Goal: Register for event/course: Sign up to attend an event or enroll in a course

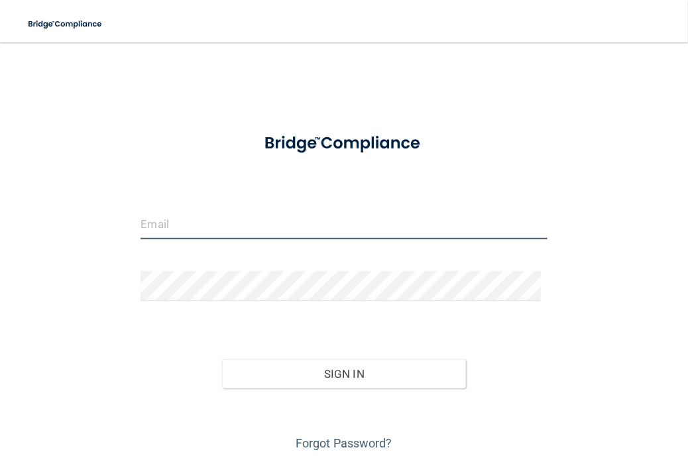
click at [185, 231] on input "email" at bounding box center [343, 224] width 406 height 30
type input "a"
type input "[EMAIL_ADDRESS][PERSON_NAME][DOMAIN_NAME]"
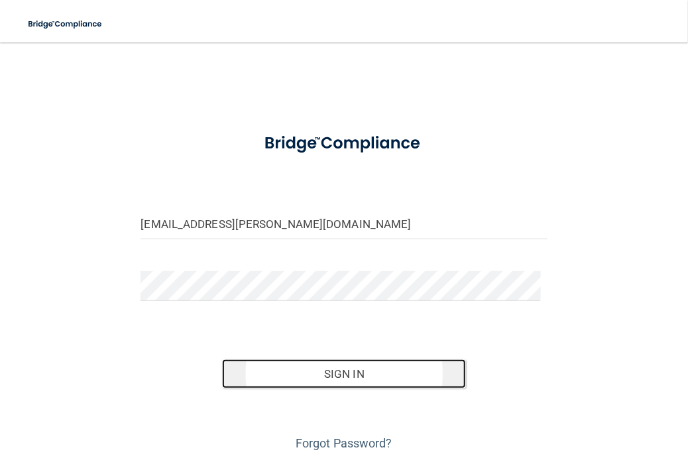
click at [334, 373] on button "Sign In" at bounding box center [344, 373] width 244 height 29
click at [344, 377] on button "Sign In" at bounding box center [344, 373] width 244 height 29
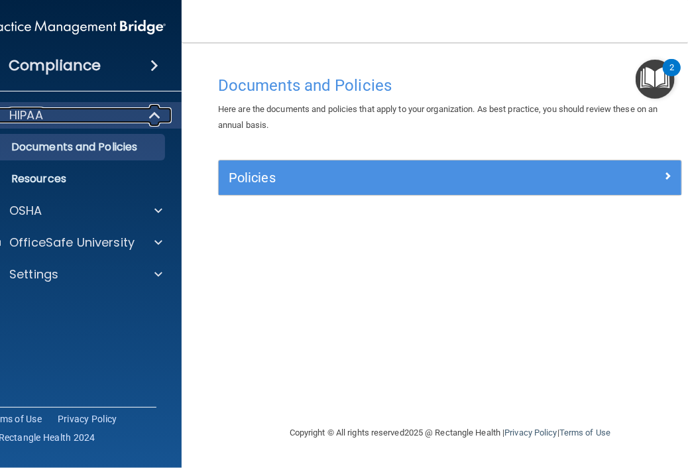
click at [97, 122] on div "HIPAA" at bounding box center [57, 115] width 164 height 16
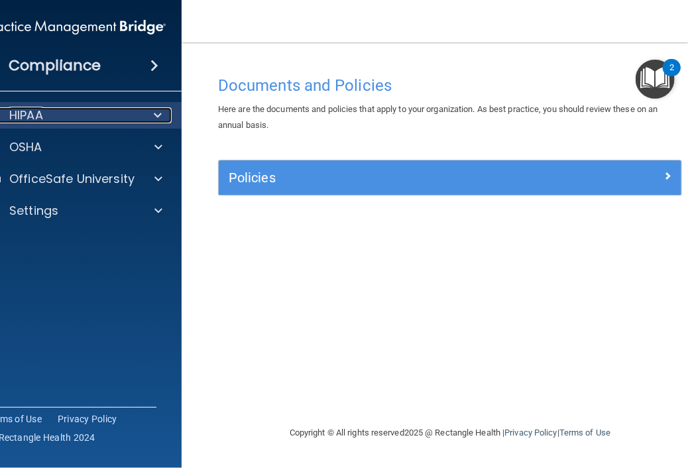
click at [97, 122] on div "HIPAA" at bounding box center [57, 115] width 164 height 16
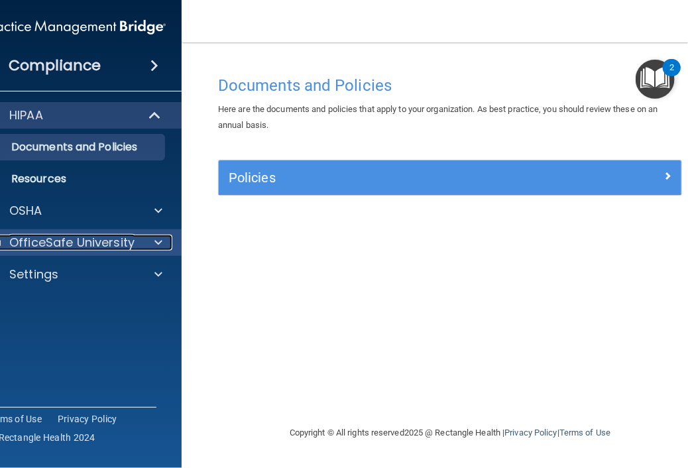
click at [103, 235] on p "OfficeSafe University" at bounding box center [71, 243] width 125 height 16
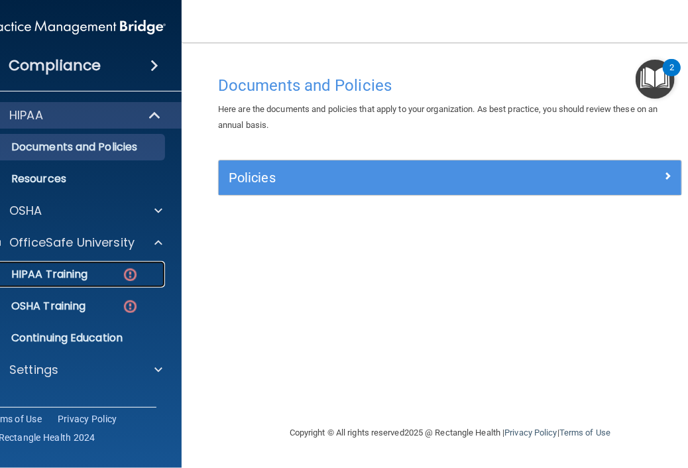
click at [43, 277] on p "HIPAA Training" at bounding box center [32, 274] width 109 height 13
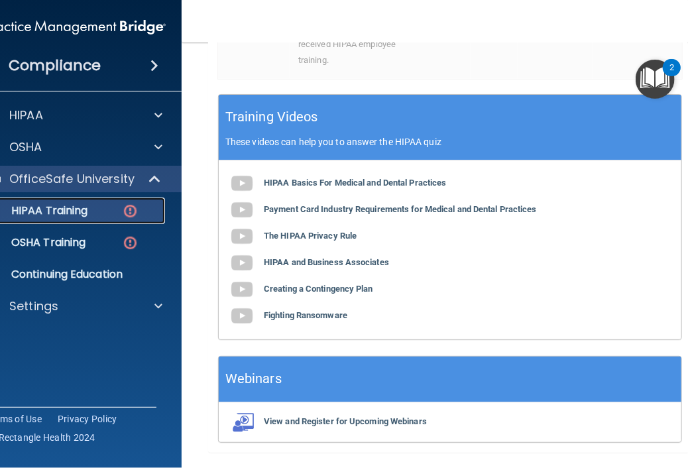
scroll to position [598, 0]
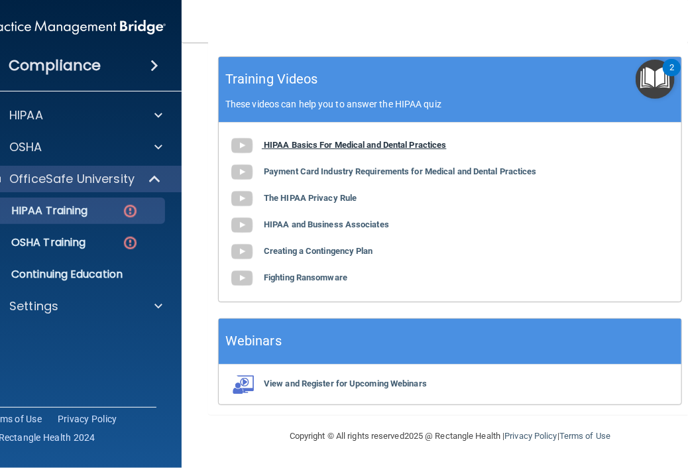
click at [269, 148] on b "HIPAA Basics For Medical and Dental Practices" at bounding box center [355, 145] width 183 height 10
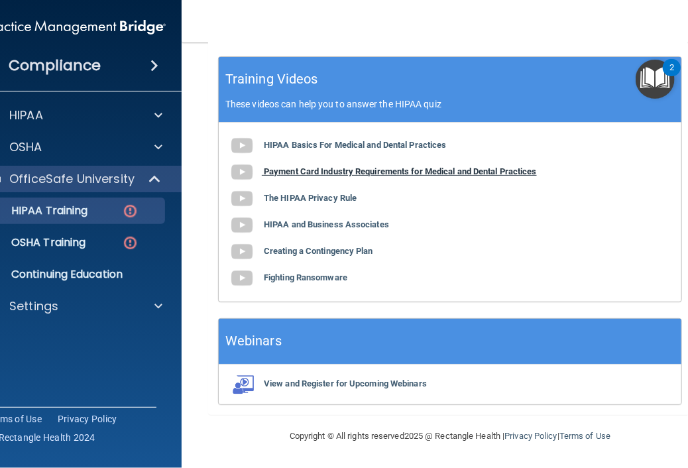
click at [278, 172] on b "Payment Card Industry Requirements for Medical and Dental Practices" at bounding box center [400, 171] width 273 height 10
click at [307, 196] on b "The HIPAA Privacy Rule" at bounding box center [310, 198] width 93 height 10
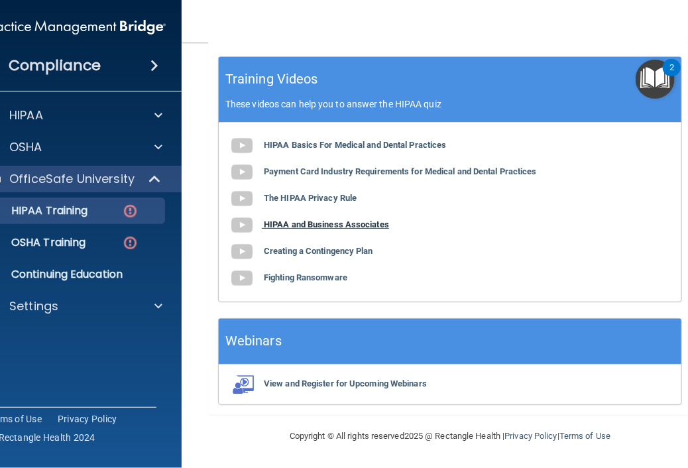
click at [268, 223] on b "HIPAA and Business Associates" at bounding box center [326, 224] width 125 height 10
click at [301, 252] on b "Creating a Contingency Plan" at bounding box center [318, 251] width 109 height 10
click at [297, 274] on b "Fighting Ransomware" at bounding box center [305, 277] width 83 height 10
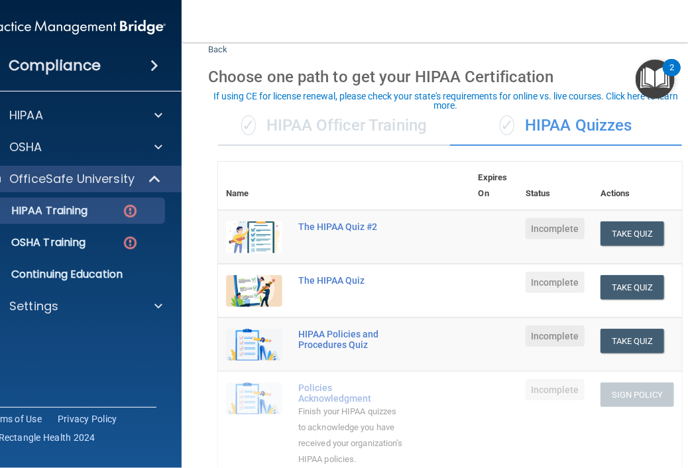
scroll to position [38, 0]
click at [630, 289] on button "Take Quiz" at bounding box center [632, 288] width 64 height 25
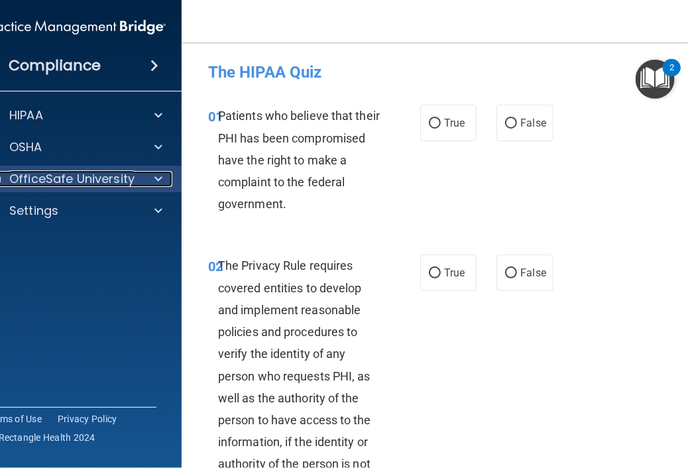
click at [76, 181] on p "OfficeSafe University" at bounding box center [71, 179] width 125 height 16
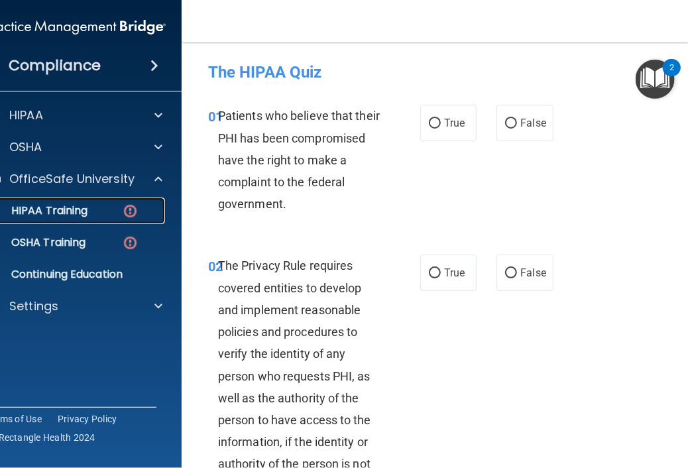
click at [78, 215] on p "HIPAA Training" at bounding box center [32, 210] width 109 height 13
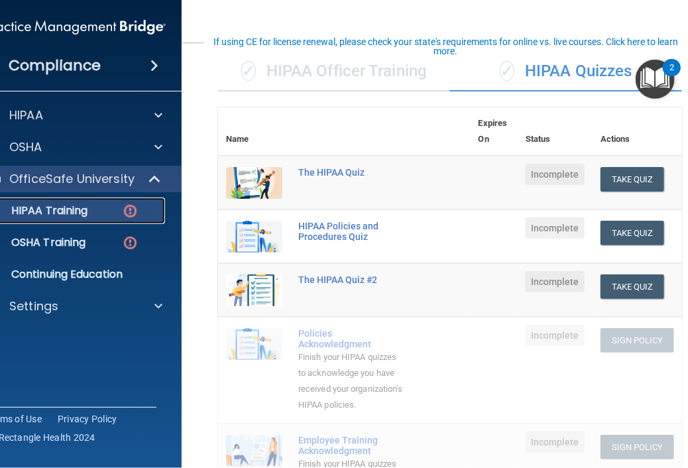
scroll to position [93, 0]
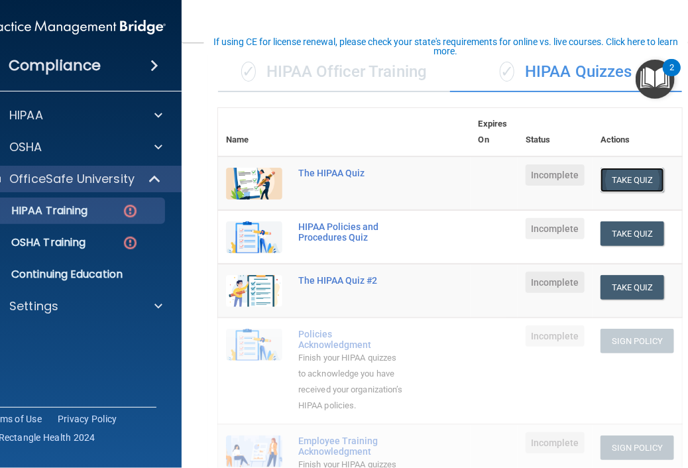
click at [622, 178] on button "Take Quiz" at bounding box center [632, 180] width 64 height 25
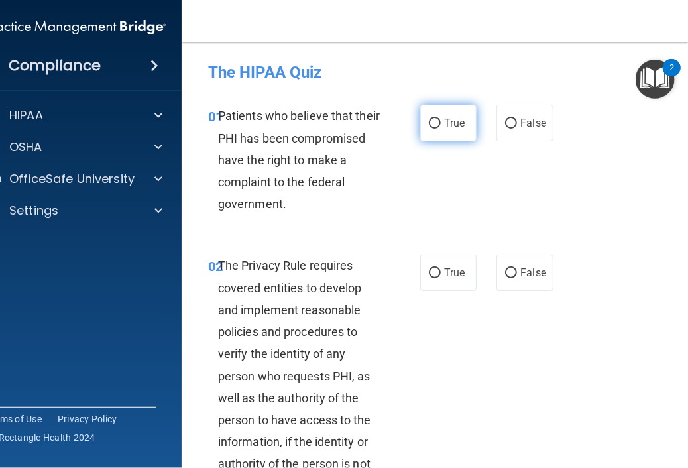
click at [429, 127] on input "True" at bounding box center [435, 124] width 12 height 10
radio input "true"
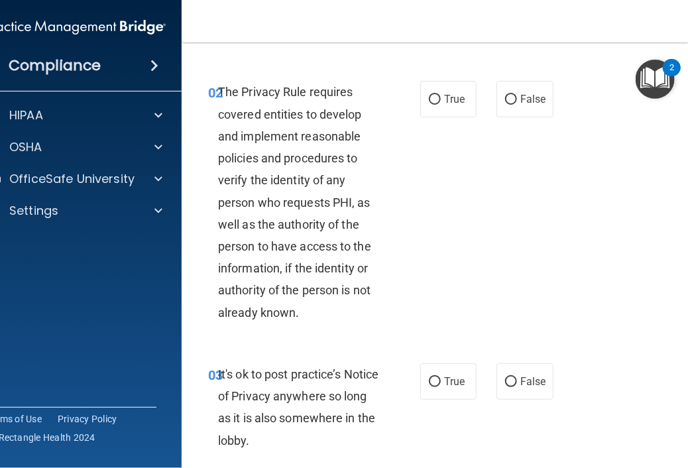
scroll to position [174, 0]
click at [506, 104] on input "False" at bounding box center [511, 100] width 12 height 10
radio input "true"
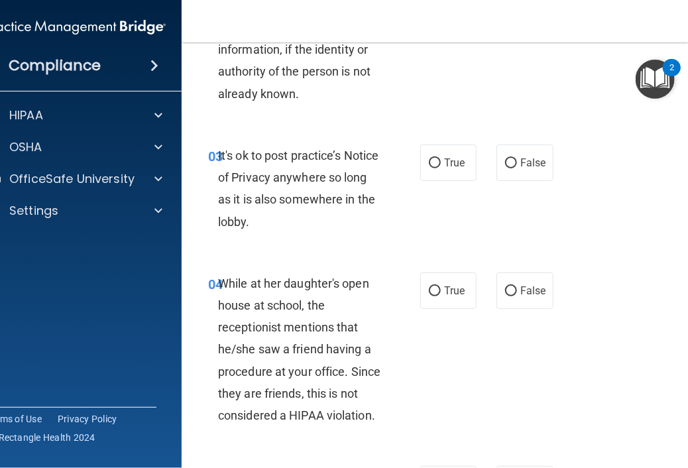
scroll to position [402, 0]
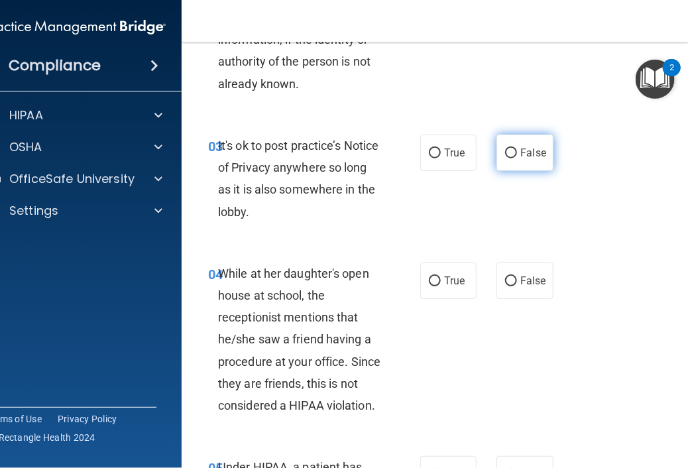
click at [536, 153] on span "False" at bounding box center [533, 152] width 26 height 13
click at [517, 153] on input "False" at bounding box center [511, 153] width 12 height 10
radio input "true"
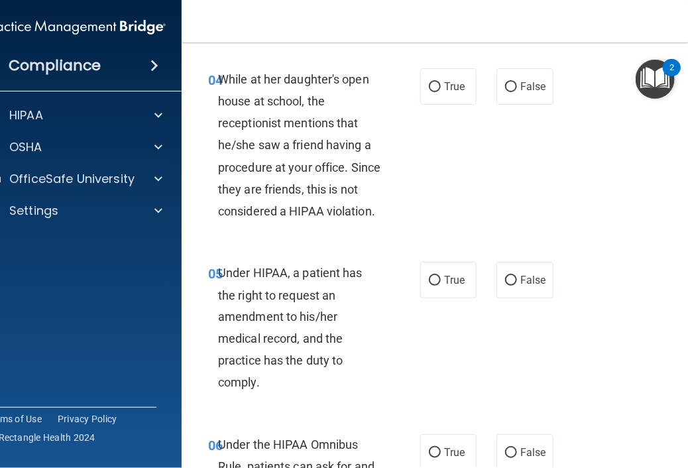
scroll to position [598, 0]
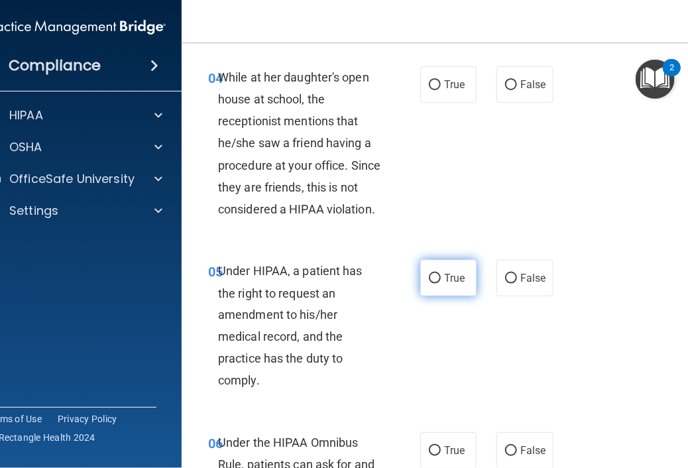
click at [435, 286] on label "True" at bounding box center [448, 278] width 56 height 36
click at [435, 284] on input "True" at bounding box center [435, 279] width 12 height 10
radio input "true"
click at [514, 87] on label "False" at bounding box center [524, 84] width 56 height 36
click at [514, 87] on input "False" at bounding box center [511, 85] width 12 height 10
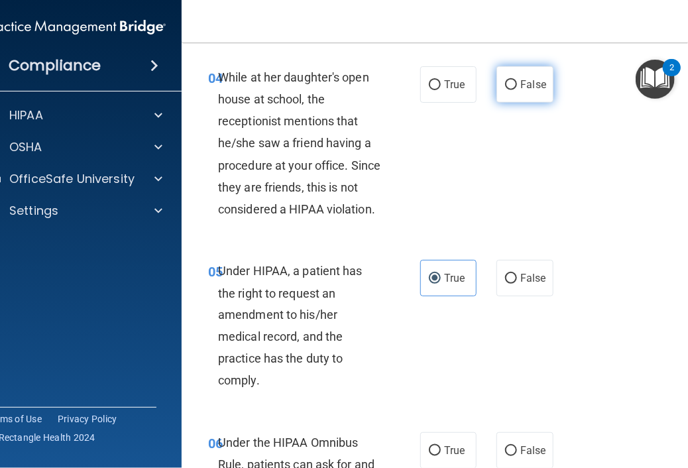
radio input "true"
click at [441, 104] on div "04 While at her daughter's open house at school, the receptionist mentions that…" at bounding box center [449, 147] width 503 height 194
click at [437, 85] on label "True" at bounding box center [448, 84] width 56 height 36
click at [437, 85] on input "True" at bounding box center [435, 85] width 12 height 10
radio input "true"
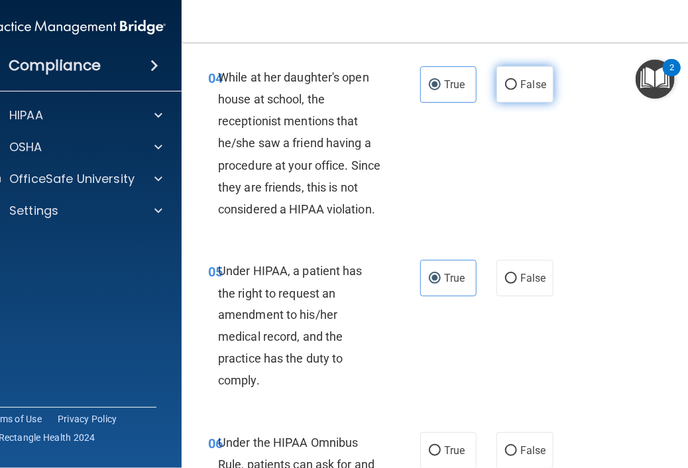
click at [513, 99] on label "False" at bounding box center [524, 84] width 56 height 36
click at [513, 90] on input "False" at bounding box center [511, 85] width 12 height 10
radio input "true"
radio input "false"
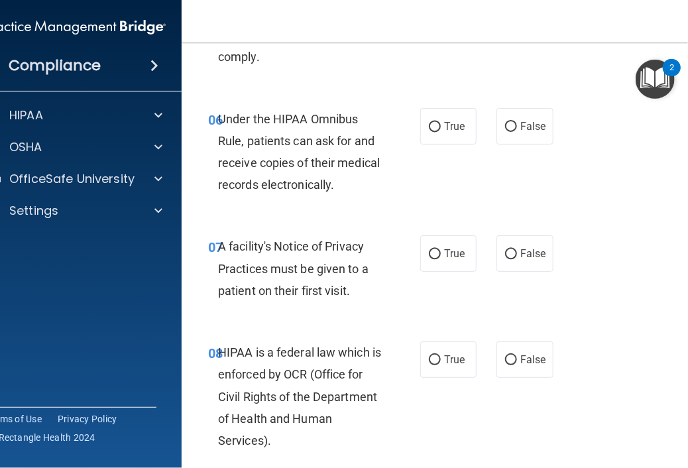
scroll to position [923, 0]
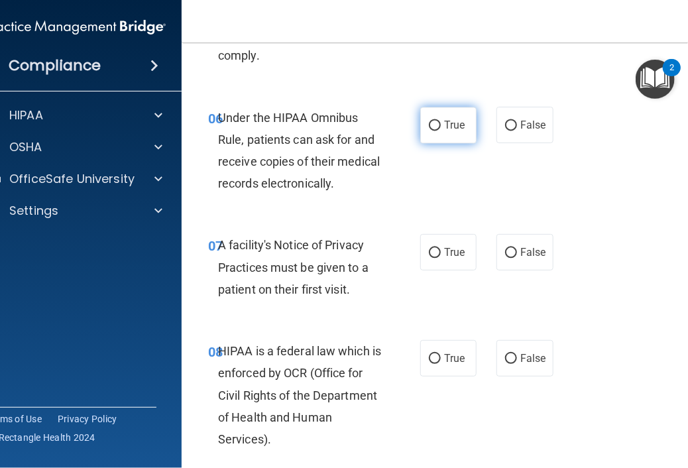
click at [441, 132] on label "True" at bounding box center [448, 125] width 56 height 36
click at [441, 131] on input "True" at bounding box center [435, 126] width 12 height 10
radio input "true"
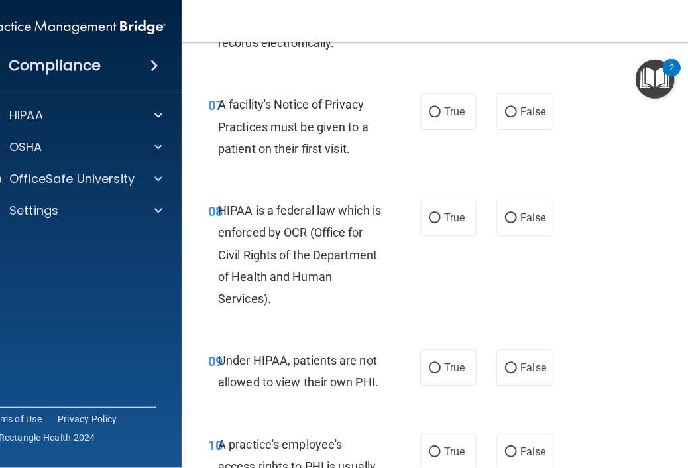
scroll to position [1065, 0]
click at [435, 109] on input "True" at bounding box center [435, 112] width 12 height 10
radio input "true"
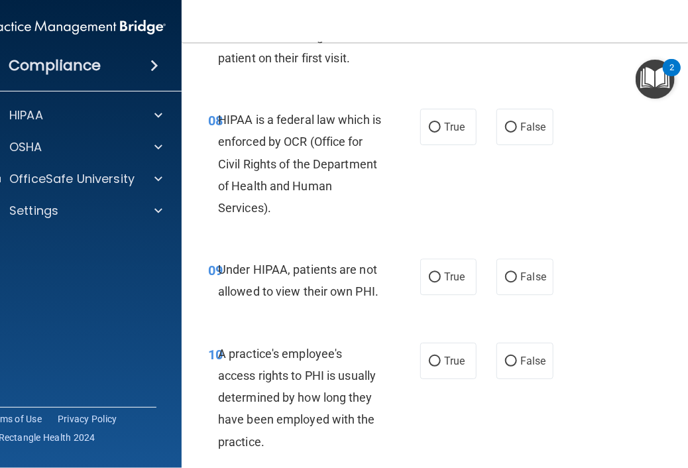
scroll to position [1153, 0]
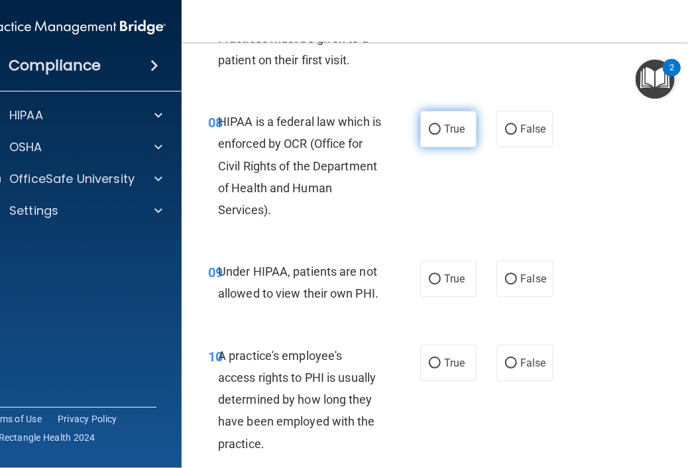
click at [424, 138] on label "True" at bounding box center [448, 129] width 56 height 36
click at [429, 134] on input "True" at bounding box center [435, 130] width 12 height 10
radio input "true"
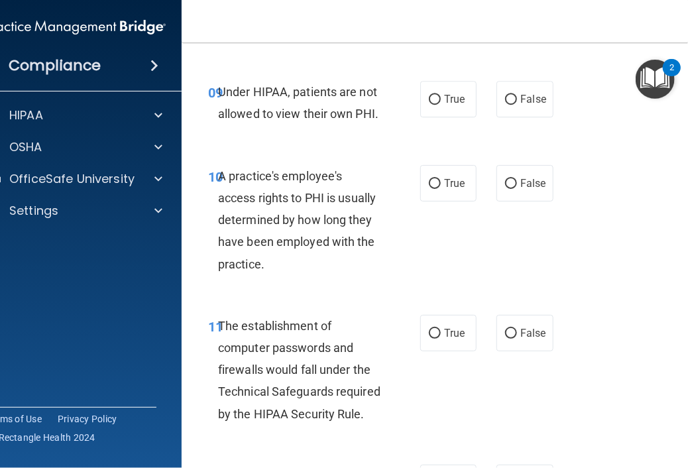
scroll to position [1333, 0]
click at [520, 93] on span "False" at bounding box center [533, 98] width 26 height 13
click at [515, 94] on input "False" at bounding box center [511, 99] width 12 height 10
radio input "true"
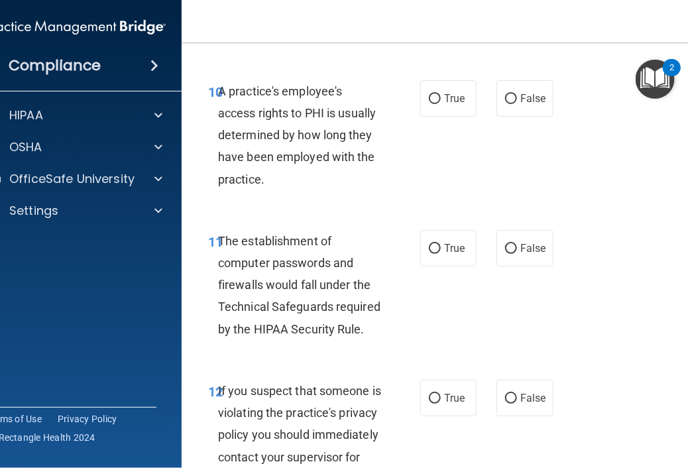
scroll to position [1418, 0]
click at [501, 88] on label "False" at bounding box center [524, 97] width 56 height 36
click at [505, 93] on input "False" at bounding box center [511, 98] width 12 height 10
radio input "true"
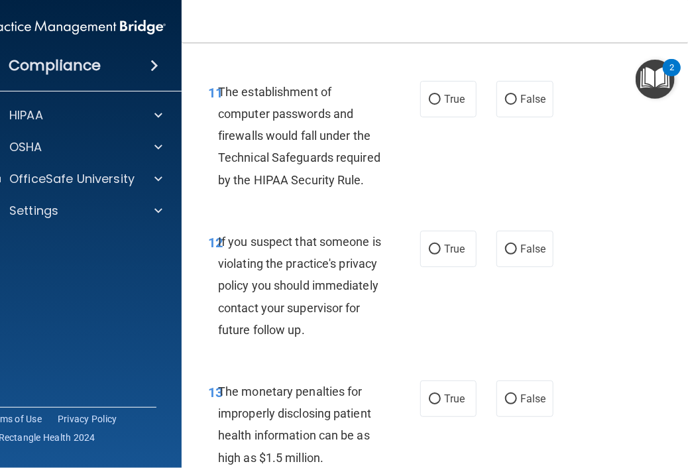
scroll to position [1569, 0]
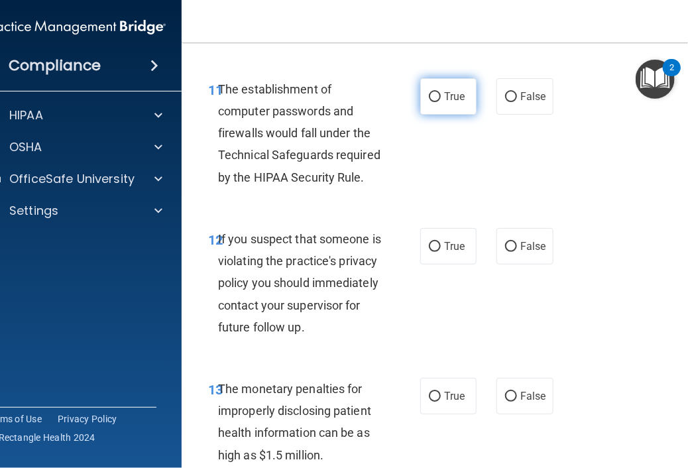
click at [444, 90] on span "True" at bounding box center [454, 96] width 21 height 13
click at [440, 92] on input "True" at bounding box center [435, 97] width 12 height 10
radio input "true"
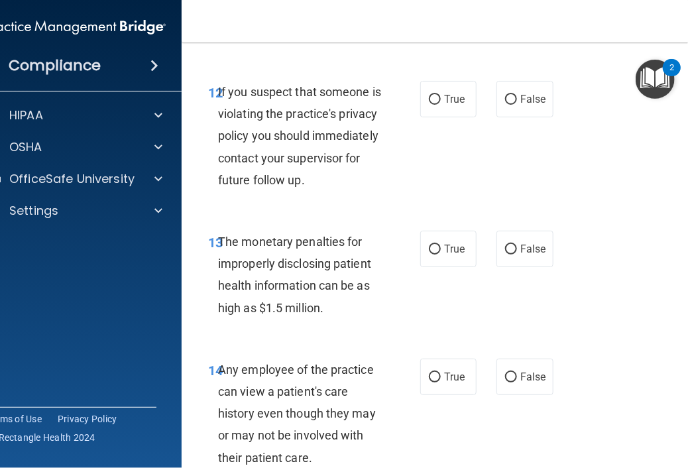
scroll to position [1714, 0]
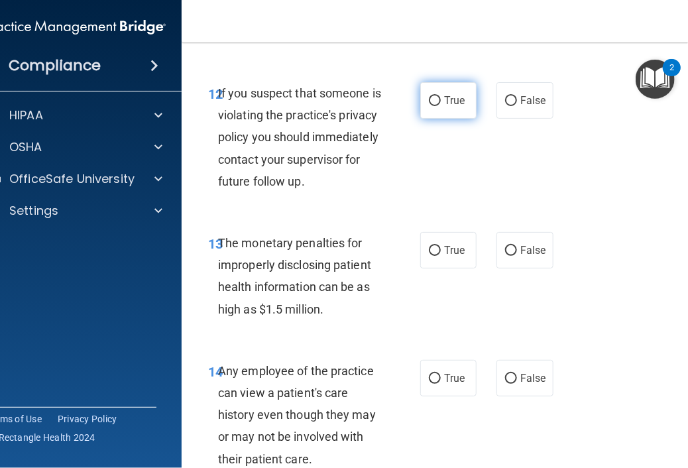
click at [456, 90] on label "True" at bounding box center [448, 100] width 56 height 36
click at [441, 96] on input "True" at bounding box center [435, 101] width 12 height 10
radio input "true"
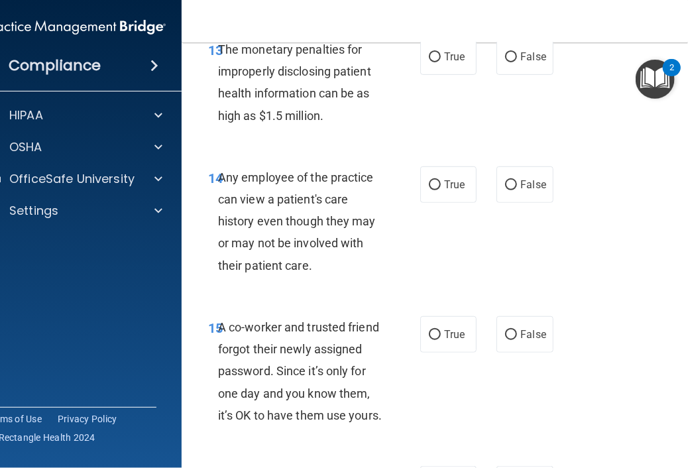
scroll to position [1908, 0]
click at [429, 62] on input "True" at bounding box center [435, 57] width 12 height 10
radio input "true"
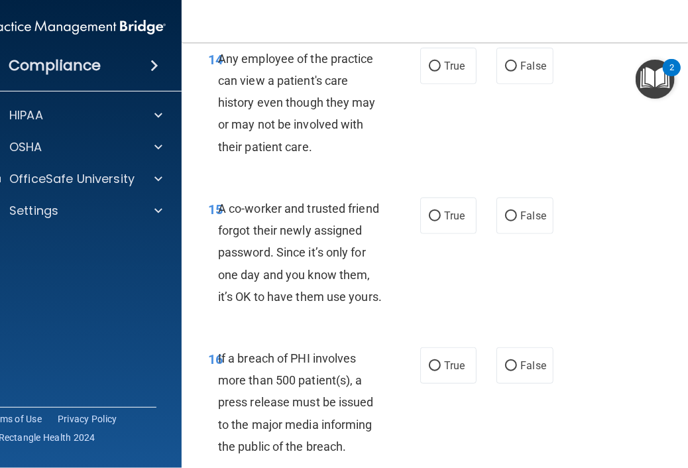
scroll to position [2027, 0]
click at [505, 71] on input "False" at bounding box center [511, 66] width 12 height 10
radio input "true"
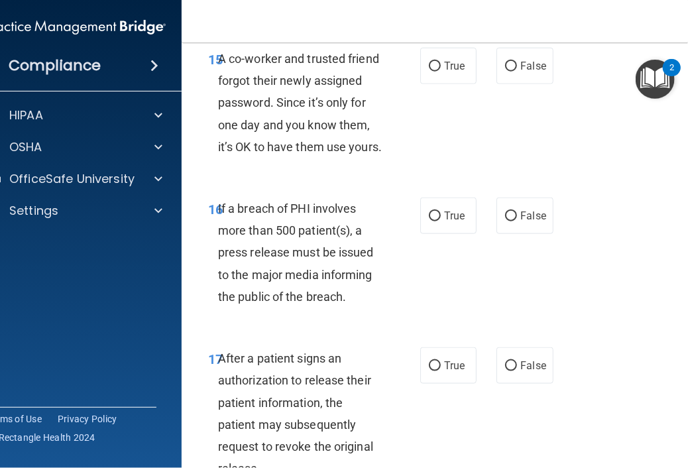
scroll to position [2177, 0]
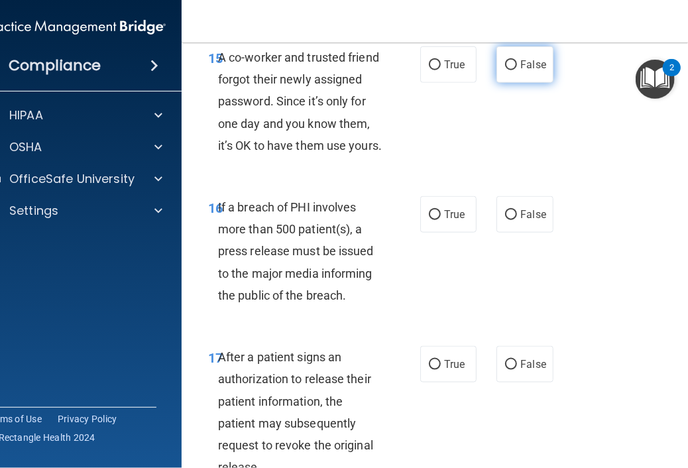
click at [511, 70] on input "False" at bounding box center [511, 65] width 12 height 10
radio input "true"
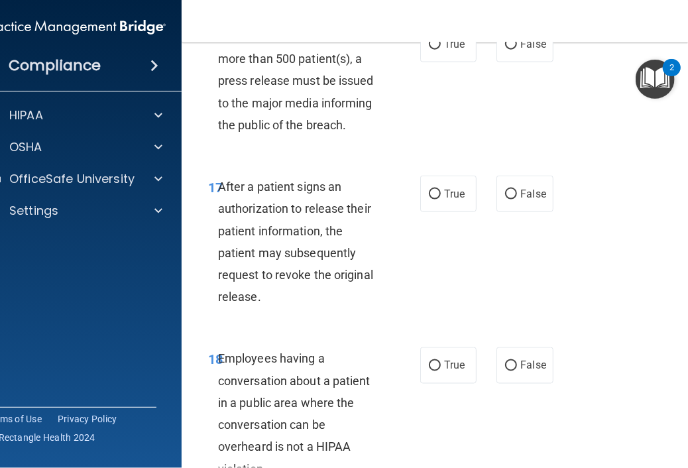
scroll to position [2348, 0]
click at [440, 62] on label "True" at bounding box center [448, 43] width 56 height 36
click at [440, 49] on input "True" at bounding box center [435, 44] width 12 height 10
radio input "true"
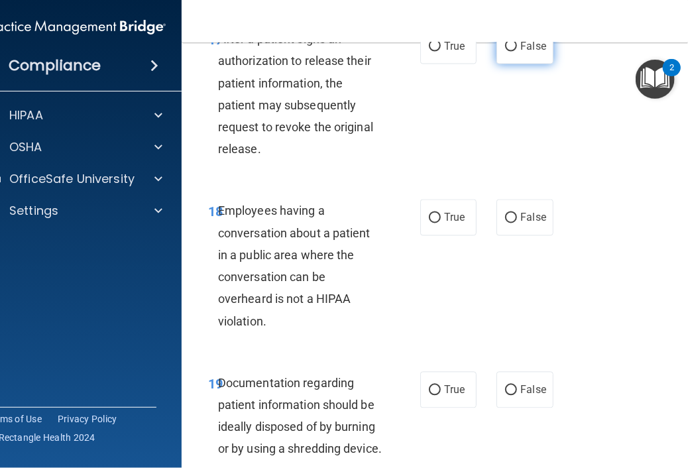
scroll to position [2497, 0]
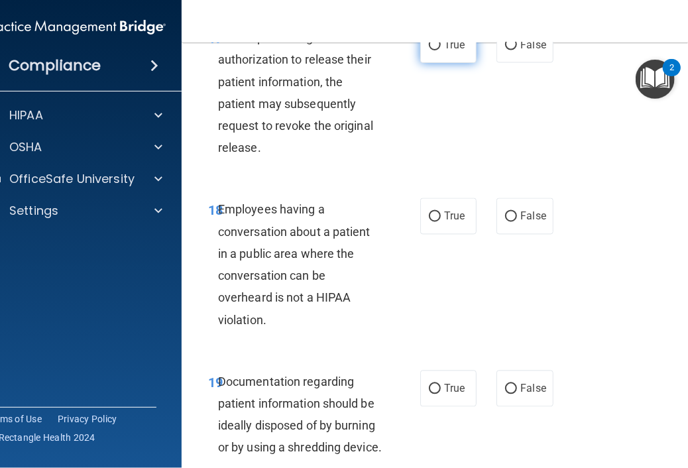
click at [445, 63] on label "True" at bounding box center [448, 44] width 56 height 36
click at [441, 50] on input "True" at bounding box center [435, 45] width 12 height 10
radio input "true"
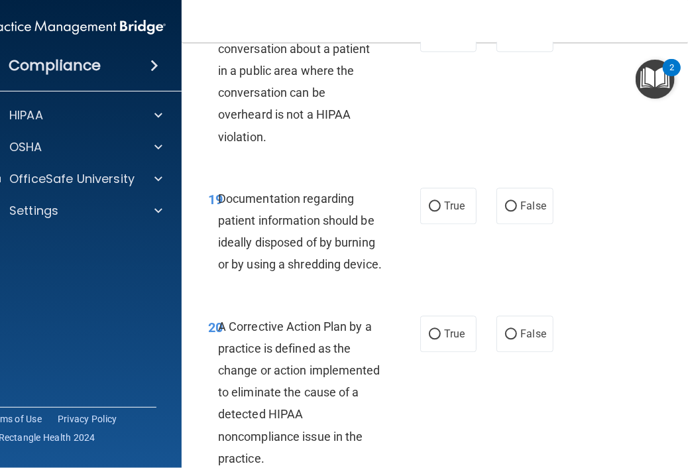
scroll to position [2681, 0]
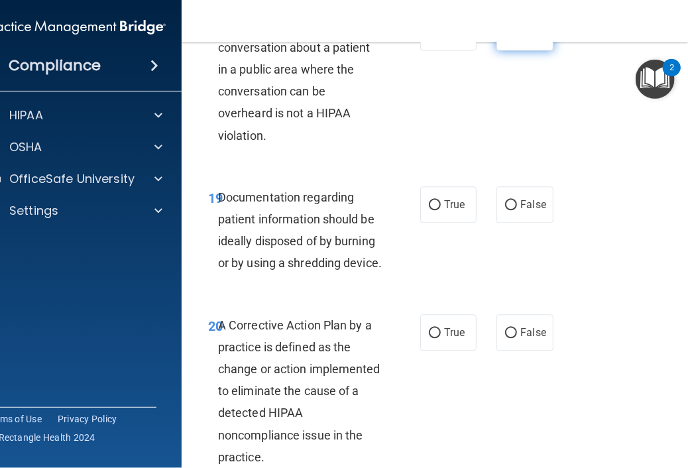
click at [519, 50] on label "False" at bounding box center [524, 32] width 56 height 36
click at [517, 38] on input "False" at bounding box center [511, 33] width 12 height 10
radio input "true"
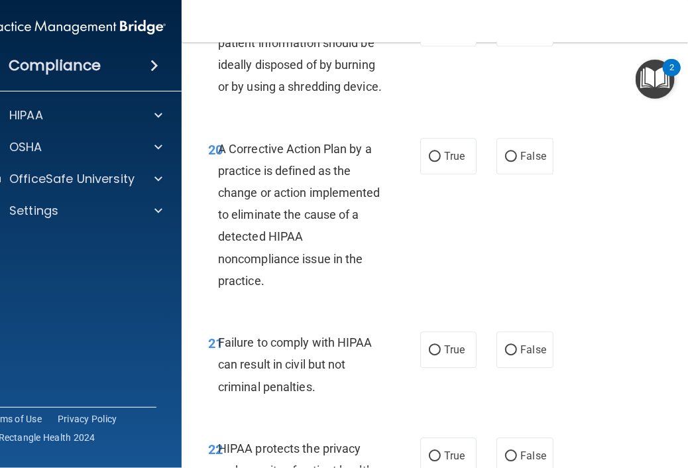
scroll to position [2838, 0]
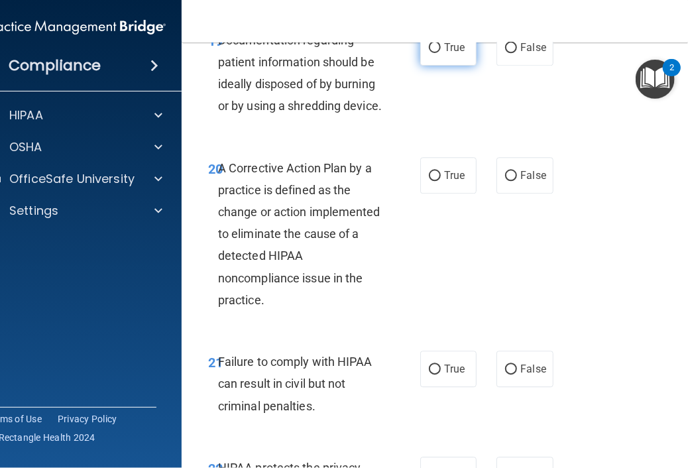
click at [441, 66] on label "True" at bounding box center [448, 47] width 56 height 36
click at [441, 53] on input "True" at bounding box center [435, 48] width 12 height 10
radio input "true"
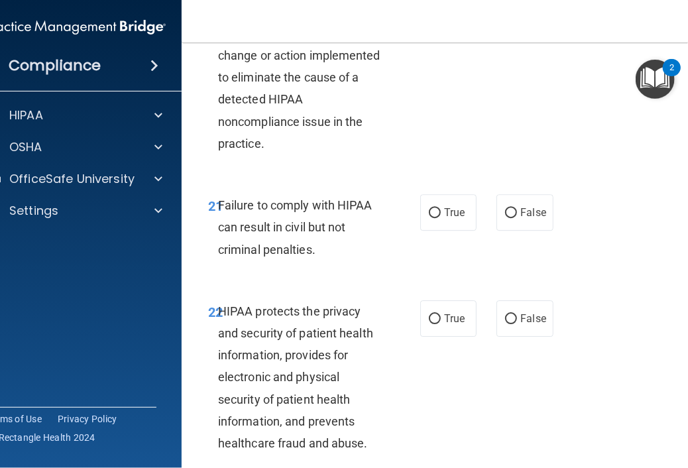
scroll to position [2994, 0]
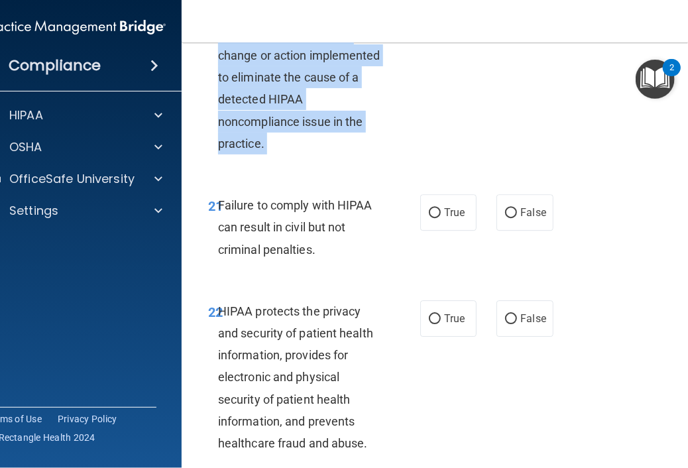
drag, startPoint x: 461, startPoint y: 95, endPoint x: 493, endPoint y: 156, distance: 68.7
click at [493, 156] on div "20 A Corrective Action Plan by a practice is defined as the change or action im…" at bounding box center [449, 81] width 503 height 194
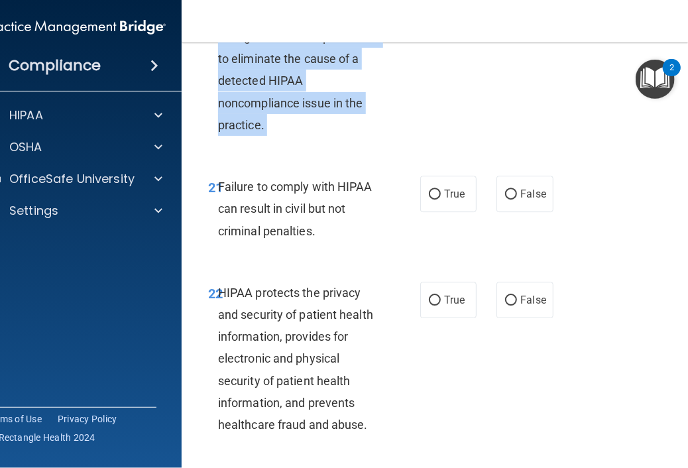
scroll to position [3013, 0]
click at [432, 6] on input "True" at bounding box center [435, 1] width 12 height 10
radio input "true"
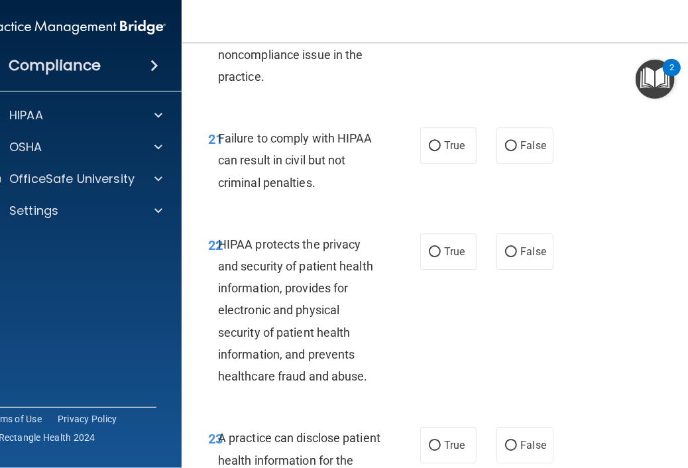
click at [519, 111] on div "20 A Corrective Action Plan by a practice is defined as the change or action im…" at bounding box center [449, 14] width 503 height 194
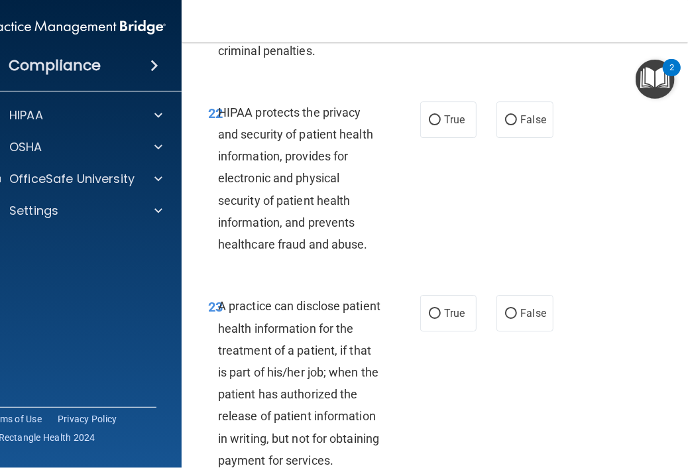
scroll to position [3192, 0]
click at [501, 32] on label "False" at bounding box center [524, 14] width 56 height 36
click at [505, 20] on input "False" at bounding box center [511, 15] width 12 height 10
radio input "true"
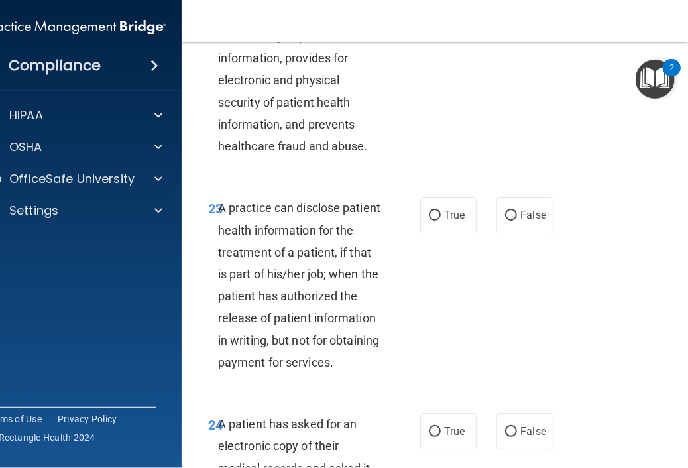
scroll to position [3291, 0]
click at [429, 27] on input "True" at bounding box center [435, 22] width 12 height 10
radio input "true"
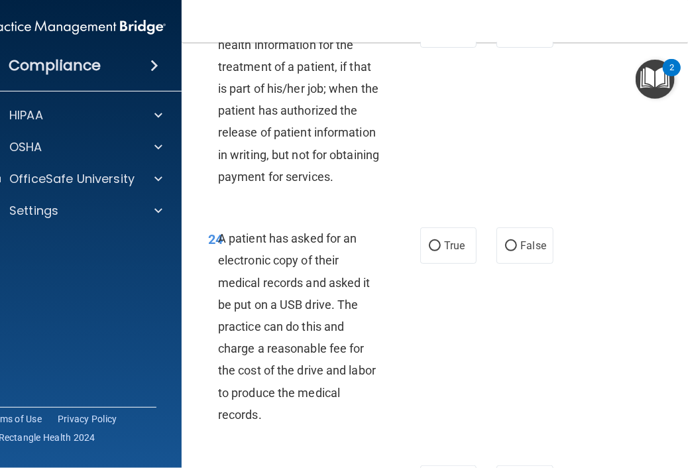
scroll to position [3477, 0]
click at [520, 36] on span "False" at bounding box center [533, 29] width 26 height 13
click at [517, 35] on input "False" at bounding box center [511, 30] width 12 height 10
radio input "true"
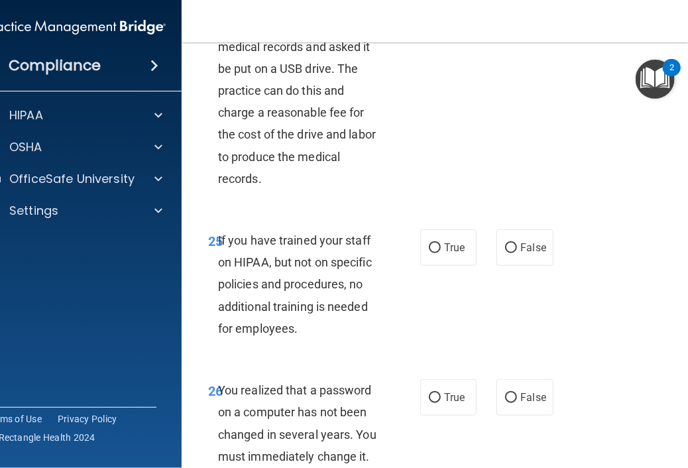
scroll to position [3728, 0]
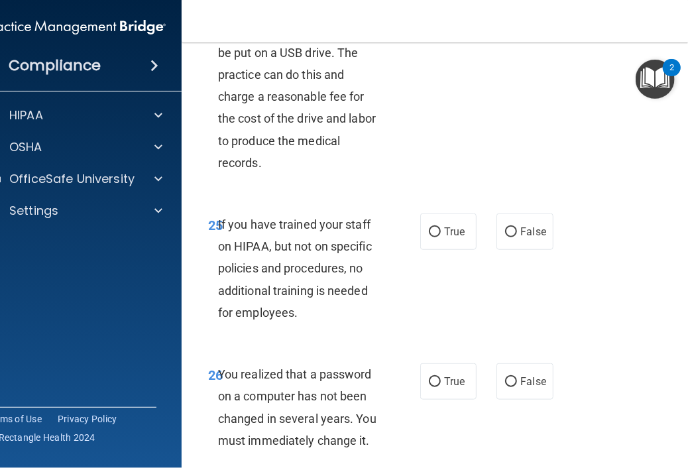
radio input "true"
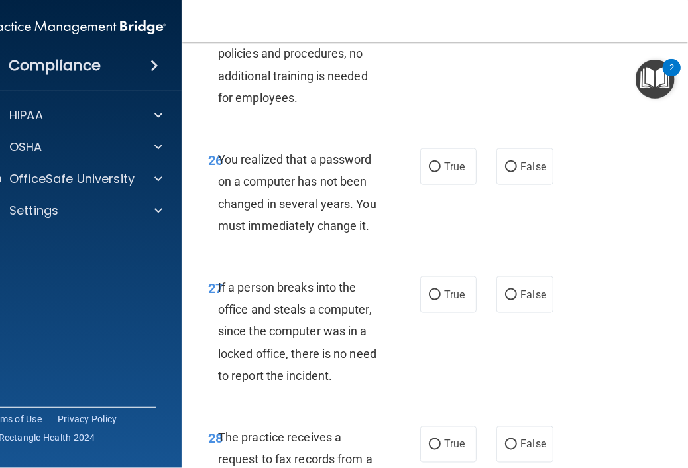
scroll to position [3954, 0]
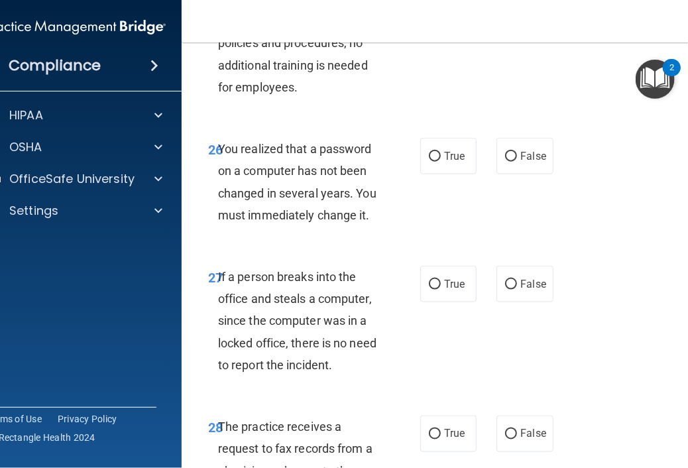
click at [505, 25] on label "False" at bounding box center [524, 6] width 56 height 36
click at [505, 12] on input "False" at bounding box center [511, 7] width 12 height 10
radio input "true"
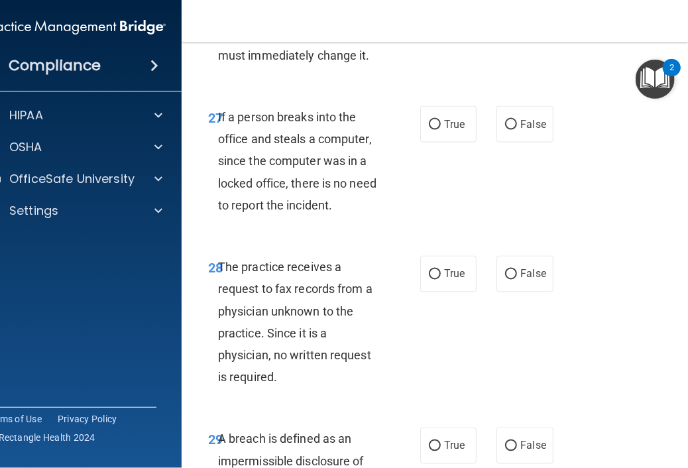
scroll to position [4113, 0]
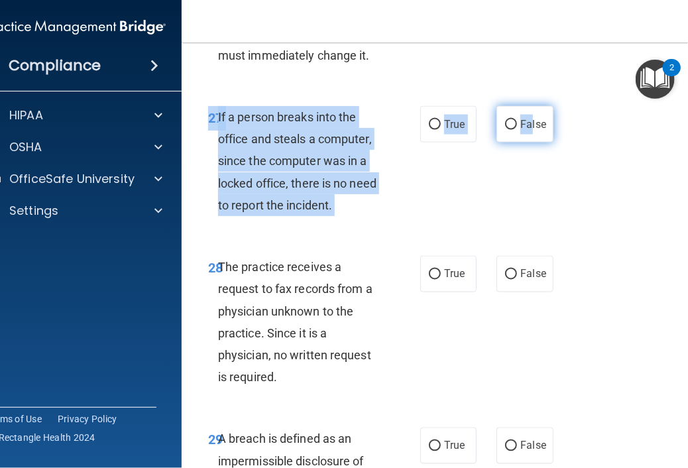
drag, startPoint x: 627, startPoint y: 262, endPoint x: 525, endPoint y: 225, distance: 109.4
click at [525, 225] on div "27 If a person breaks into the office and steals a computer, since the computer…" at bounding box center [449, 164] width 503 height 150
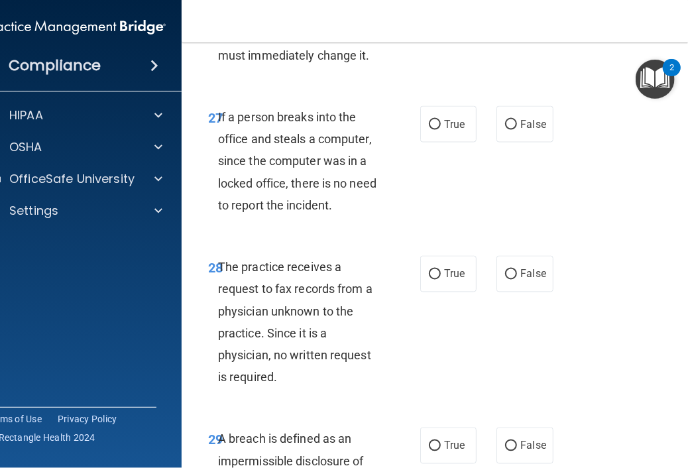
click at [485, 89] on div "26 You realized that a password on a computer has not been changed in several y…" at bounding box center [449, 26] width 503 height 128
radio input "true"
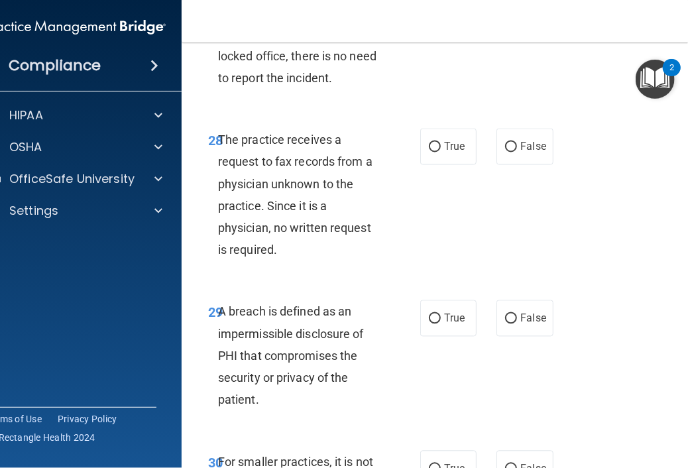
scroll to position [4242, 0]
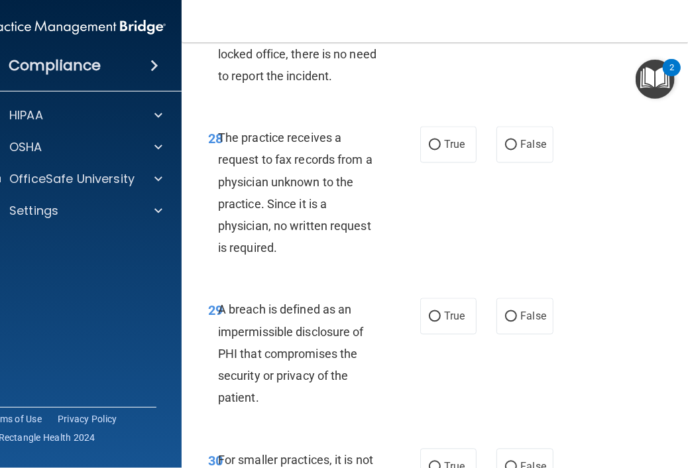
radio input "true"
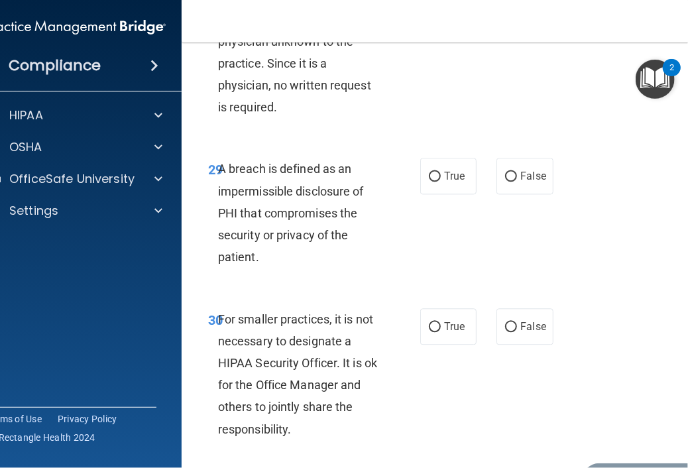
scroll to position [4389, 0]
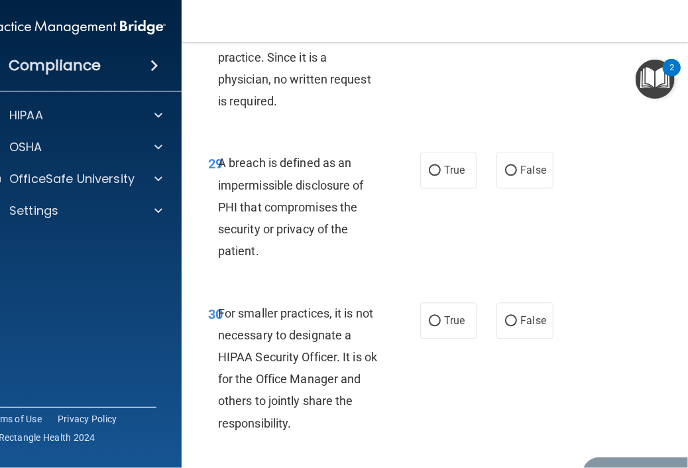
radio input "true"
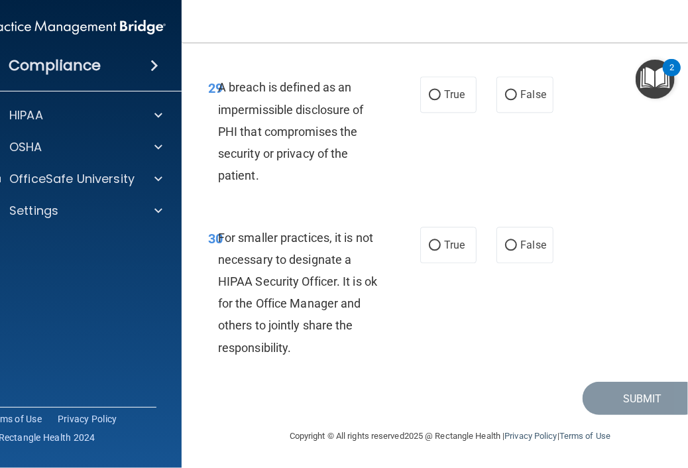
scroll to position [4552, 0]
click at [444, 93] on span "True" at bounding box center [454, 94] width 21 height 13
click at [440, 93] on input "True" at bounding box center [435, 95] width 12 height 10
radio input "true"
click at [504, 250] on label "False" at bounding box center [524, 245] width 56 height 36
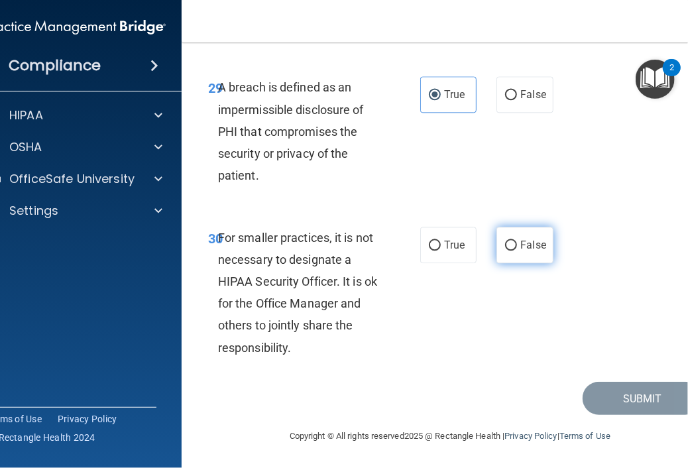
click at [505, 250] on input "False" at bounding box center [511, 245] width 12 height 10
radio input "true"
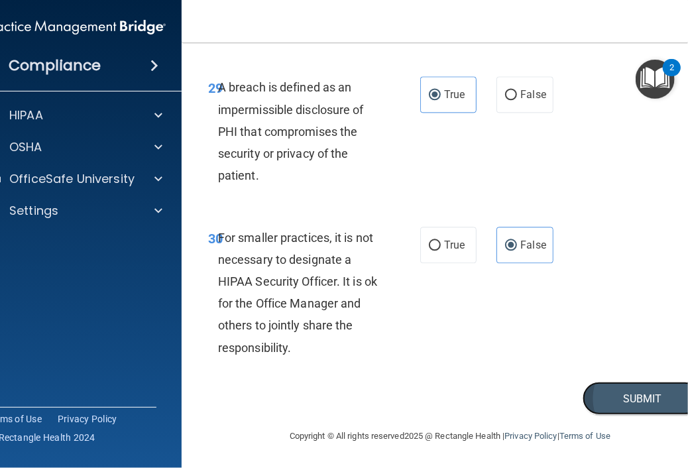
click at [612, 396] on button "Submit" at bounding box center [641, 399] width 119 height 34
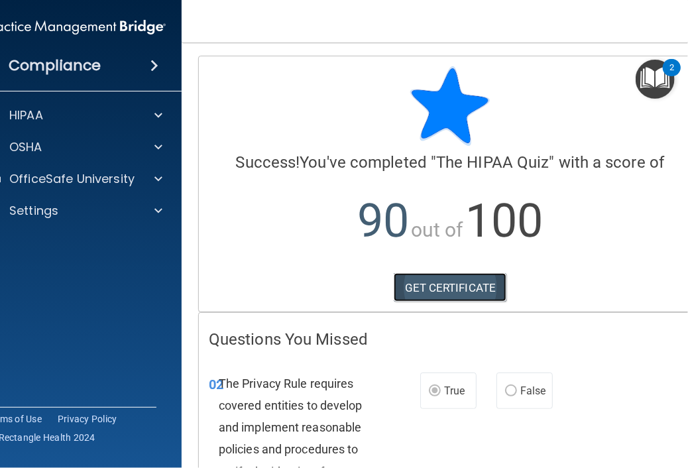
click at [446, 289] on link "GET CERTIFICATE" at bounding box center [449, 287] width 113 height 29
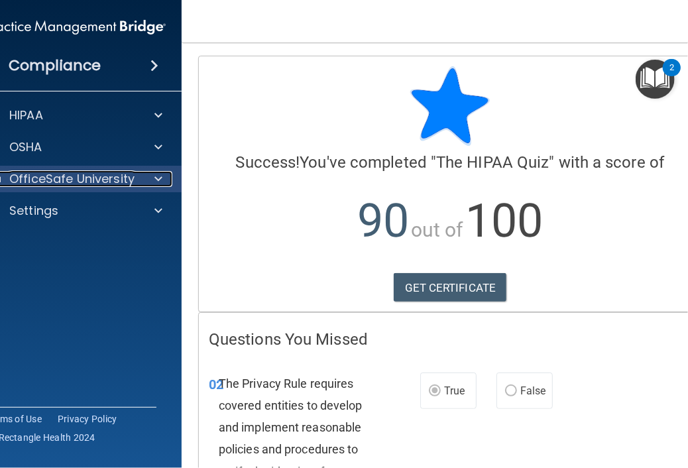
click at [66, 176] on p "OfficeSafe University" at bounding box center [71, 179] width 125 height 16
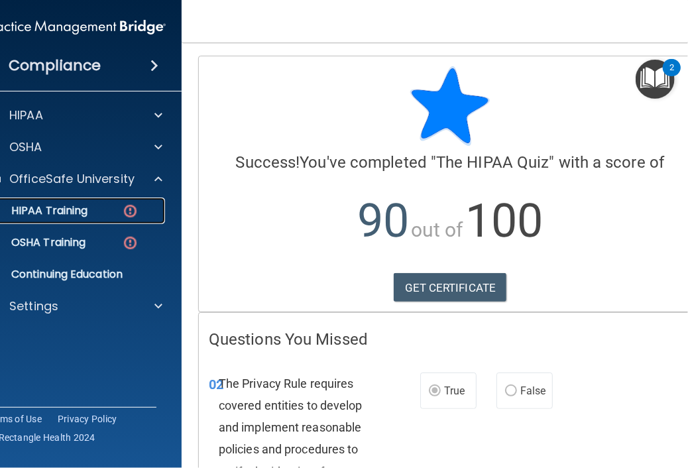
click at [65, 215] on p "HIPAA Training" at bounding box center [32, 210] width 109 height 13
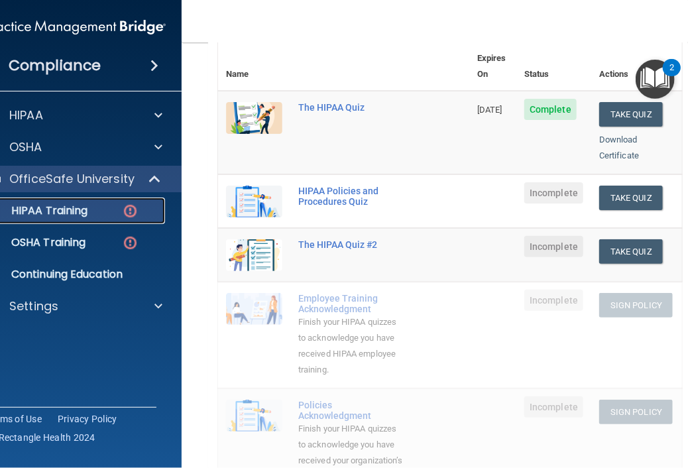
scroll to position [159, 0]
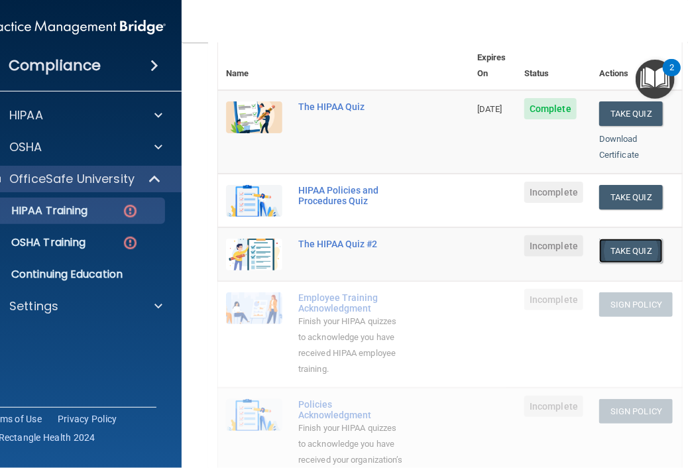
click at [618, 238] on button "Take Quiz" at bounding box center [631, 250] width 64 height 25
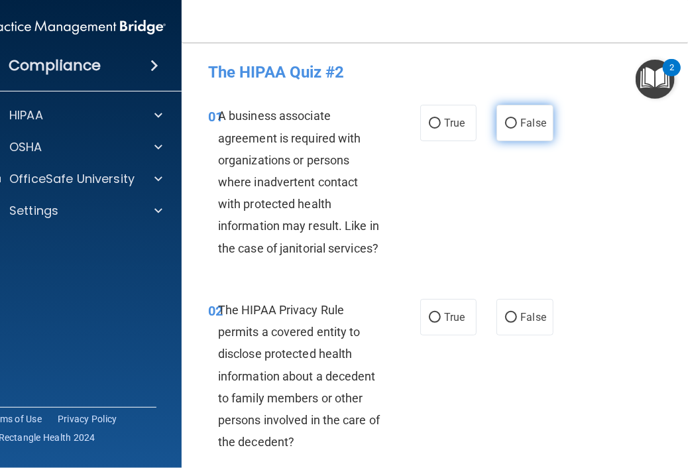
click at [515, 110] on label "False" at bounding box center [524, 123] width 56 height 36
click at [515, 119] on input "False" at bounding box center [511, 124] width 12 height 10
radio input "true"
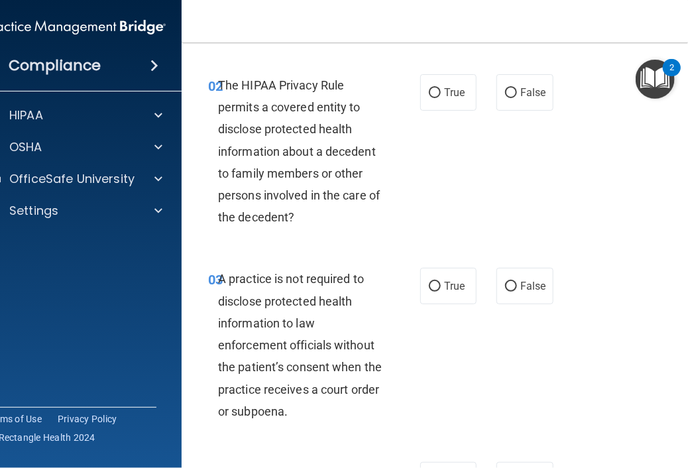
scroll to position [224, 0]
click at [458, 96] on span "True" at bounding box center [454, 93] width 21 height 13
click at [441, 96] on input "True" at bounding box center [435, 94] width 12 height 10
radio input "true"
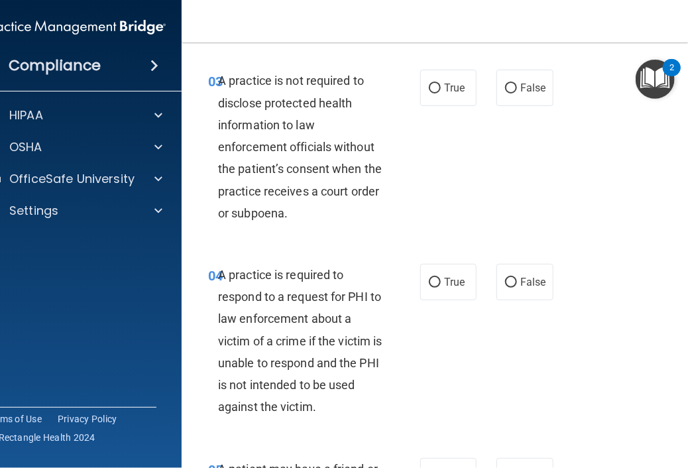
scroll to position [433, 0]
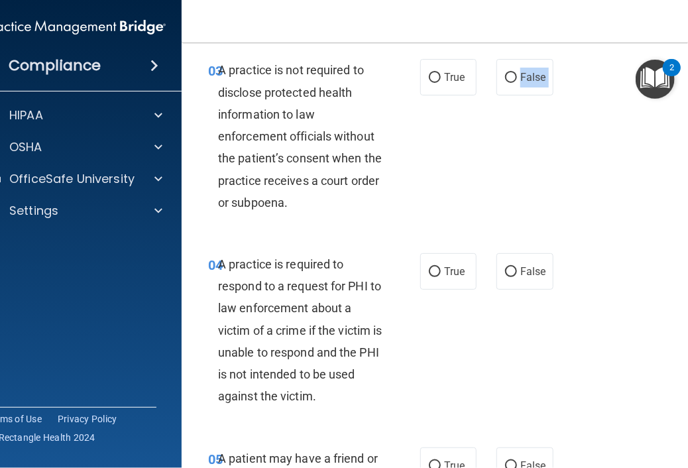
drag, startPoint x: 516, startPoint y: 87, endPoint x: 560, endPoint y: 372, distance: 288.8
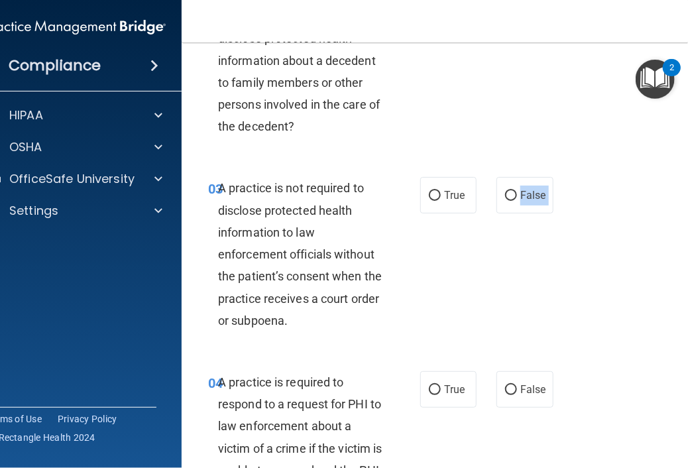
scroll to position [342, 0]
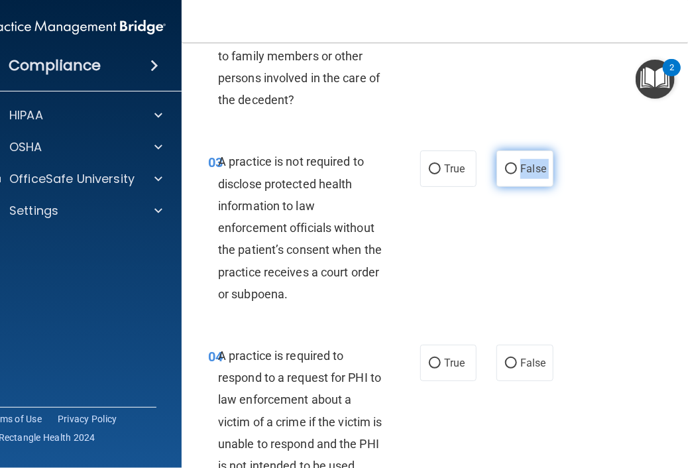
click at [520, 168] on span "False" at bounding box center [533, 168] width 26 height 13
click at [515, 168] on input "False" at bounding box center [511, 169] width 12 height 10
radio input "true"
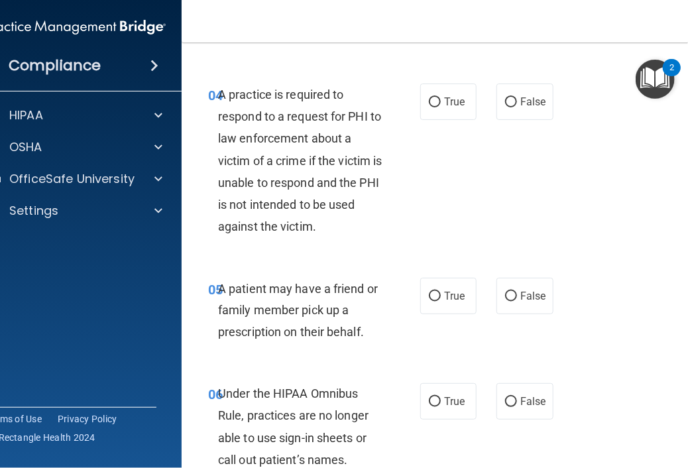
scroll to position [604, 0]
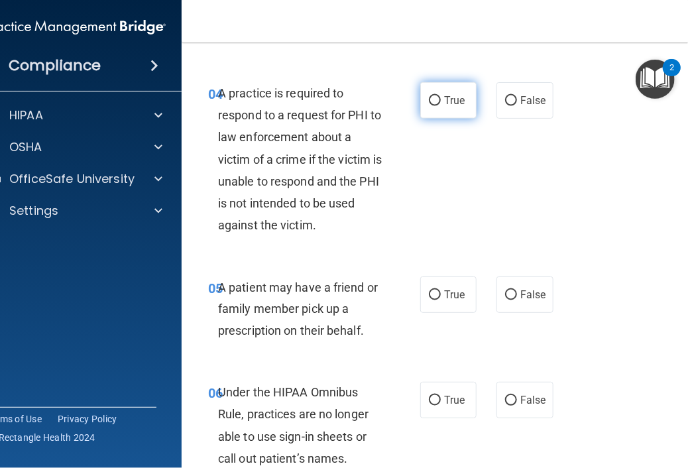
click at [432, 107] on label "True" at bounding box center [448, 100] width 56 height 36
click at [432, 106] on input "True" at bounding box center [435, 101] width 12 height 10
radio input "true"
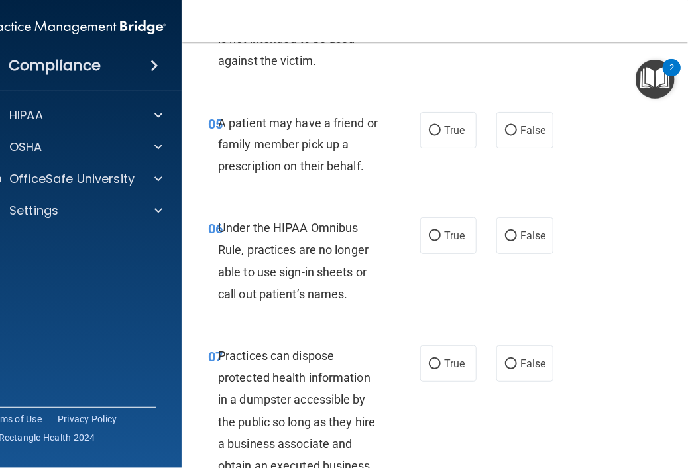
scroll to position [798, 0]
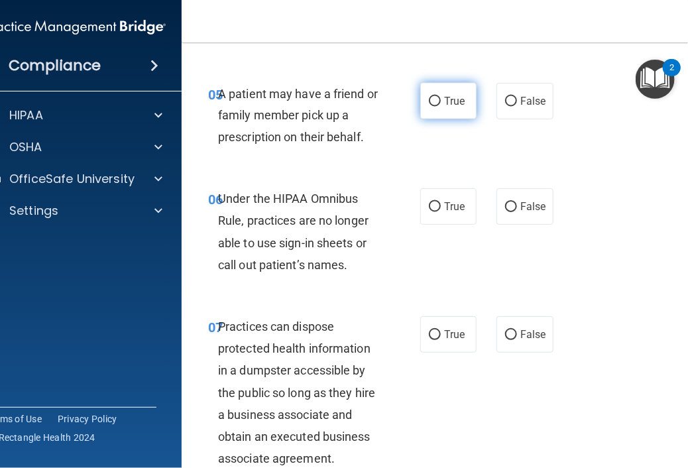
click at [435, 104] on input "True" at bounding box center [435, 102] width 12 height 10
radio input "true"
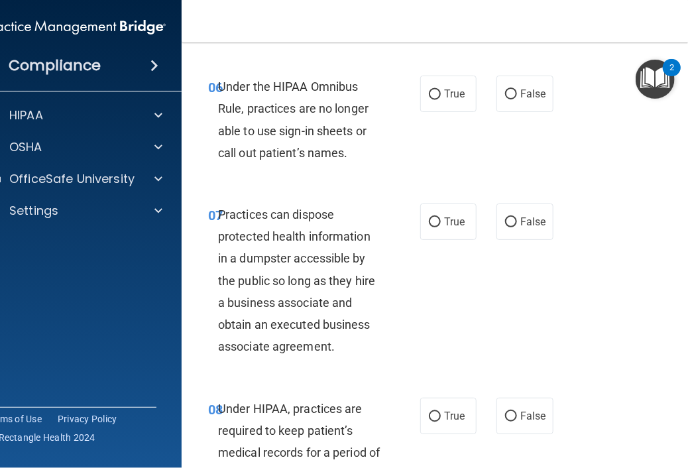
scroll to position [911, 0]
click at [538, 104] on label "False" at bounding box center [524, 93] width 56 height 36
click at [517, 99] on input "False" at bounding box center [511, 94] width 12 height 10
radio input "true"
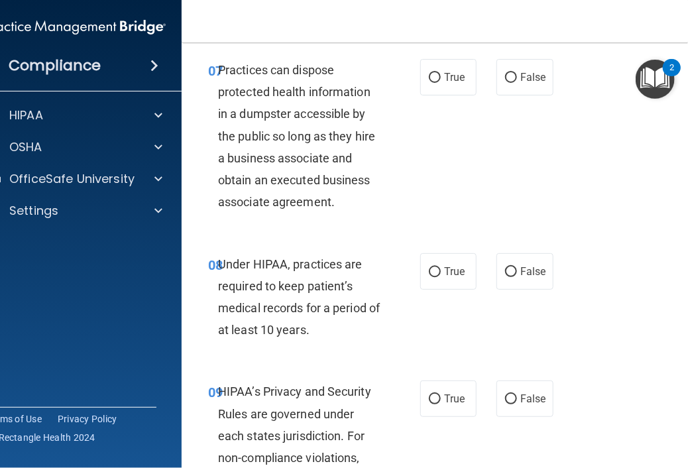
scroll to position [1054, 0]
click at [537, 87] on label "False" at bounding box center [524, 78] width 56 height 36
click at [517, 83] on input "False" at bounding box center [511, 79] width 12 height 10
radio input "true"
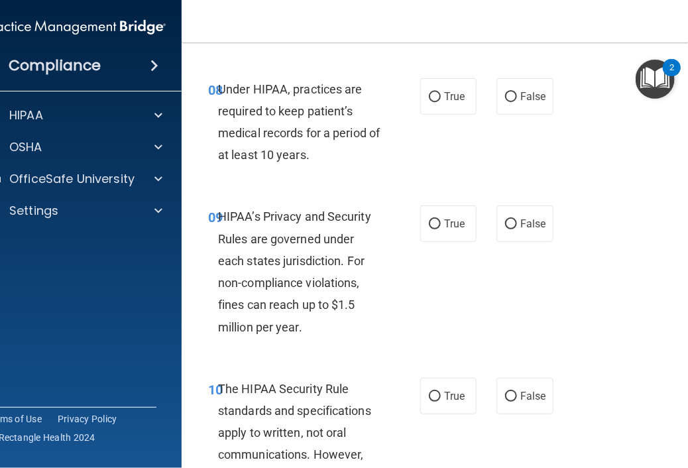
scroll to position [1231, 0]
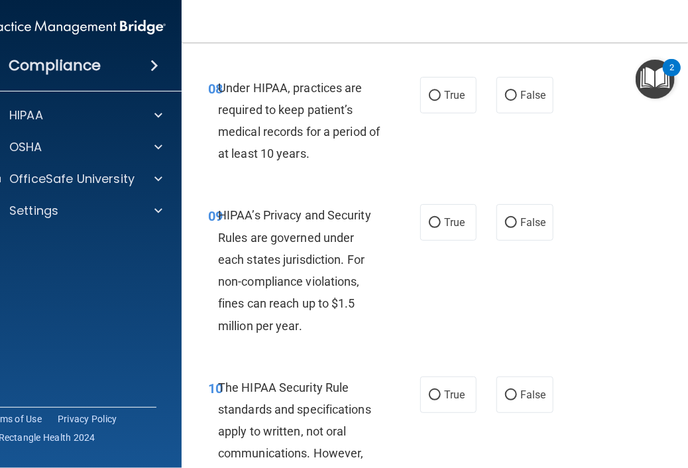
click at [516, 75] on div "08 Under HIPAA, practices are required to keep patient’s medical records for a …" at bounding box center [449, 124] width 503 height 128
click at [513, 104] on label "False" at bounding box center [524, 95] width 56 height 36
click at [513, 101] on input "False" at bounding box center [511, 96] width 12 height 10
radio input "true"
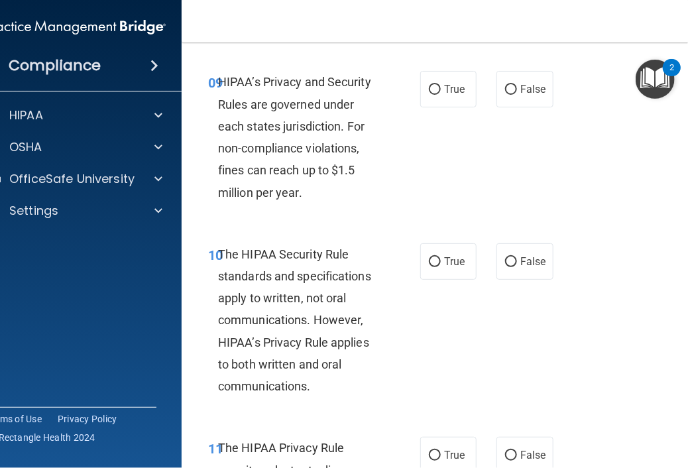
scroll to position [1364, 0]
click at [527, 91] on span "False" at bounding box center [533, 89] width 26 height 13
click at [517, 91] on input "False" at bounding box center [511, 90] width 12 height 10
radio input "true"
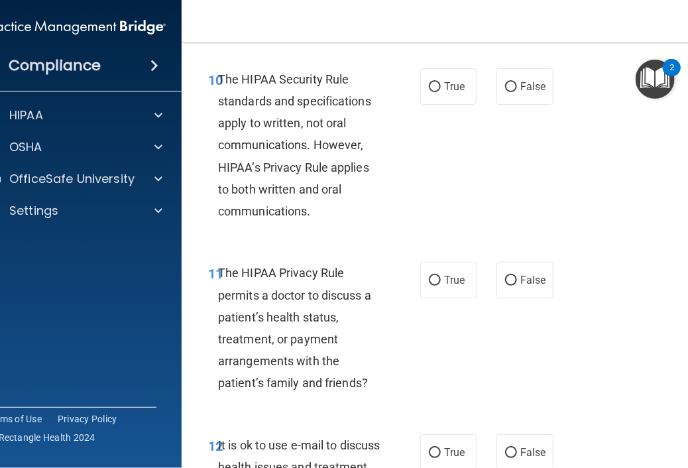
scroll to position [1540, 0]
click at [531, 90] on span "False" at bounding box center [533, 85] width 26 height 13
click at [517, 90] on input "False" at bounding box center [511, 86] width 12 height 10
radio input "true"
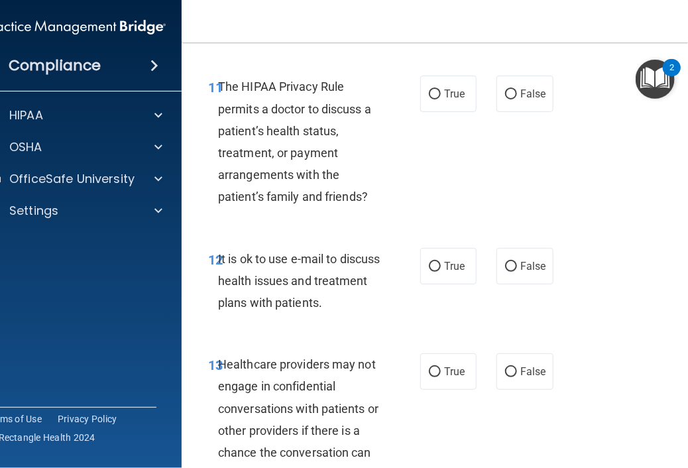
scroll to position [1726, 0]
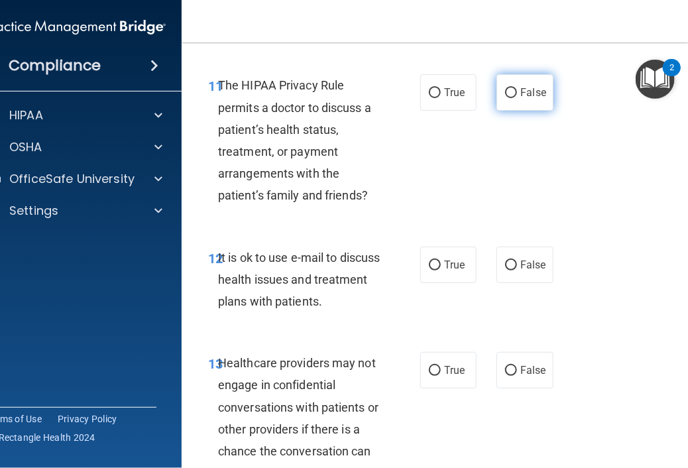
click at [505, 97] on input "False" at bounding box center [511, 93] width 12 height 10
radio input "true"
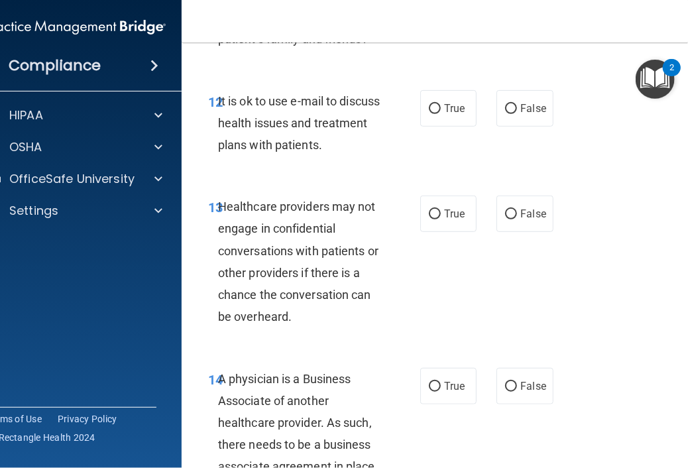
scroll to position [1883, 0]
click at [519, 124] on label "False" at bounding box center [524, 107] width 56 height 36
click at [517, 113] on input "False" at bounding box center [511, 108] width 12 height 10
radio input "true"
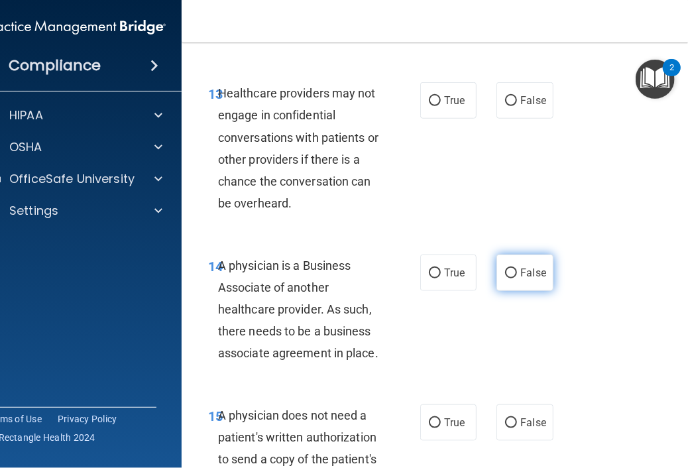
scroll to position [1997, 0]
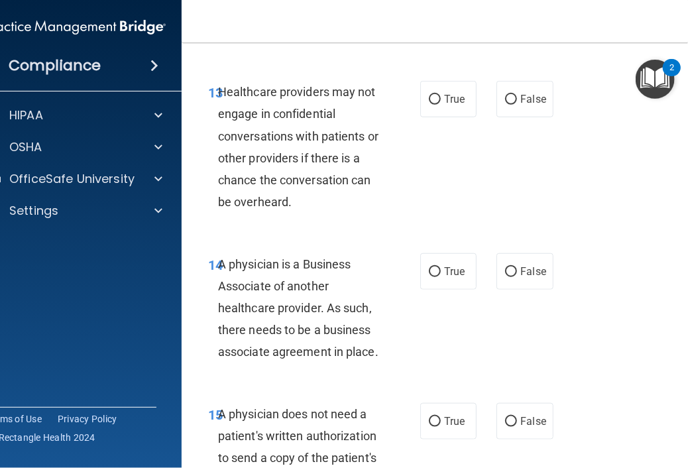
drag, startPoint x: 506, startPoint y: 101, endPoint x: 566, endPoint y: 300, distance: 208.3
click at [566, 300] on div "01 A business associate agreement is required with organizations or persons whe…" at bounding box center [449, 469] width 503 height 4757
click at [509, 95] on input "False" at bounding box center [511, 100] width 12 height 10
radio input "true"
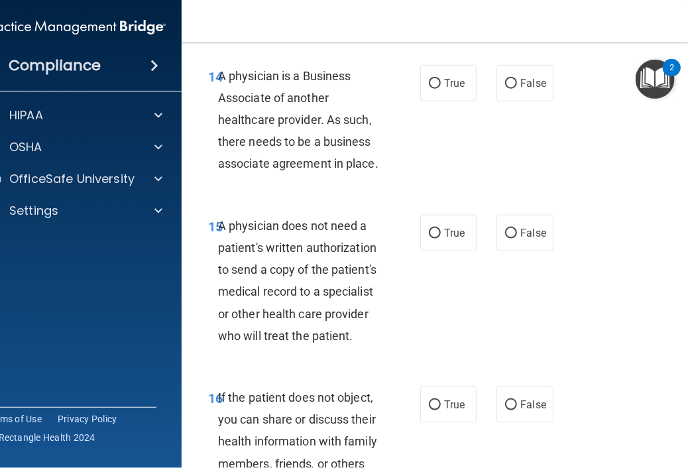
scroll to position [2186, 0]
click at [508, 81] on input "False" at bounding box center [511, 83] width 12 height 10
radio input "true"
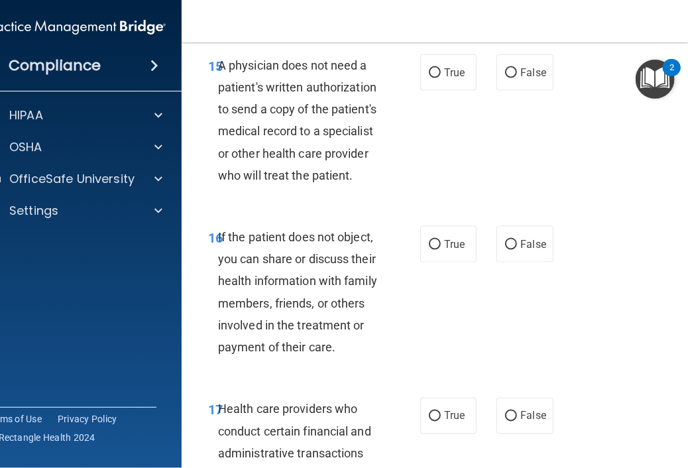
scroll to position [2345, 0]
click at [444, 67] on span "True" at bounding box center [454, 73] width 21 height 13
click at [441, 69] on input "True" at bounding box center [435, 74] width 12 height 10
radio input "true"
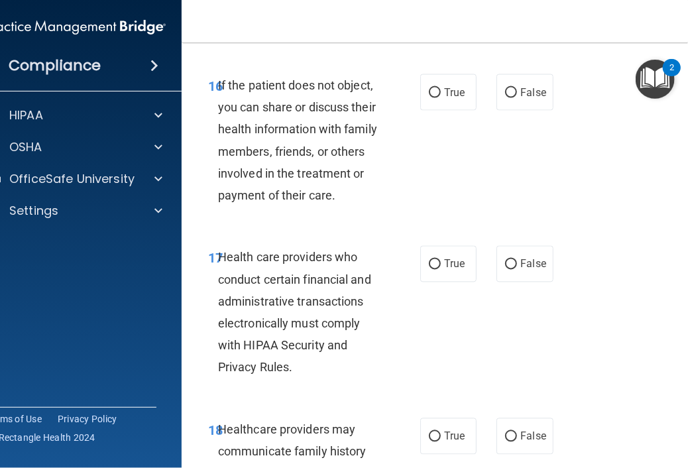
scroll to position [2498, 0]
click at [438, 91] on label "True" at bounding box center [448, 92] width 56 height 36
click at [438, 91] on input "True" at bounding box center [435, 92] width 12 height 10
radio input "true"
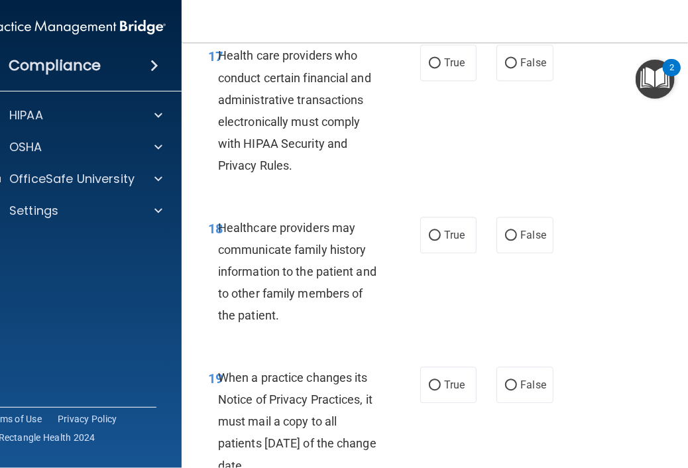
scroll to position [2696, 0]
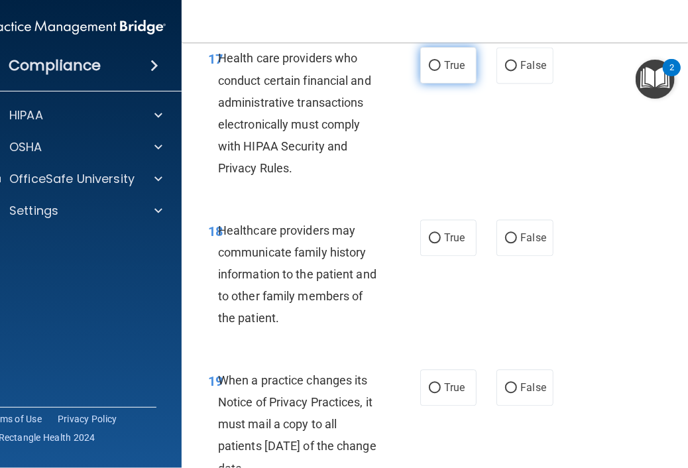
click at [439, 72] on label "True" at bounding box center [448, 65] width 56 height 36
click at [439, 71] on input "True" at bounding box center [435, 66] width 12 height 10
radio input "true"
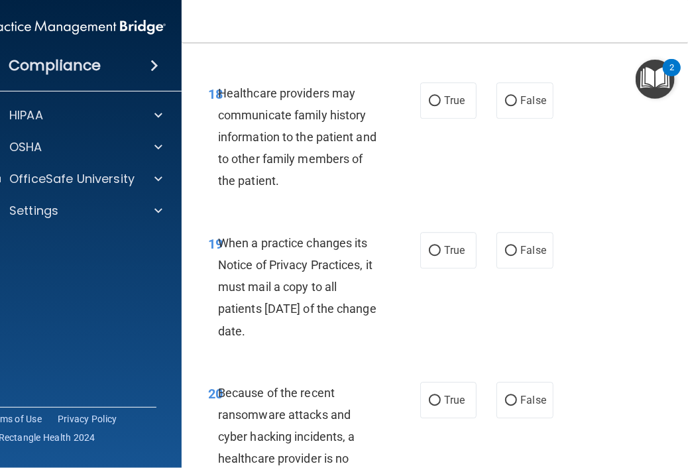
scroll to position [2835, 0]
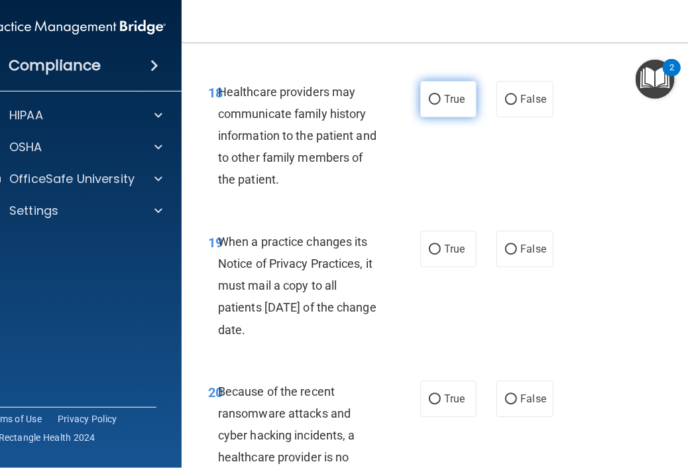
click at [445, 101] on span "True" at bounding box center [454, 99] width 21 height 13
click at [441, 101] on input "True" at bounding box center [435, 100] width 12 height 10
radio input "true"
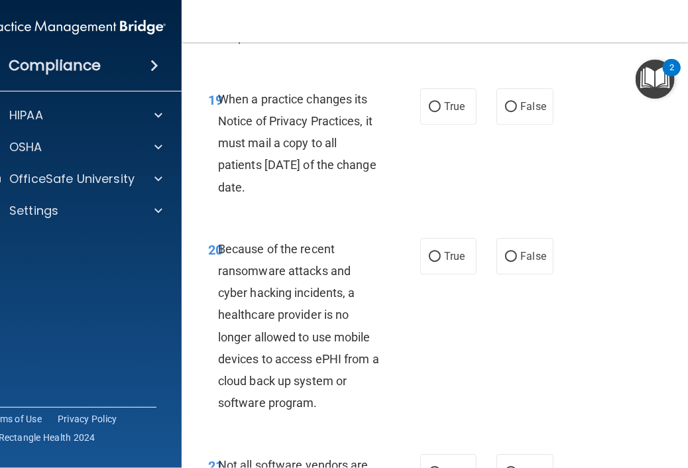
scroll to position [2984, 0]
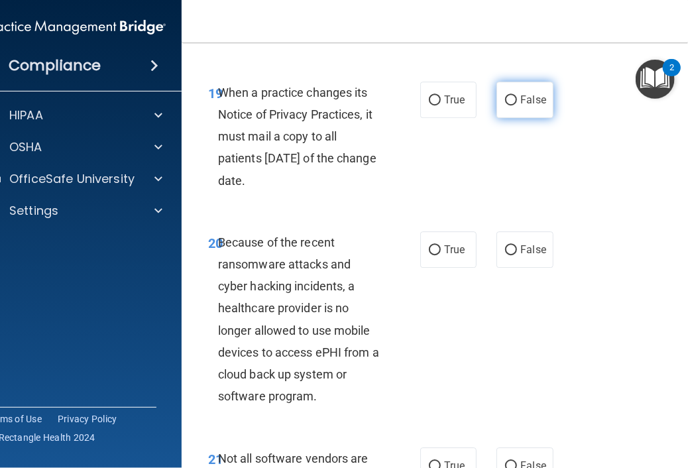
click at [506, 109] on label "False" at bounding box center [524, 99] width 56 height 36
click at [506, 105] on input "False" at bounding box center [511, 100] width 12 height 10
radio input "true"
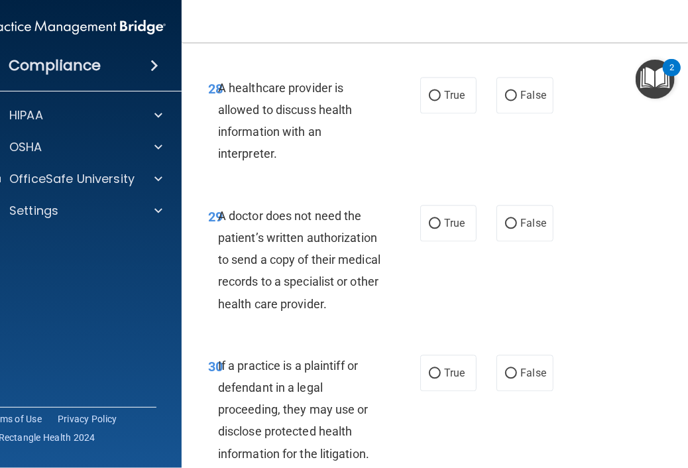
scroll to position [4442, 0]
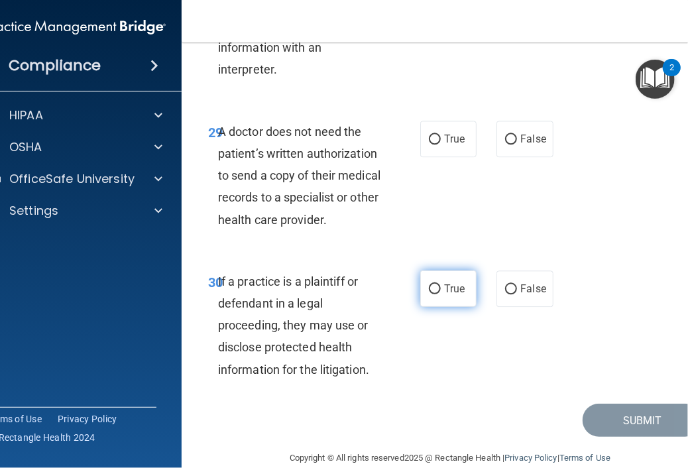
click at [429, 284] on input "True" at bounding box center [435, 289] width 12 height 10
radio input "true"
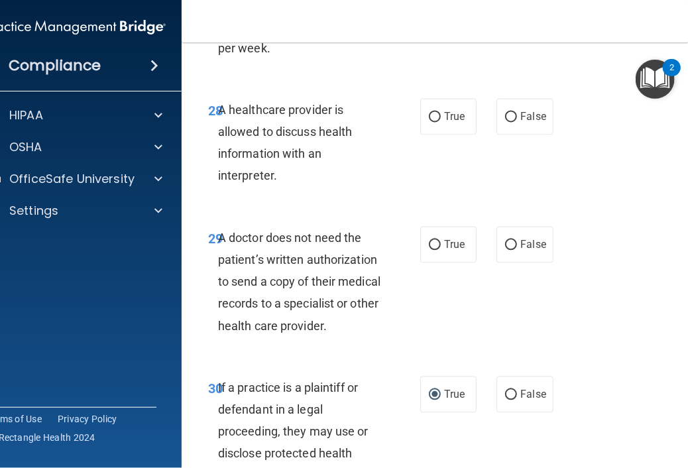
scroll to position [4335, 0]
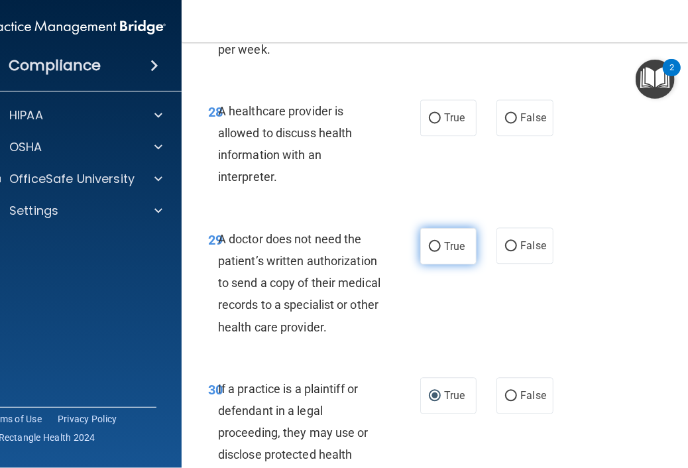
click at [435, 242] on input "True" at bounding box center [435, 247] width 12 height 10
radio input "true"
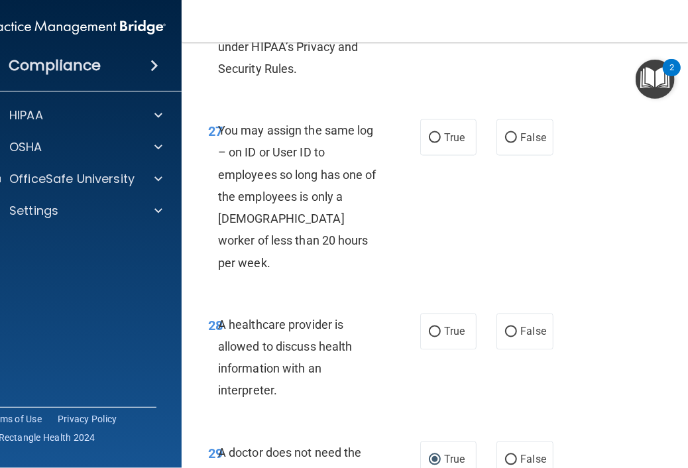
scroll to position [4121, 0]
click at [444, 326] on span "True" at bounding box center [454, 332] width 21 height 13
click at [440, 328] on input "True" at bounding box center [435, 333] width 12 height 10
radio input "true"
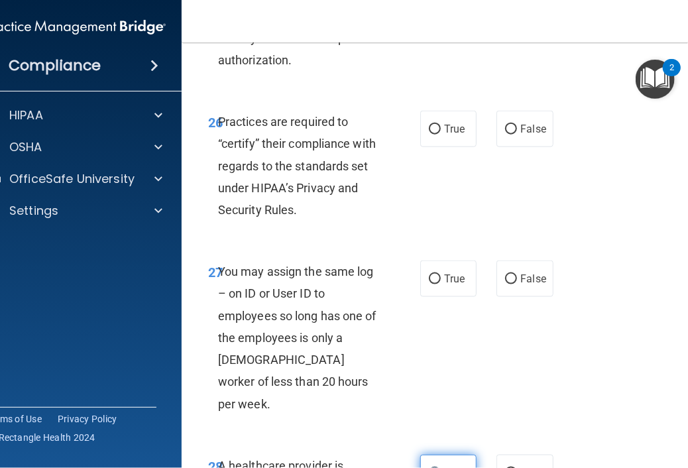
scroll to position [3972, 0]
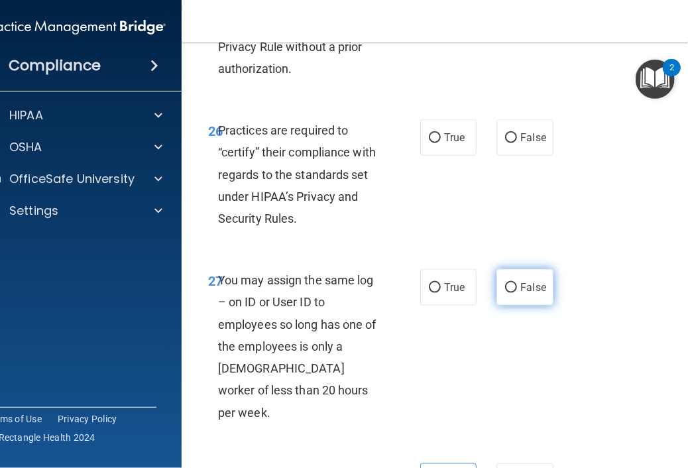
click at [508, 288] on input "False" at bounding box center [511, 288] width 12 height 10
radio input "true"
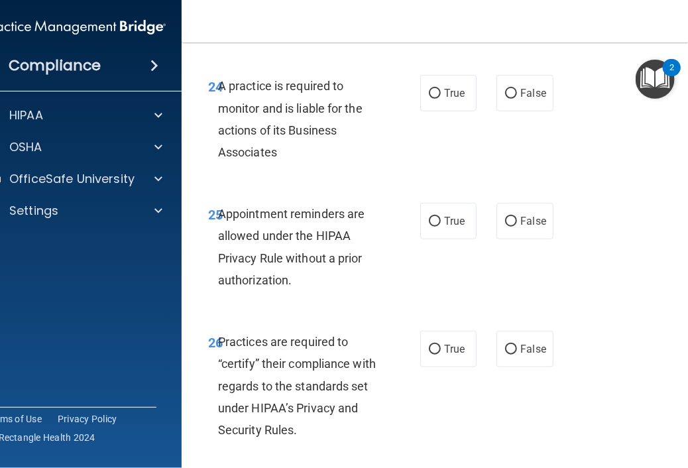
scroll to position [3760, 0]
click at [436, 357] on label "True" at bounding box center [448, 349] width 56 height 36
click at [436, 355] on input "True" at bounding box center [435, 350] width 12 height 10
radio input "true"
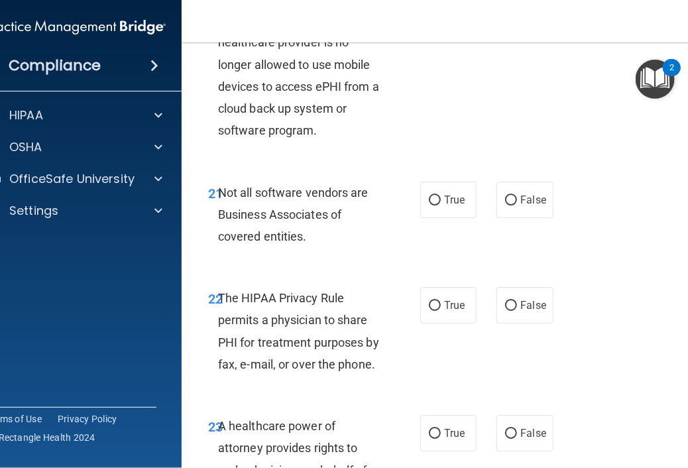
scroll to position [3253, 0]
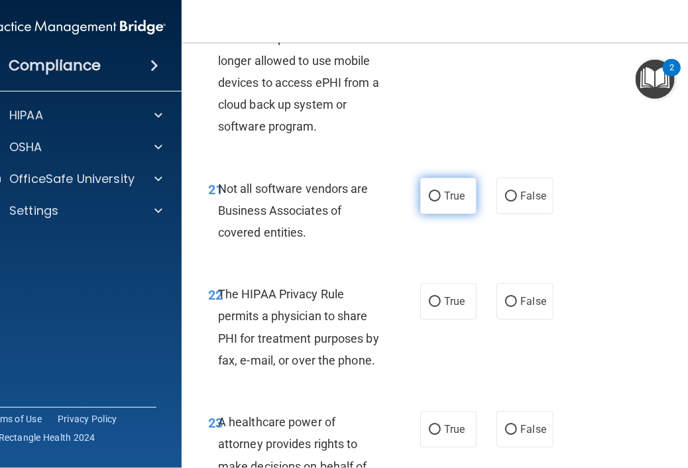
click at [445, 210] on label "True" at bounding box center [448, 196] width 56 height 36
click at [441, 201] on input "True" at bounding box center [435, 196] width 12 height 10
radio input "true"
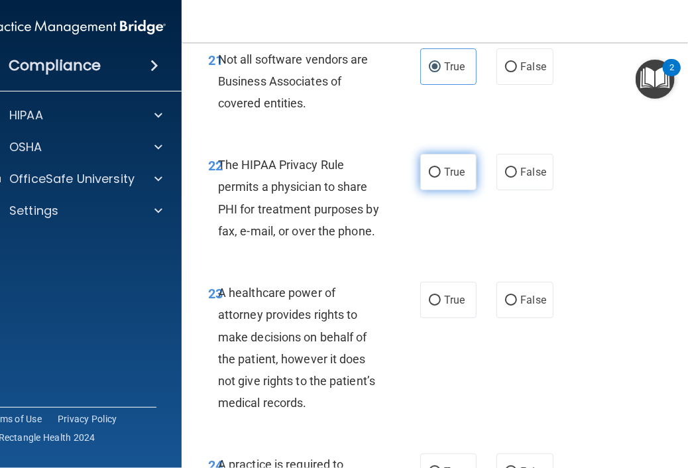
scroll to position [3385, 0]
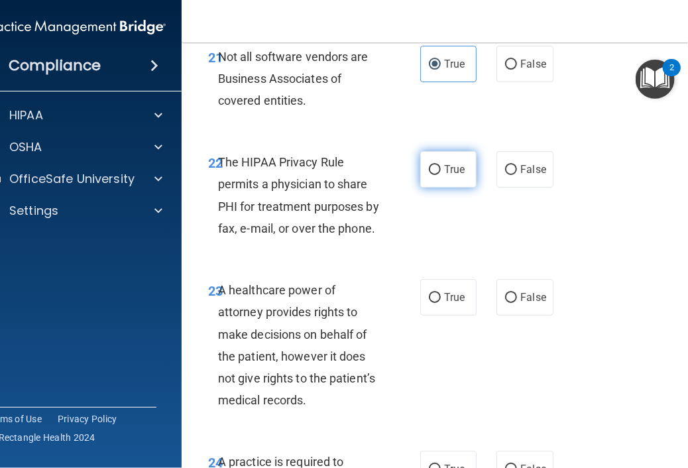
click at [426, 157] on label "True" at bounding box center [448, 169] width 56 height 36
click at [429, 165] on input "True" at bounding box center [435, 170] width 12 height 10
radio input "true"
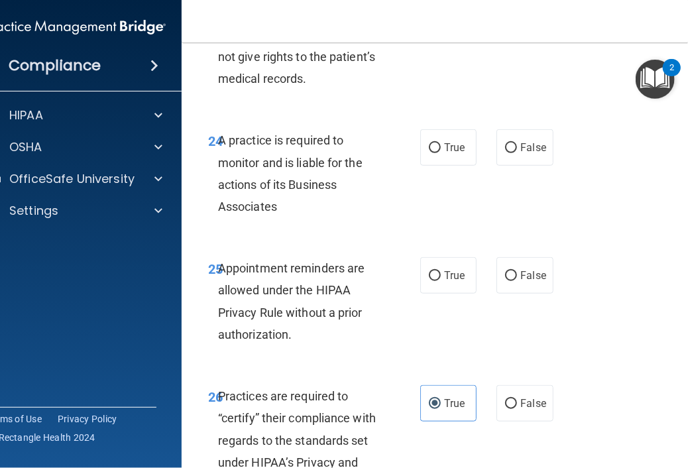
scroll to position [3702, 0]
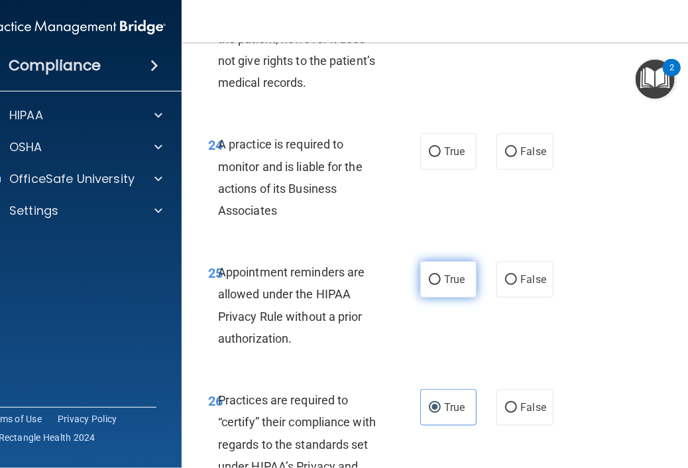
click at [449, 282] on span "True" at bounding box center [454, 279] width 21 height 13
click at [441, 282] on input "True" at bounding box center [435, 280] width 12 height 10
radio input "true"
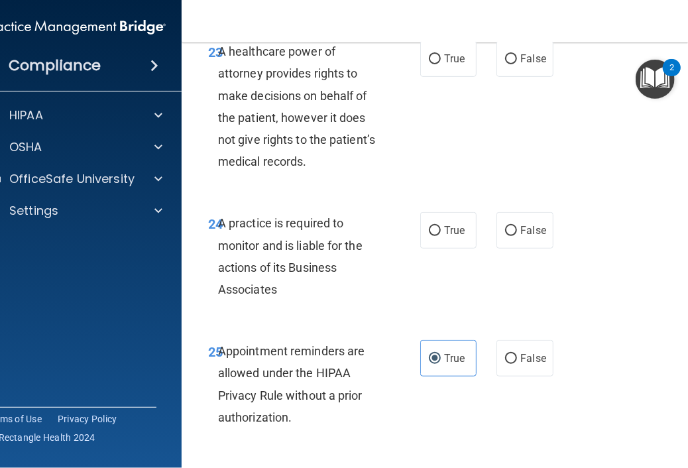
scroll to position [3631, 0]
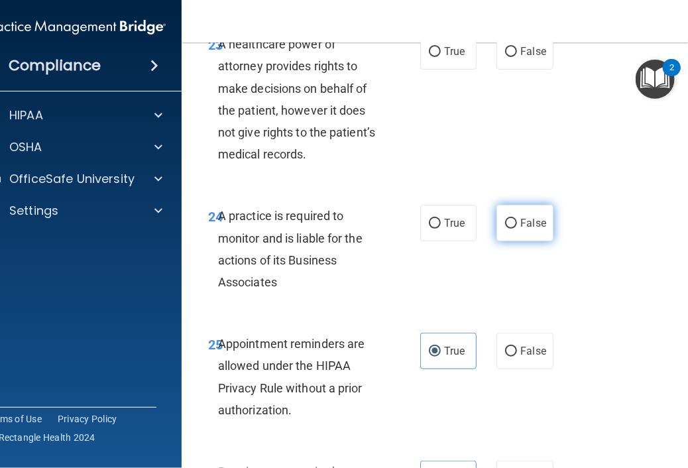
click at [516, 231] on label "False" at bounding box center [524, 223] width 56 height 36
click at [516, 229] on input "False" at bounding box center [511, 224] width 12 height 10
radio input "true"
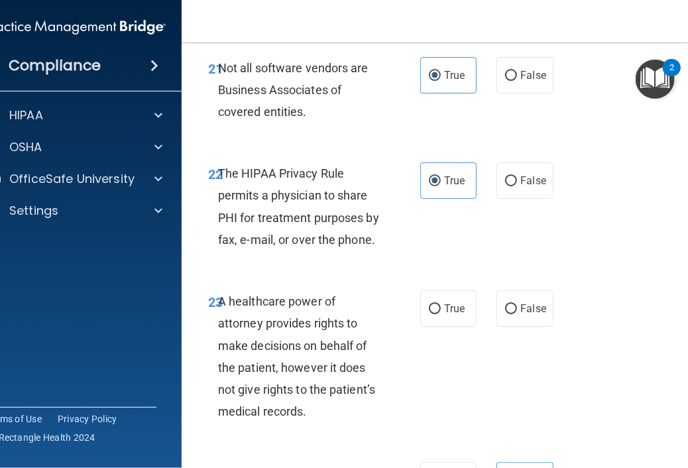
scroll to position [3394, 0]
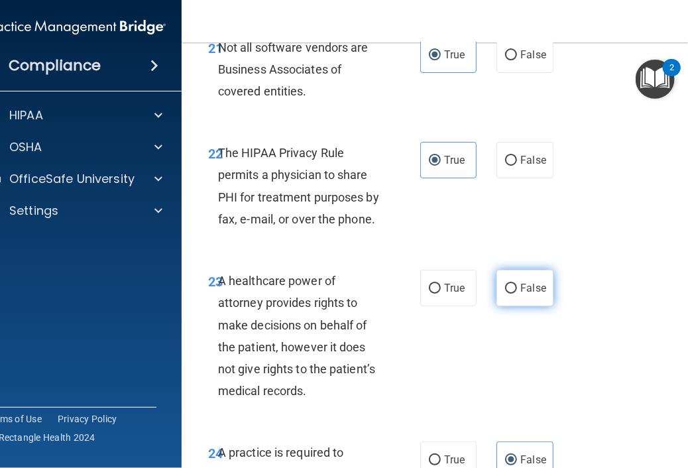
click at [518, 304] on label "False" at bounding box center [524, 288] width 56 height 36
click at [517, 293] on input "False" at bounding box center [511, 289] width 12 height 10
radio input "true"
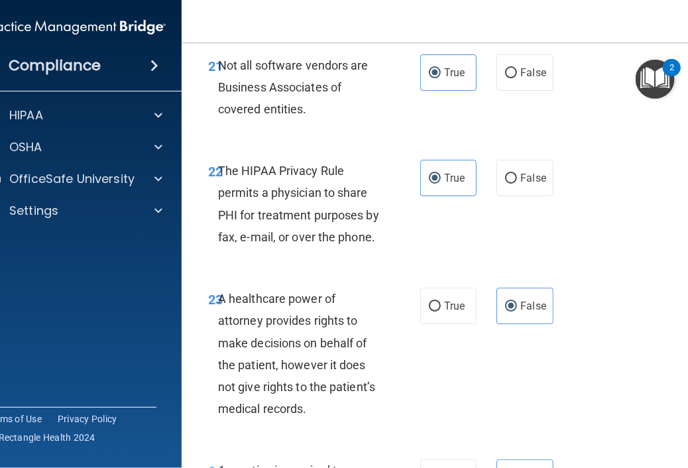
scroll to position [3379, 0]
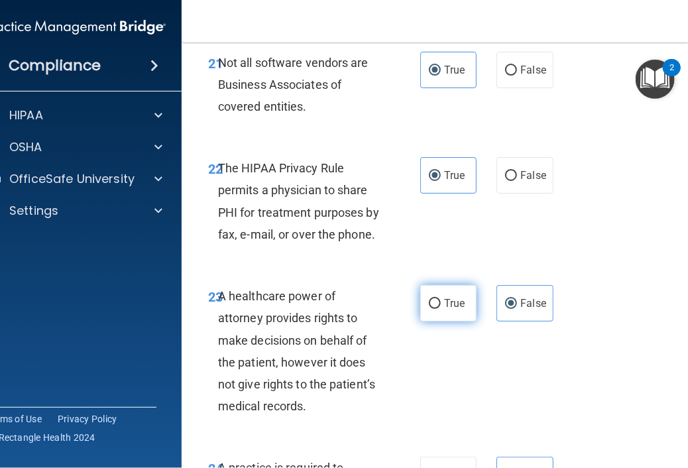
click at [453, 316] on label "True" at bounding box center [448, 303] width 56 height 36
click at [441, 309] on input "True" at bounding box center [435, 304] width 12 height 10
radio input "true"
radio input "false"
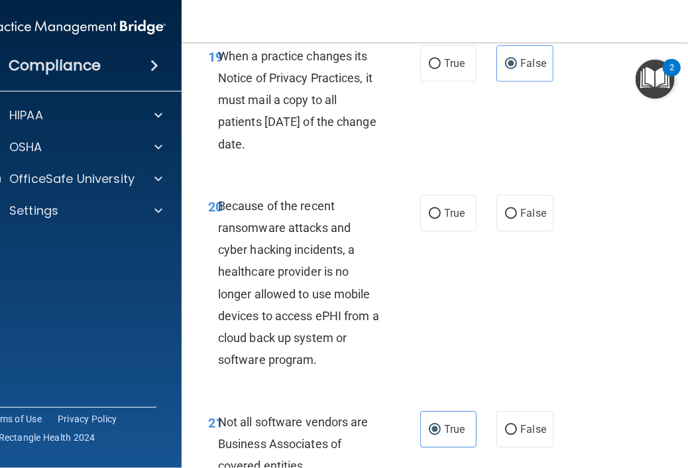
scroll to position [3013, 0]
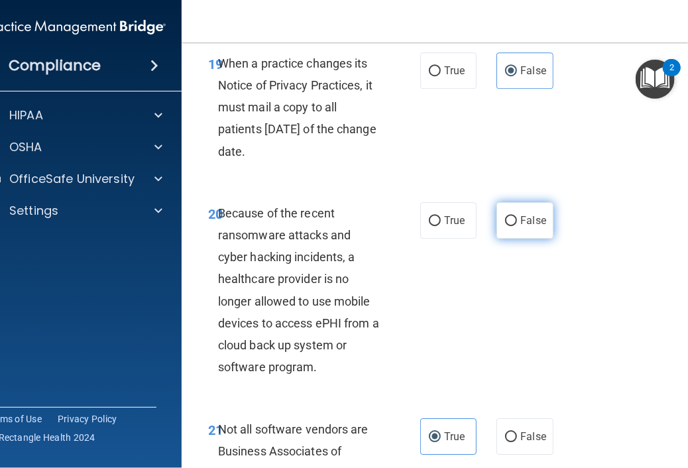
click at [531, 221] on span "False" at bounding box center [533, 220] width 26 height 13
click at [517, 221] on input "False" at bounding box center [511, 221] width 12 height 10
radio input "true"
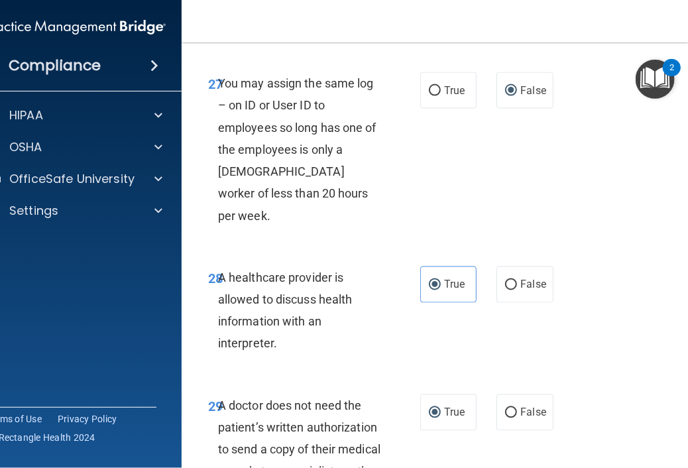
scroll to position [4442, 0]
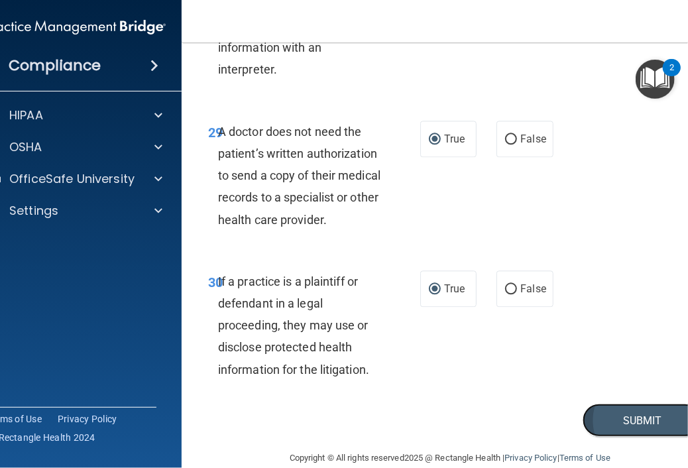
click at [606, 403] on button "Submit" at bounding box center [641, 420] width 119 height 34
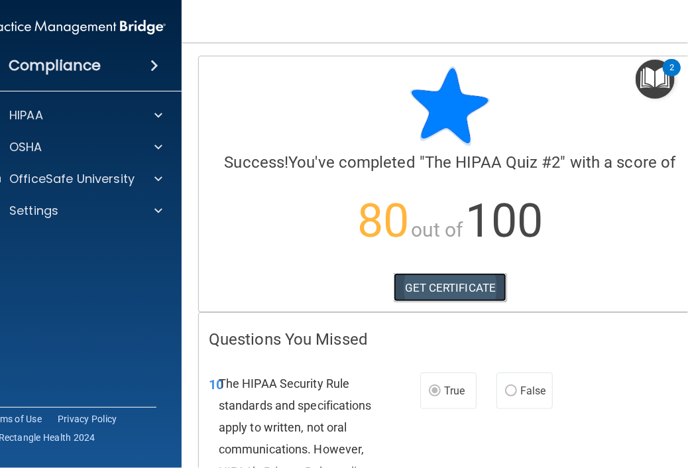
click at [476, 276] on link "GET CERTIFICATE" at bounding box center [449, 287] width 113 height 29
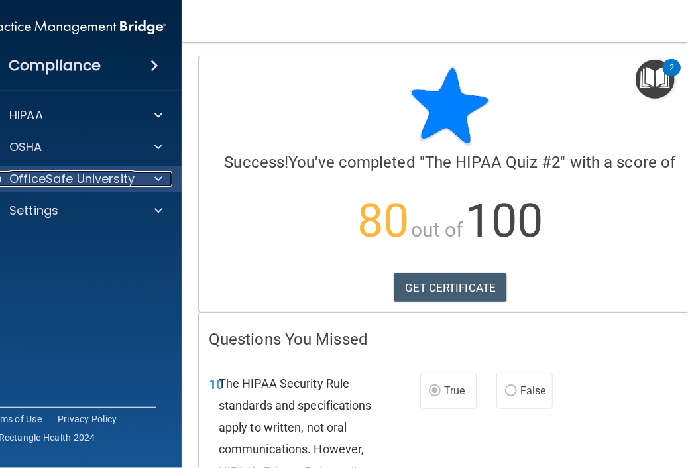
click at [125, 178] on p "OfficeSafe University" at bounding box center [71, 179] width 125 height 16
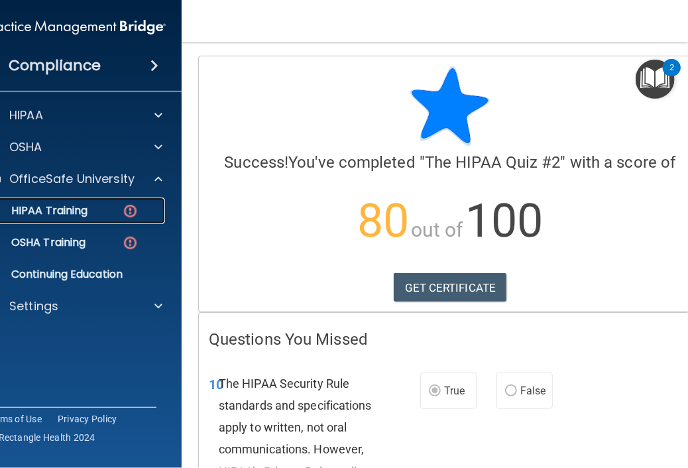
click at [122, 213] on img at bounding box center [130, 211] width 17 height 17
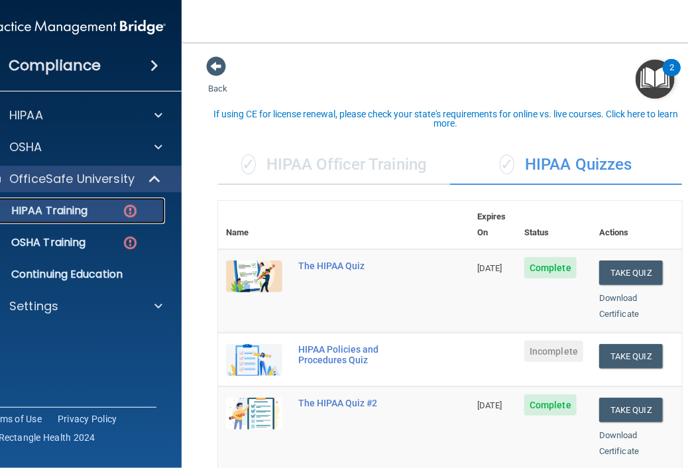
scroll to position [122, 0]
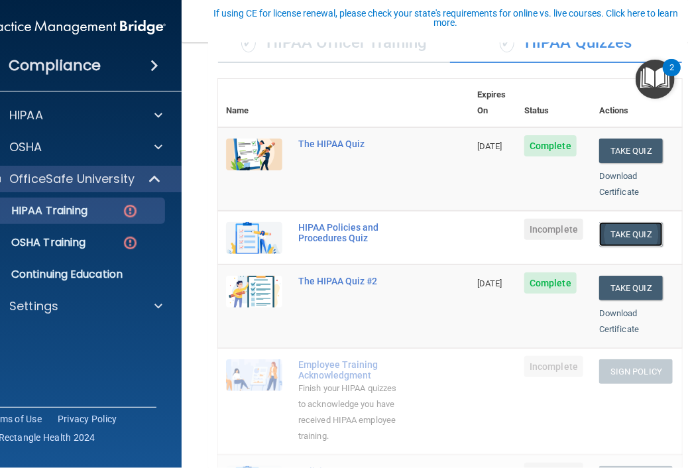
click at [627, 222] on button "Take Quiz" at bounding box center [631, 234] width 64 height 25
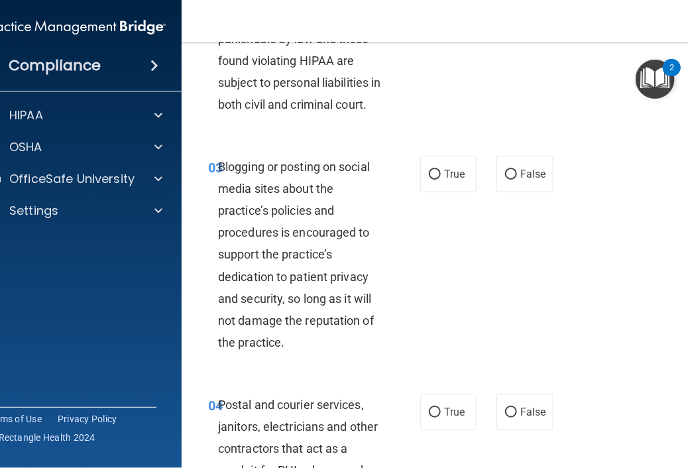
scroll to position [249, 0]
click at [515, 192] on label "False" at bounding box center [524, 174] width 56 height 36
click at [515, 180] on input "False" at bounding box center [511, 175] width 12 height 10
radio input "true"
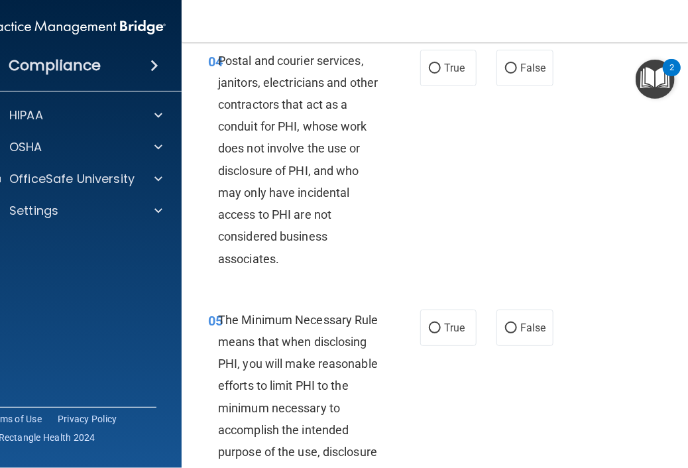
scroll to position [590, 0]
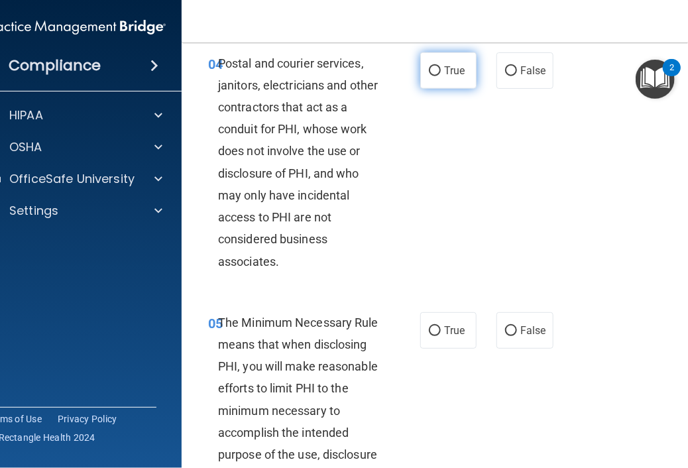
click at [448, 78] on label "True" at bounding box center [448, 70] width 56 height 36
click at [441, 76] on input "True" at bounding box center [435, 71] width 12 height 10
radio input "true"
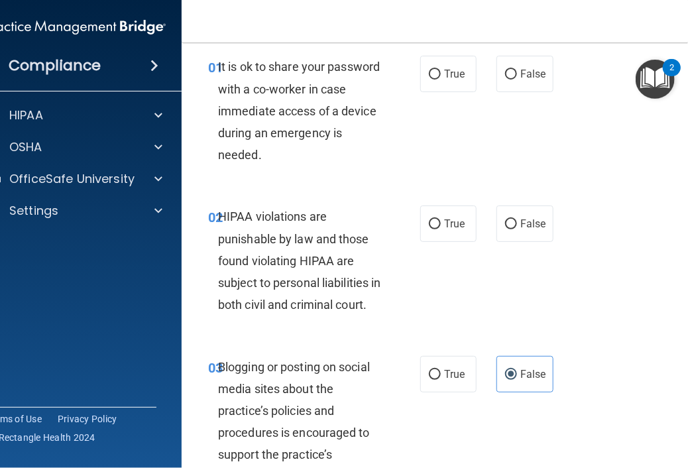
scroll to position [0, 0]
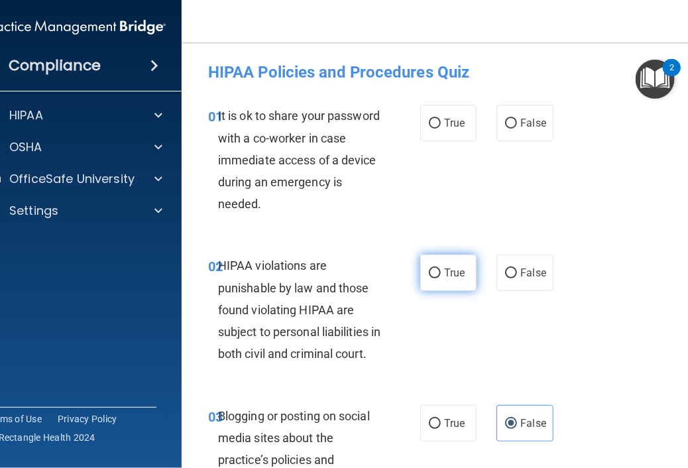
click at [444, 266] on span "True" at bounding box center [454, 272] width 21 height 13
click at [441, 268] on input "True" at bounding box center [435, 273] width 12 height 10
radio input "true"
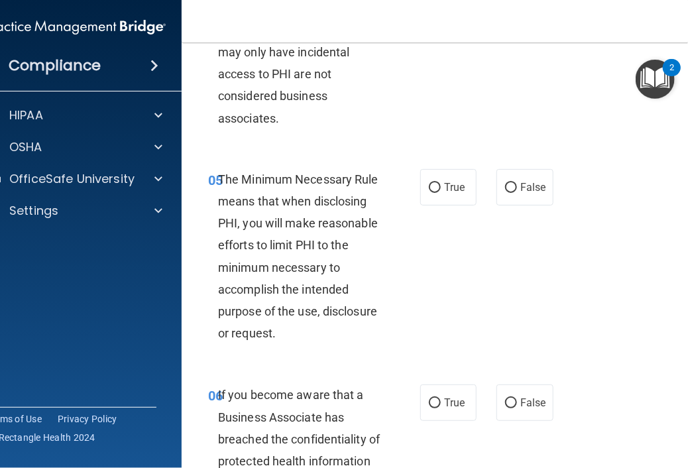
scroll to position [813, 0]
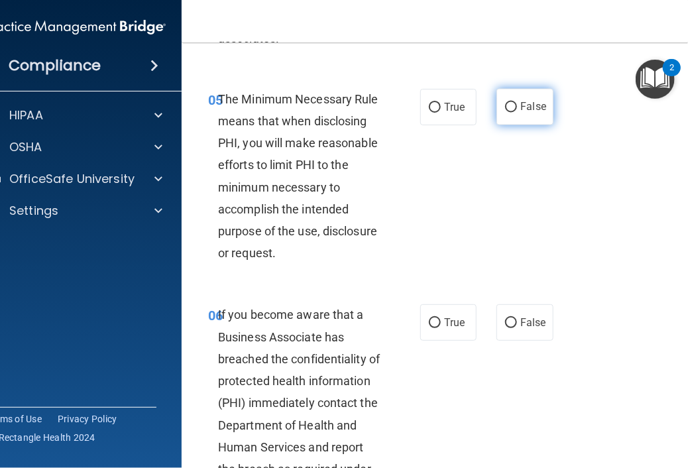
drag, startPoint x: 503, startPoint y: 140, endPoint x: 516, endPoint y: 134, distance: 14.8
click at [516, 125] on label "False" at bounding box center [524, 107] width 56 height 36
click at [516, 113] on input "False" at bounding box center [511, 108] width 12 height 10
radio input "true"
click at [520, 113] on span "False" at bounding box center [533, 107] width 26 height 13
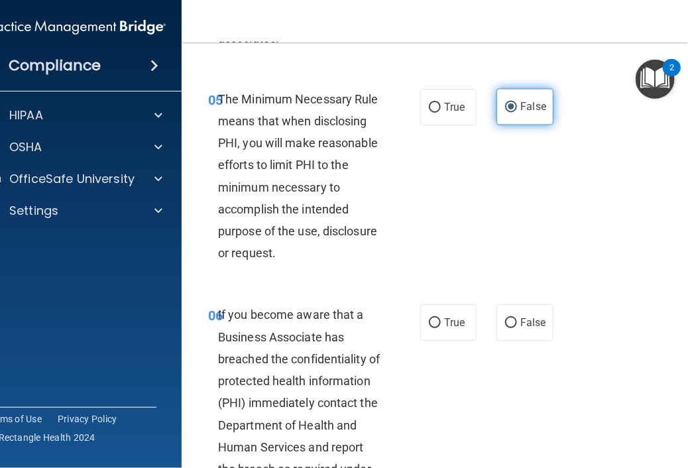
click at [516, 113] on input "False" at bounding box center [511, 108] width 12 height 10
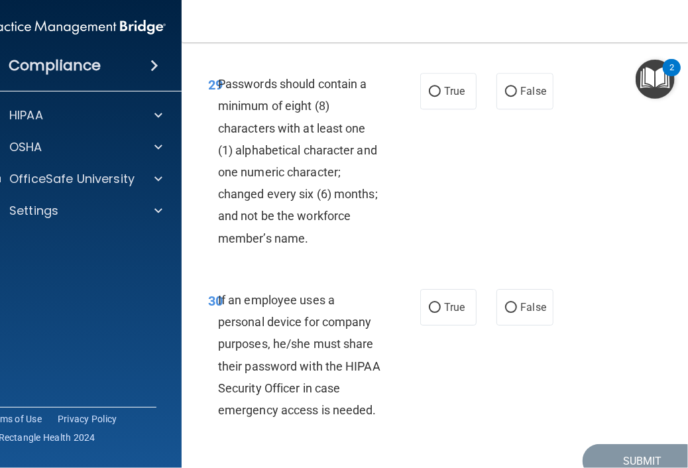
scroll to position [4949, 0]
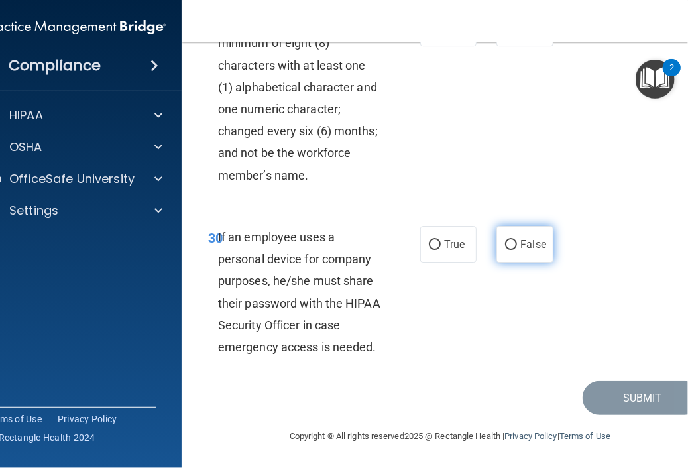
click at [503, 236] on label "False" at bounding box center [524, 244] width 56 height 36
click at [505, 240] on input "False" at bounding box center [511, 245] width 12 height 10
radio input "true"
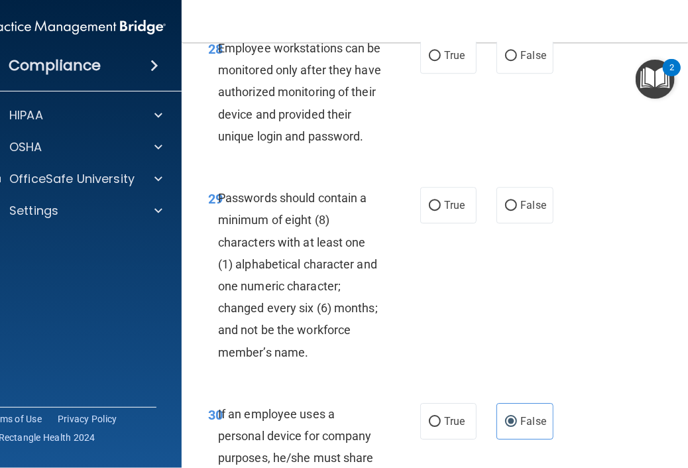
scroll to position [4722, 0]
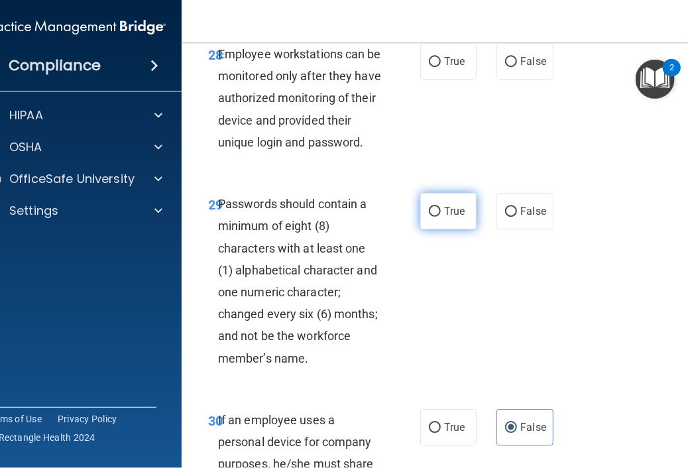
click at [442, 229] on label "True" at bounding box center [448, 211] width 56 height 36
click at [441, 217] on input "True" at bounding box center [435, 212] width 12 height 10
radio input "true"
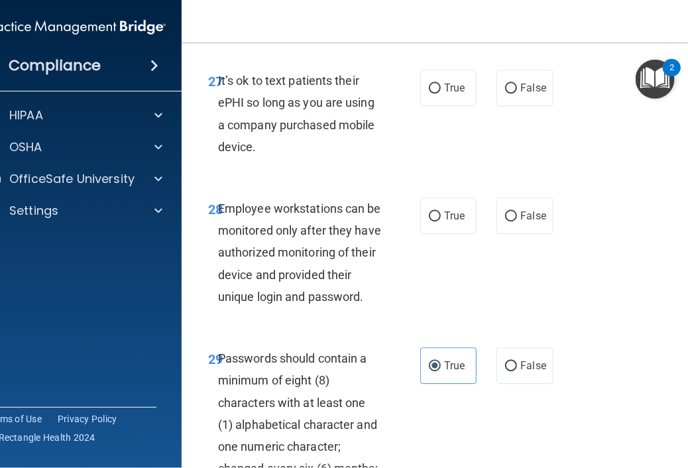
scroll to position [4554, 0]
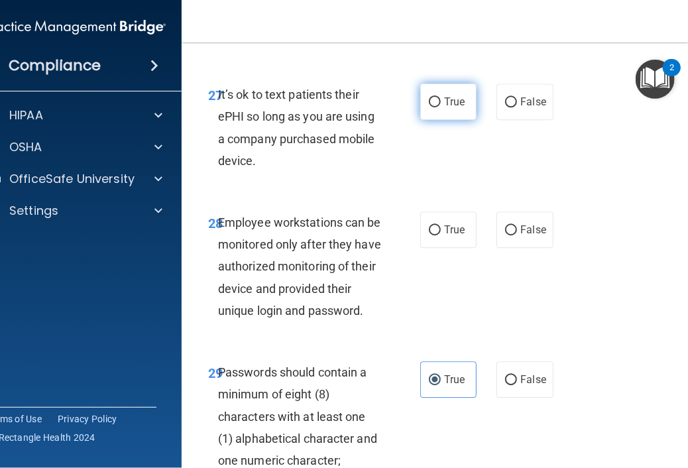
click at [448, 120] on label "True" at bounding box center [448, 101] width 56 height 36
click at [441, 107] on input "True" at bounding box center [435, 102] width 12 height 10
radio input "true"
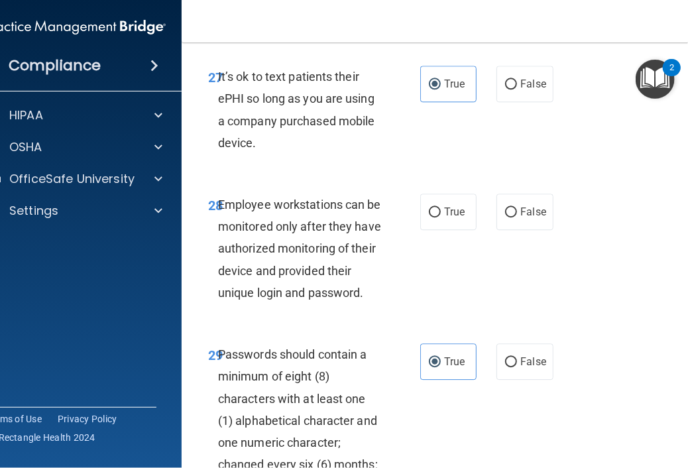
scroll to position [4581, 0]
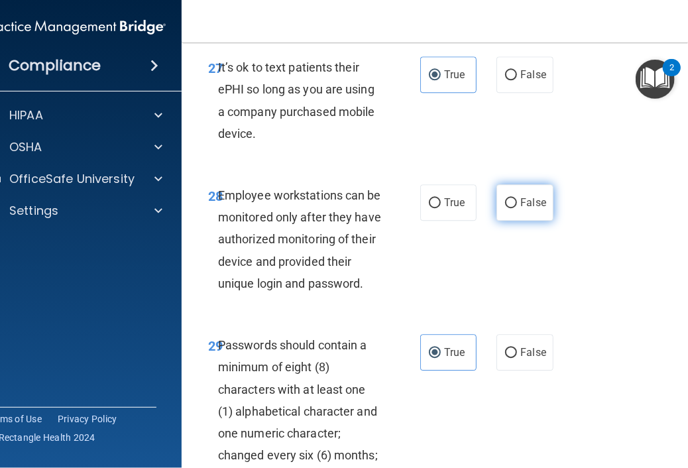
click at [521, 209] on span "False" at bounding box center [533, 202] width 26 height 13
click at [517, 208] on input "False" at bounding box center [511, 203] width 12 height 10
radio input "true"
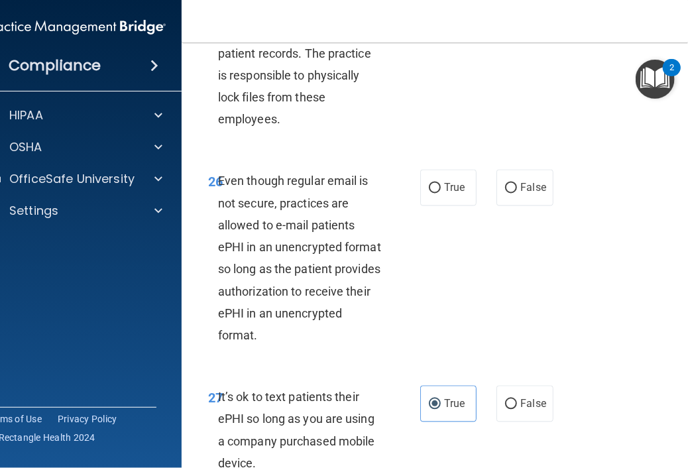
scroll to position [4241, 0]
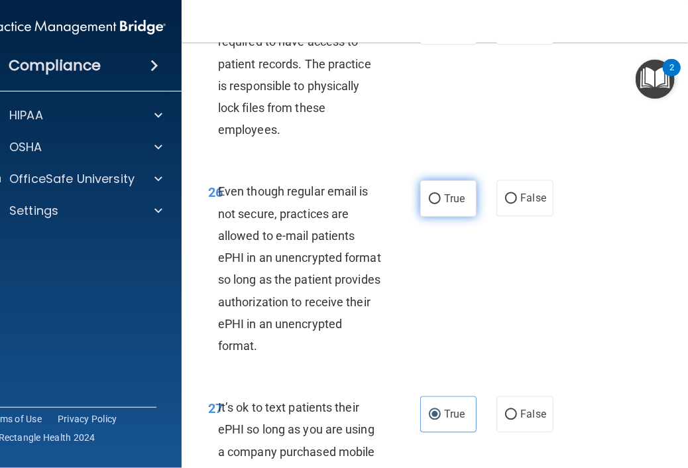
click at [450, 217] on label "True" at bounding box center [448, 198] width 56 height 36
click at [441, 204] on input "True" at bounding box center [435, 199] width 12 height 10
radio input "true"
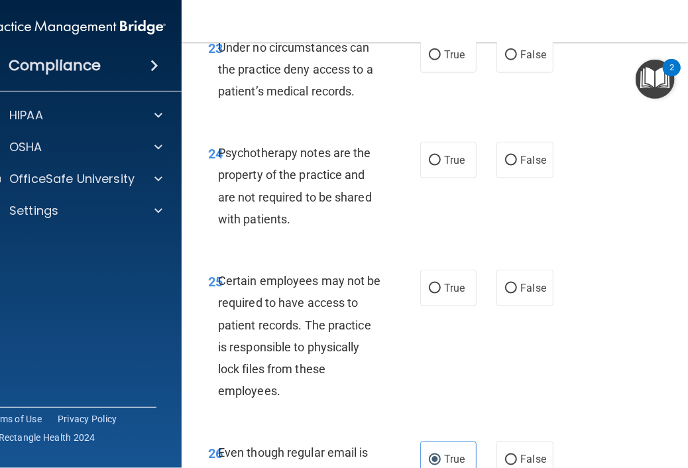
scroll to position [3980, 0]
click at [514, 306] on label "False" at bounding box center [524, 288] width 56 height 36
click at [514, 293] on input "False" at bounding box center [511, 289] width 12 height 10
radio input "true"
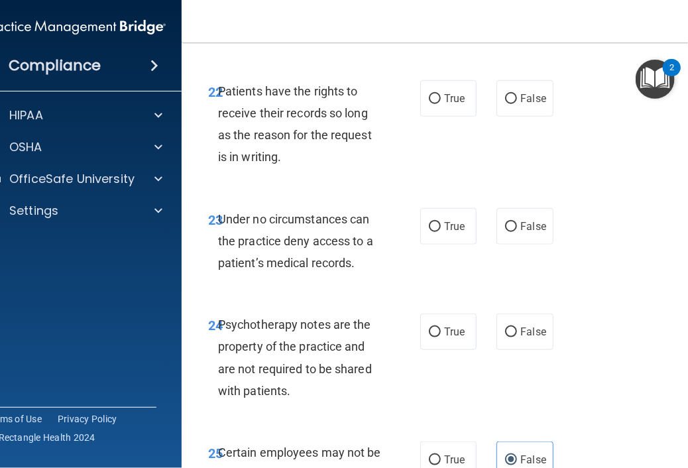
scroll to position [3808, 0]
click at [497, 350] on label "False" at bounding box center [524, 332] width 56 height 36
click at [505, 338] on input "False" at bounding box center [511, 333] width 12 height 10
radio input "true"
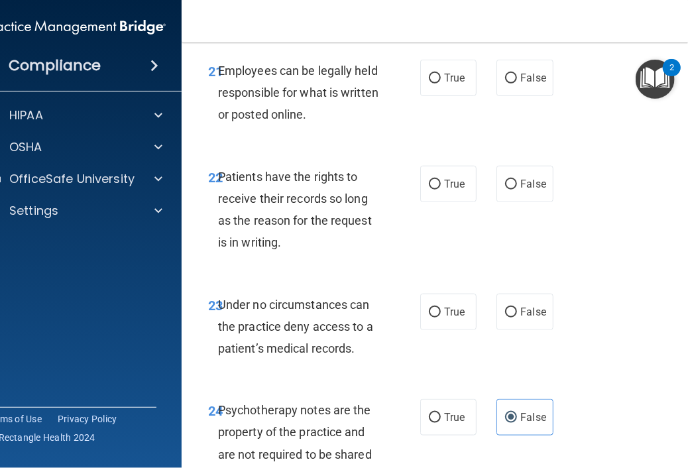
scroll to position [3722, 0]
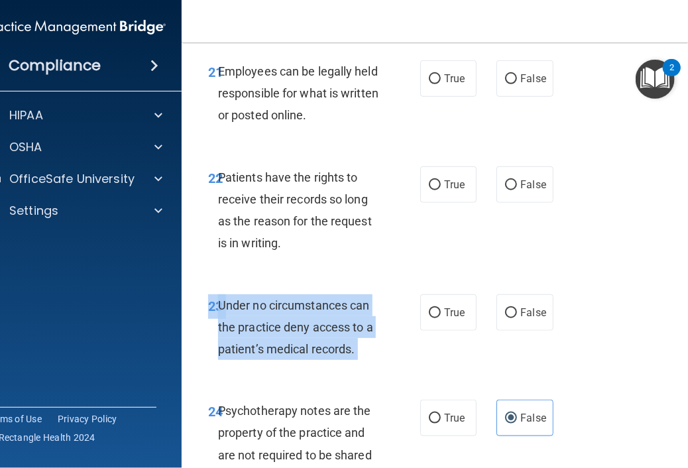
drag, startPoint x: 439, startPoint y: 358, endPoint x: 370, endPoint y: 244, distance: 133.7
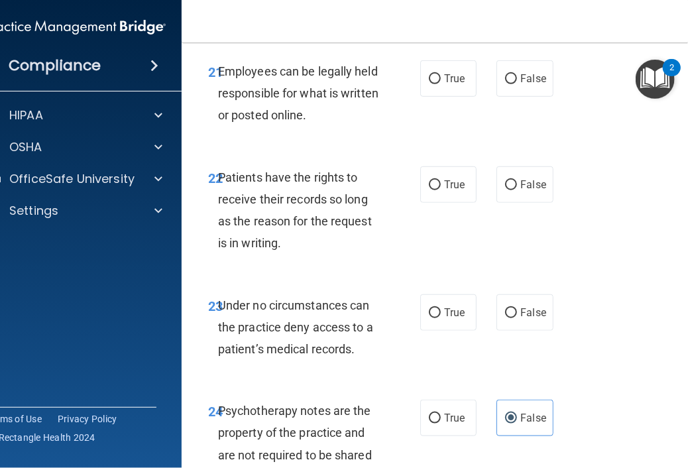
click at [575, 278] on div "22 Patients have the rights to receive their records so long as the reason for …" at bounding box center [449, 214] width 503 height 128
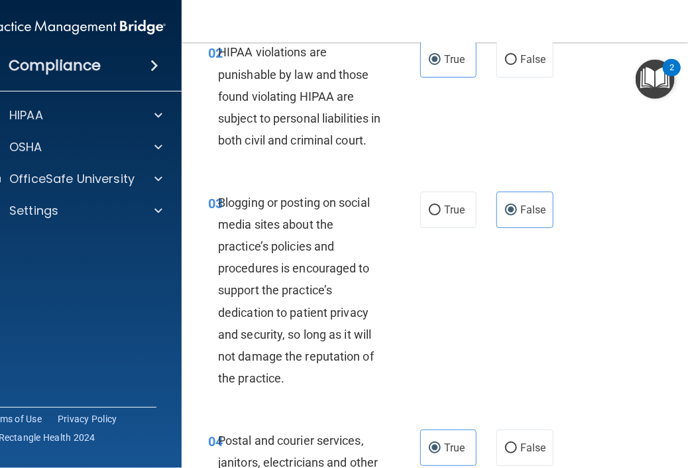
scroll to position [0, 0]
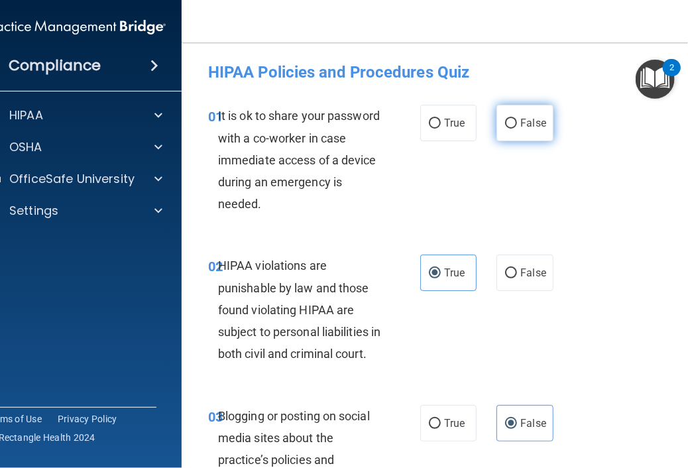
click at [501, 136] on label "False" at bounding box center [524, 123] width 56 height 36
click at [505, 129] on input "False" at bounding box center [511, 124] width 12 height 10
radio input "true"
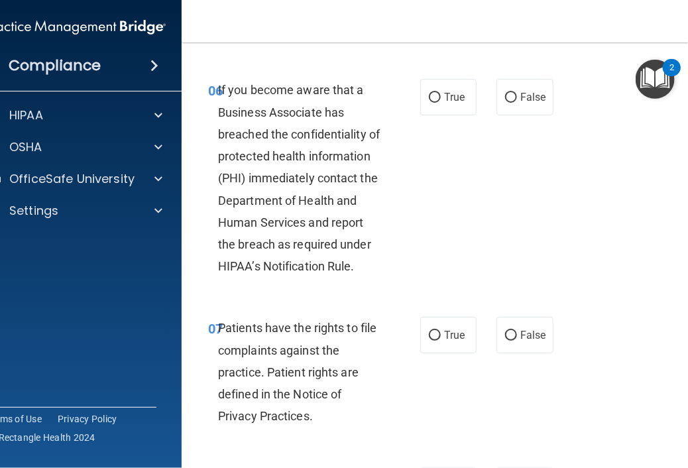
scroll to position [1040, 0]
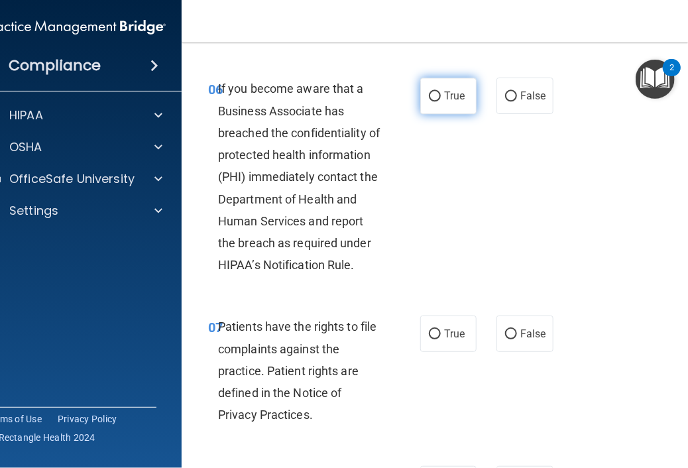
click at [454, 102] on span "True" at bounding box center [454, 95] width 21 height 13
click at [441, 101] on input "True" at bounding box center [435, 96] width 12 height 10
radio input "true"
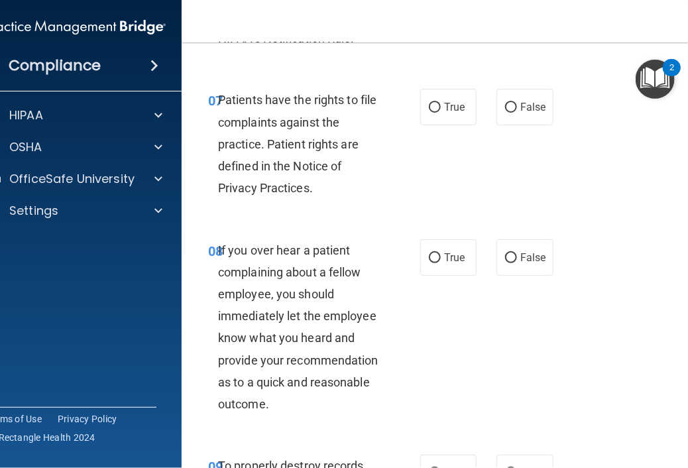
scroll to position [1265, 0]
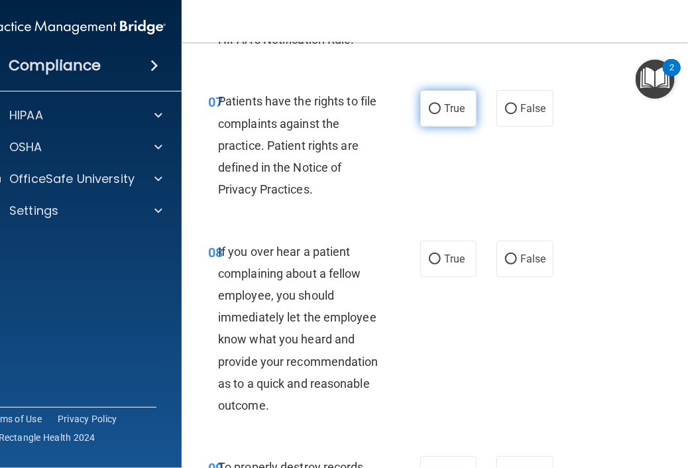
click at [440, 123] on label "True" at bounding box center [448, 108] width 56 height 36
click at [440, 114] on input "True" at bounding box center [435, 109] width 12 height 10
radio input "true"
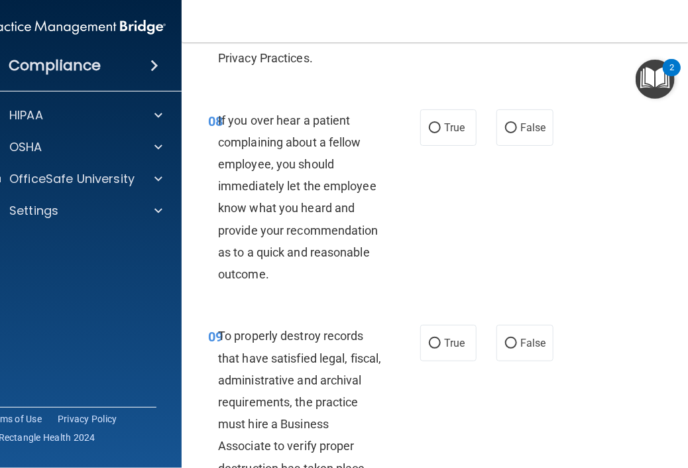
scroll to position [1398, 0]
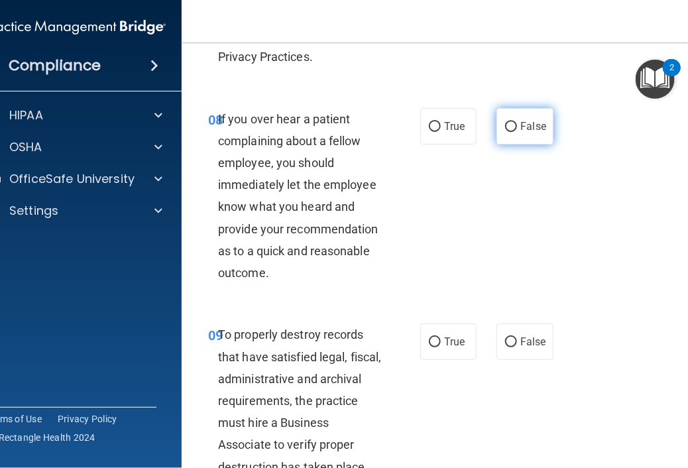
click at [500, 144] on label "False" at bounding box center [524, 126] width 56 height 36
click at [505, 132] on input "False" at bounding box center [511, 127] width 12 height 10
radio input "true"
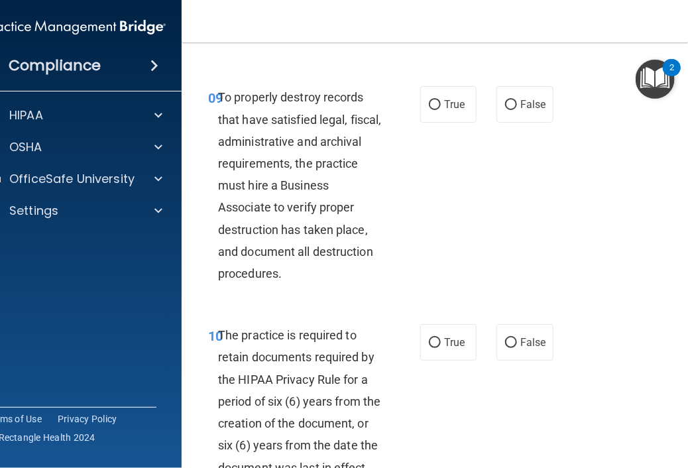
scroll to position [1636, 0]
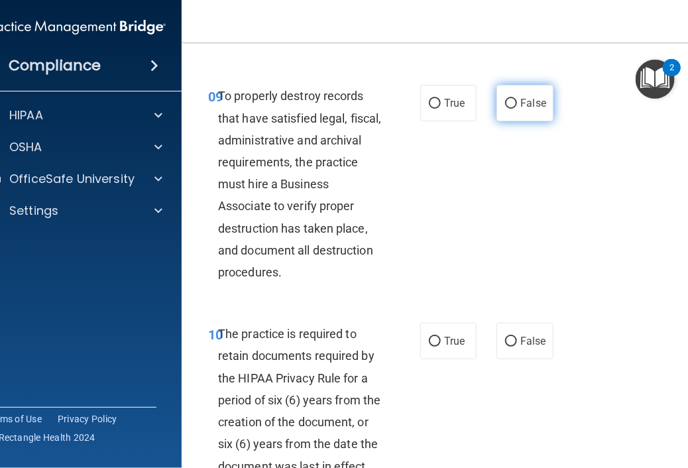
click at [522, 121] on label "False" at bounding box center [524, 103] width 56 height 36
click at [517, 109] on input "False" at bounding box center [511, 104] width 12 height 10
radio input "true"
click at [438, 359] on label "True" at bounding box center [448, 341] width 56 height 36
click at [438, 346] on input "True" at bounding box center [435, 342] width 12 height 10
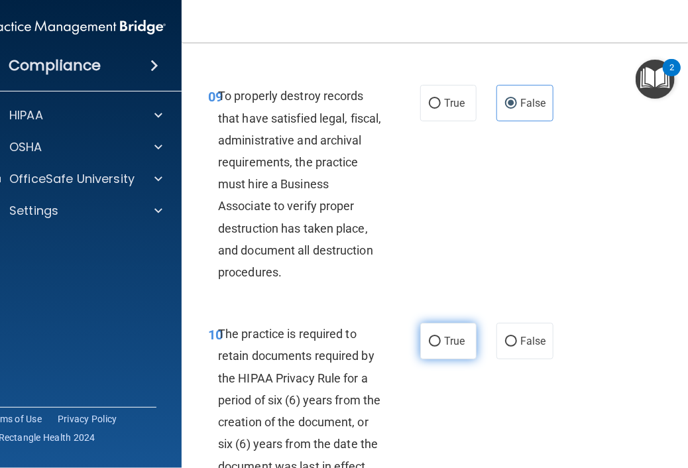
radio input "true"
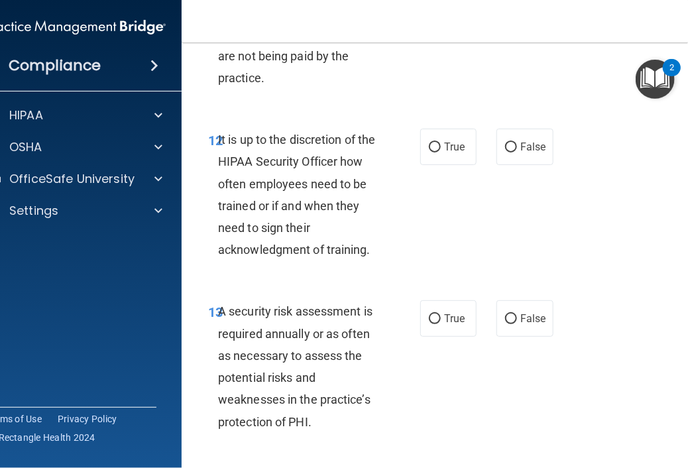
scroll to position [2197, 0]
click at [463, 164] on label "True" at bounding box center [448, 146] width 56 height 36
click at [441, 152] on input "True" at bounding box center [435, 147] width 12 height 10
radio input "true"
click at [499, 336] on label "False" at bounding box center [524, 317] width 56 height 36
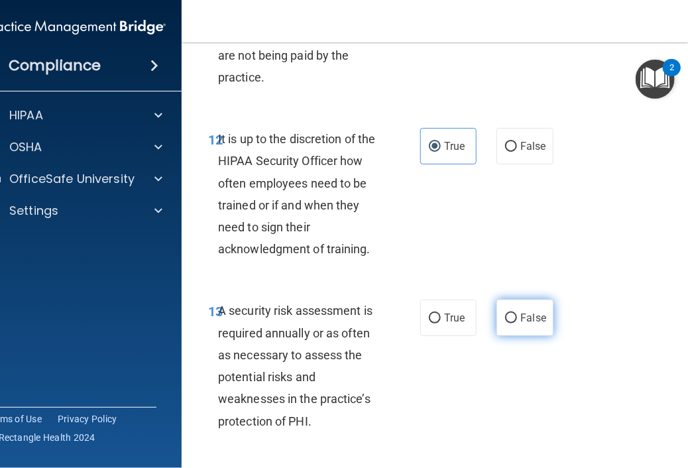
click at [505, 323] on input "False" at bounding box center [511, 318] width 12 height 10
radio input "true"
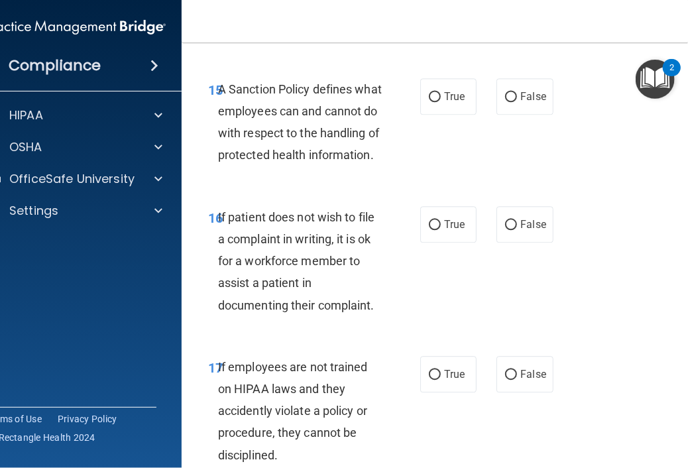
scroll to position [2707, 0]
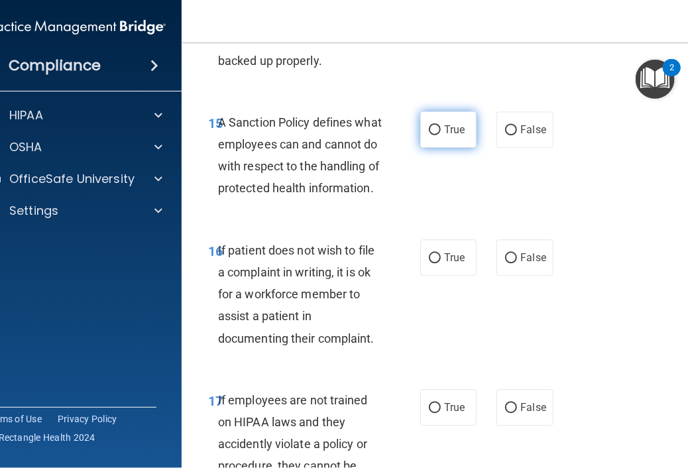
click at [463, 148] on label "True" at bounding box center [448, 129] width 56 height 36
click at [441, 135] on input "True" at bounding box center [435, 130] width 12 height 10
radio input "true"
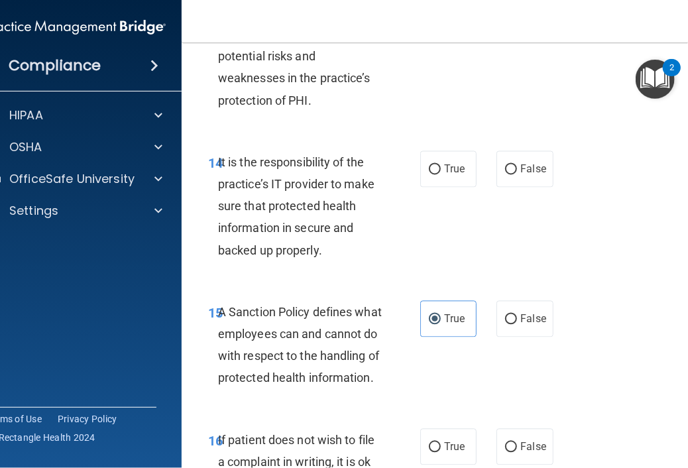
scroll to position [2487, 0]
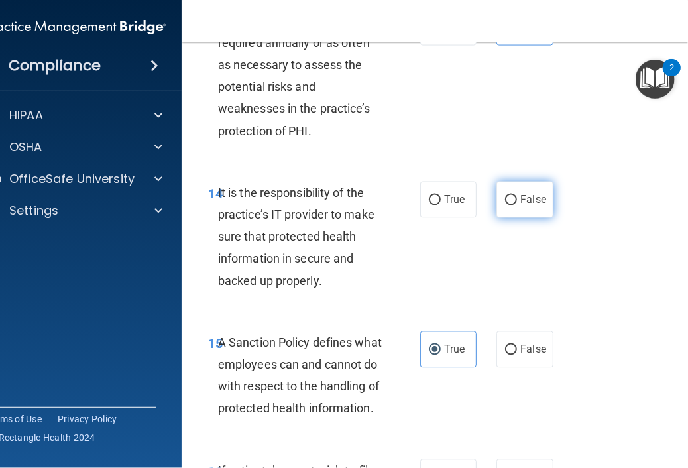
click at [505, 205] on input "False" at bounding box center [511, 200] width 12 height 10
radio input "true"
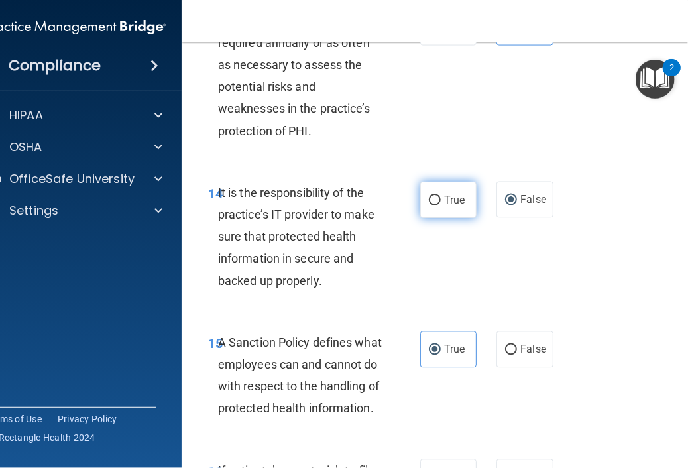
click at [455, 218] on label "True" at bounding box center [448, 200] width 56 height 36
click at [441, 205] on input "True" at bounding box center [435, 200] width 12 height 10
radio input "true"
radio input "false"
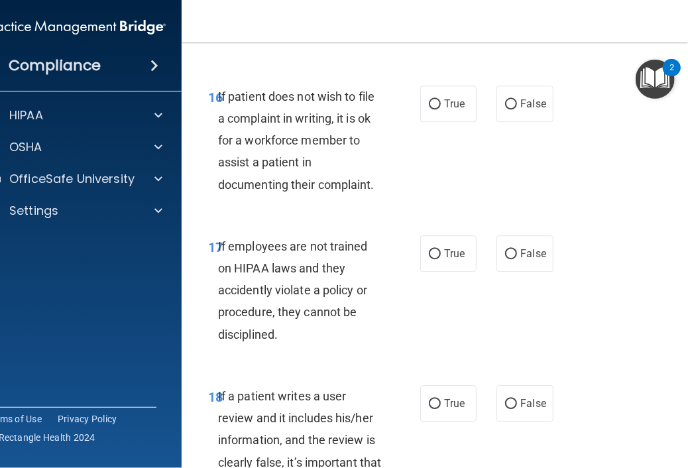
scroll to position [2862, 0]
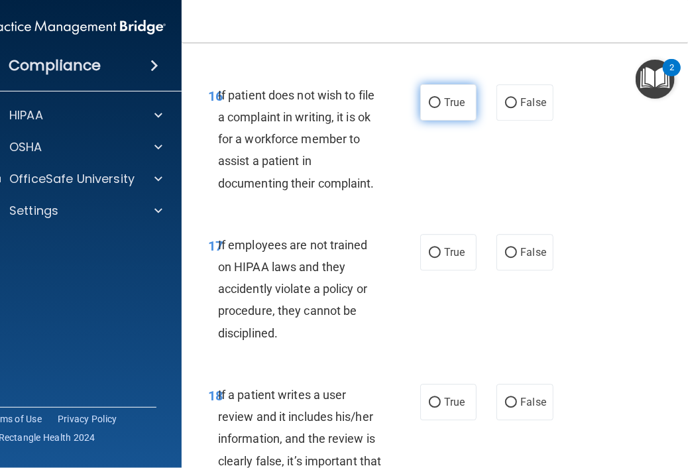
click at [452, 121] on label "True" at bounding box center [448, 102] width 56 height 36
click at [441, 108] on input "True" at bounding box center [435, 103] width 12 height 10
radio input "true"
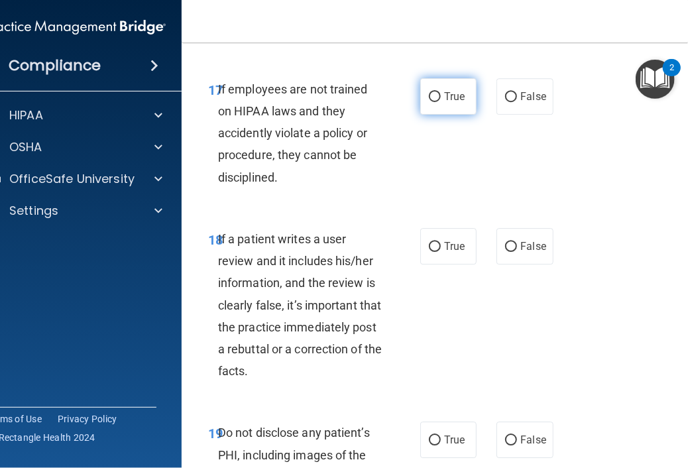
scroll to position [3018, 0]
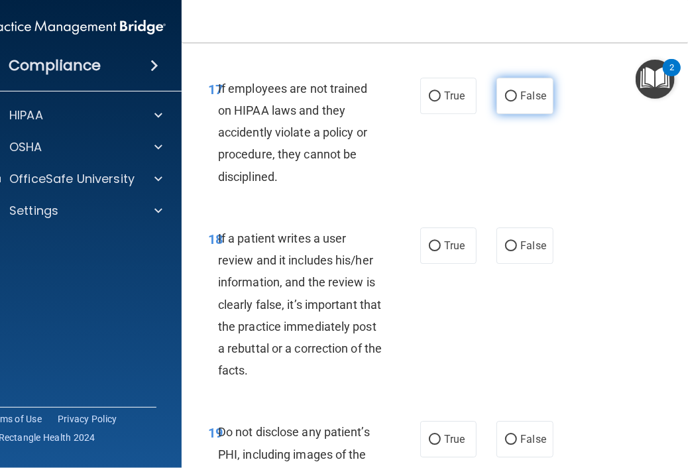
click at [532, 102] on span "False" at bounding box center [533, 95] width 26 height 13
click at [517, 101] on input "False" at bounding box center [511, 96] width 12 height 10
radio input "true"
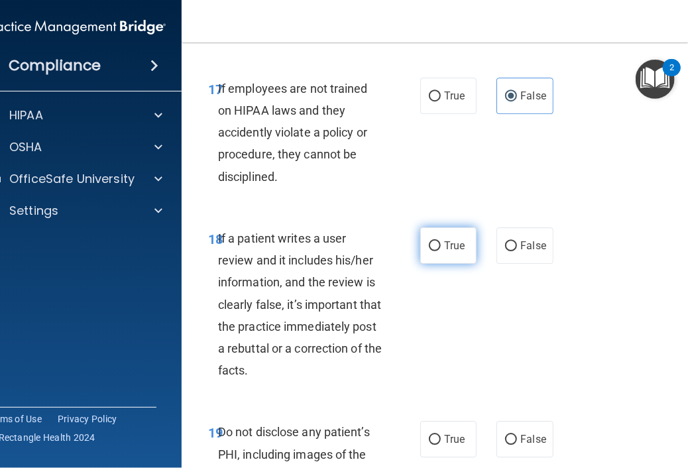
click at [432, 251] on input "True" at bounding box center [435, 246] width 12 height 10
radio input "true"
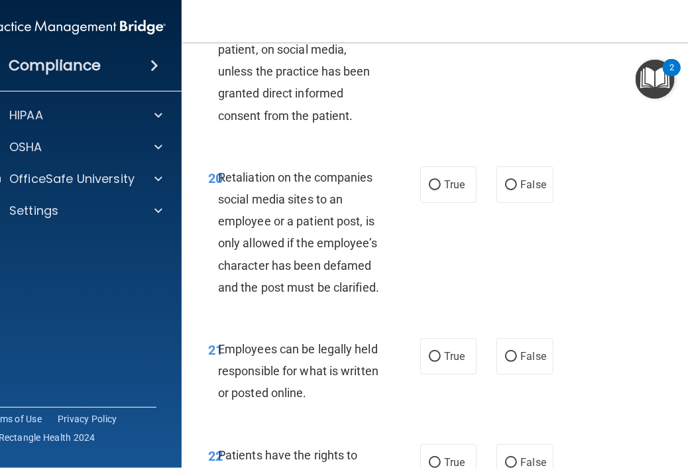
scroll to position [3447, 0]
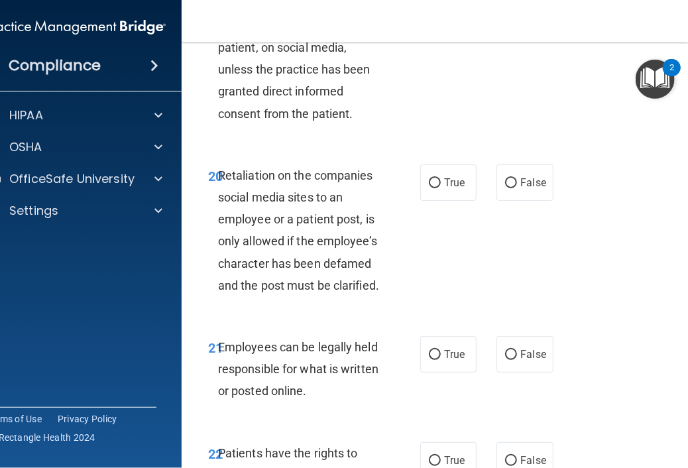
click at [462, 28] on label "True" at bounding box center [448, 10] width 56 height 36
click at [441, 16] on input "True" at bounding box center [435, 11] width 12 height 10
radio input "true"
click at [462, 201] on label "True" at bounding box center [448, 182] width 56 height 36
click at [441, 188] on input "True" at bounding box center [435, 183] width 12 height 10
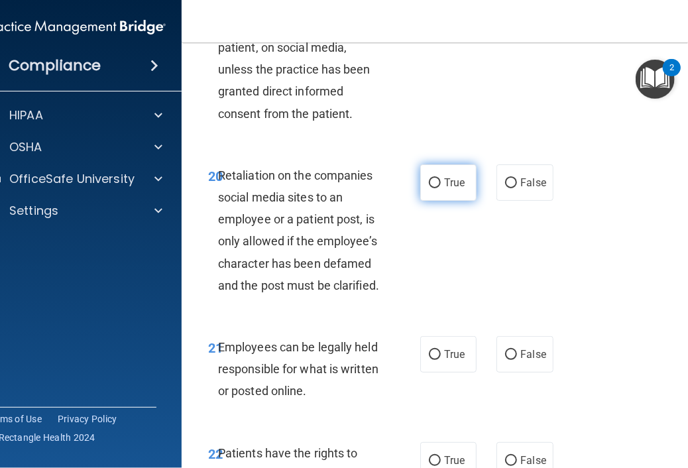
radio input "true"
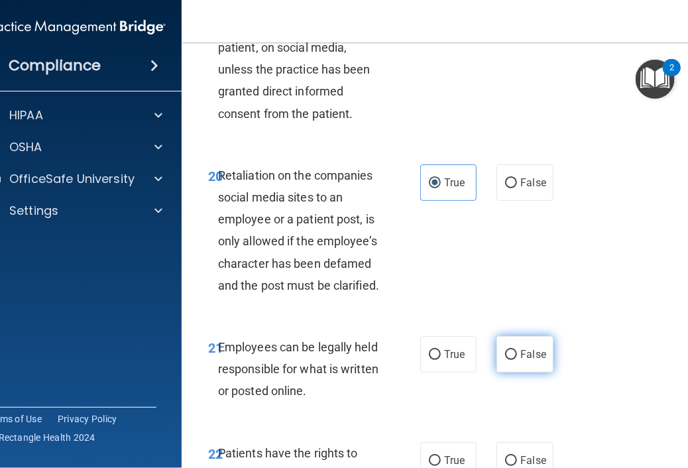
click at [520, 360] on span "False" at bounding box center [533, 354] width 26 height 13
click at [517, 360] on input "False" at bounding box center [511, 355] width 12 height 10
radio input "true"
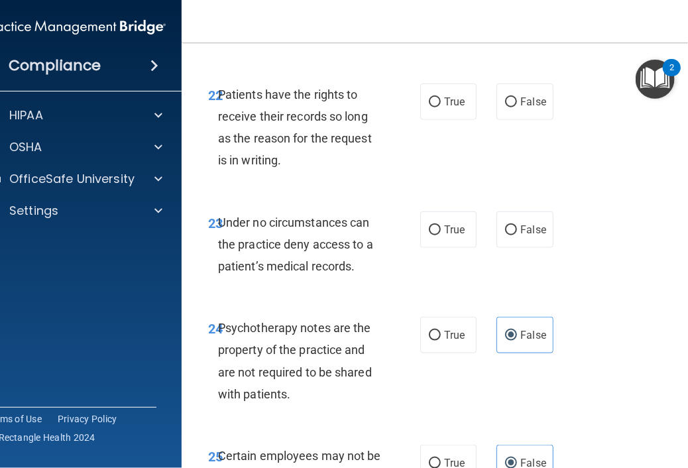
scroll to position [3842, 0]
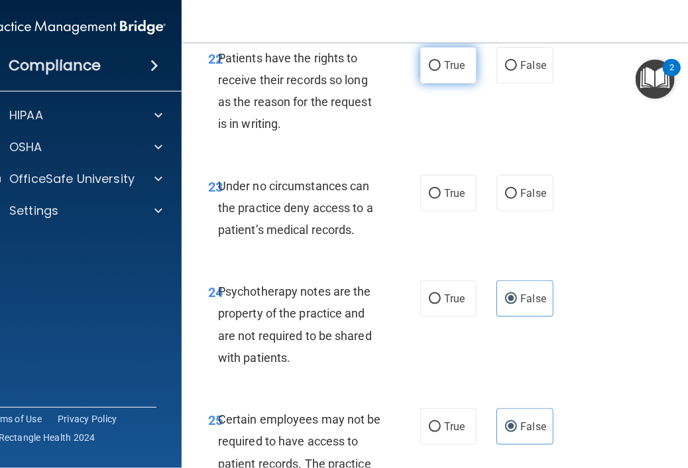
click at [462, 83] on label "True" at bounding box center [448, 65] width 56 height 36
click at [441, 71] on input "True" at bounding box center [435, 66] width 12 height 10
radio input "true"
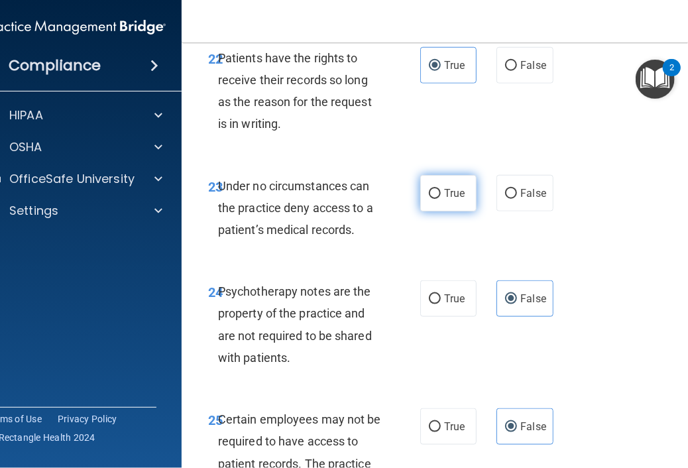
click at [459, 199] on span "True" at bounding box center [454, 193] width 21 height 13
click at [441, 199] on input "True" at bounding box center [435, 194] width 12 height 10
radio input "true"
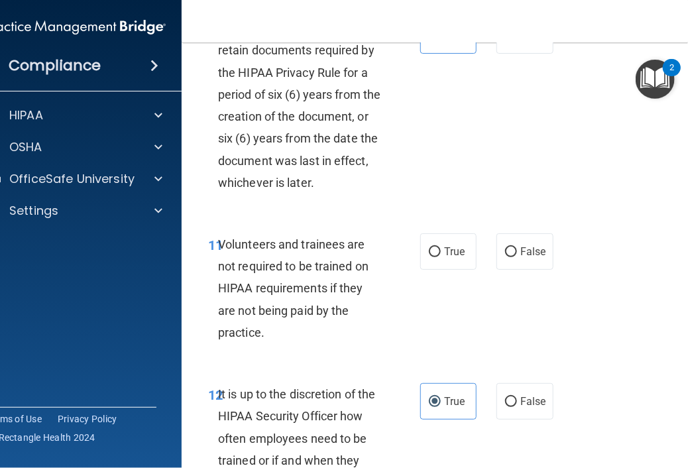
scroll to position [1940, 0]
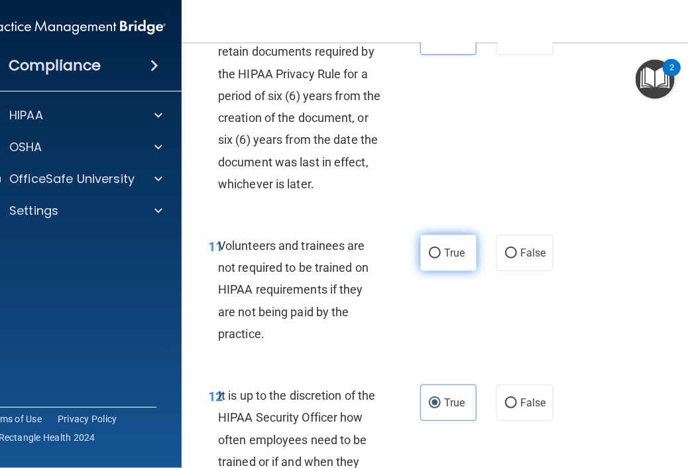
click at [438, 271] on label "True" at bounding box center [448, 253] width 56 height 36
click at [438, 258] on input "True" at bounding box center [435, 253] width 12 height 10
radio input "true"
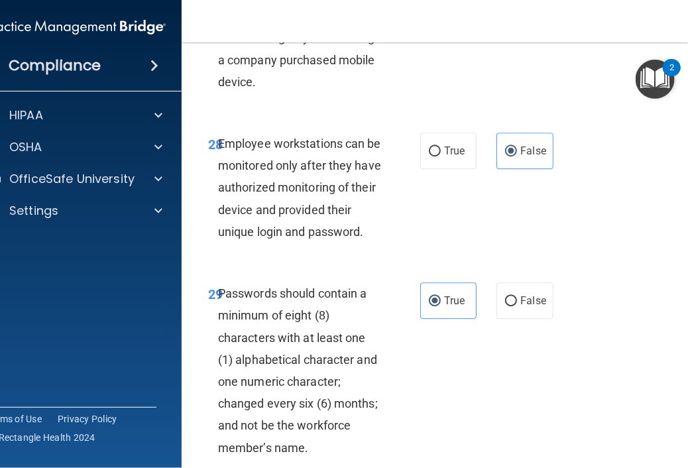
scroll to position [4949, 0]
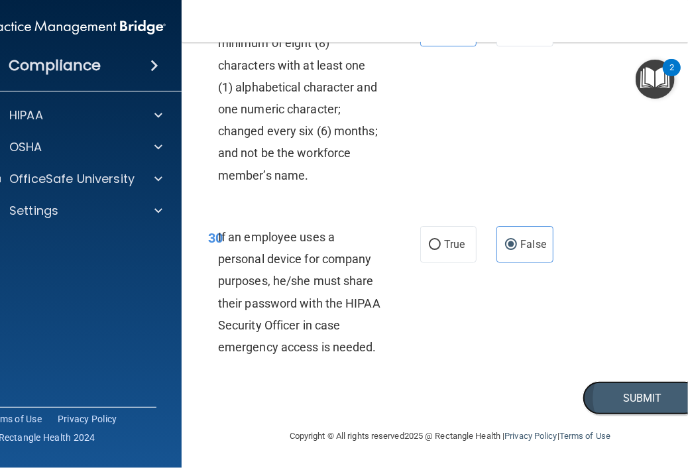
click at [603, 392] on button "Submit" at bounding box center [641, 398] width 119 height 34
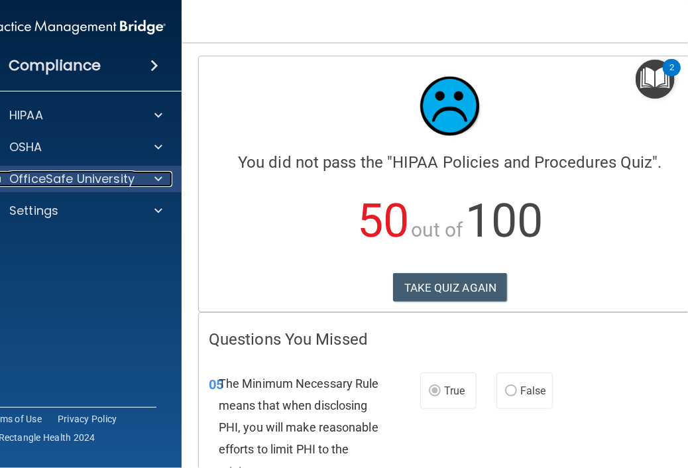
click at [100, 186] on p "OfficeSafe University" at bounding box center [71, 179] width 125 height 16
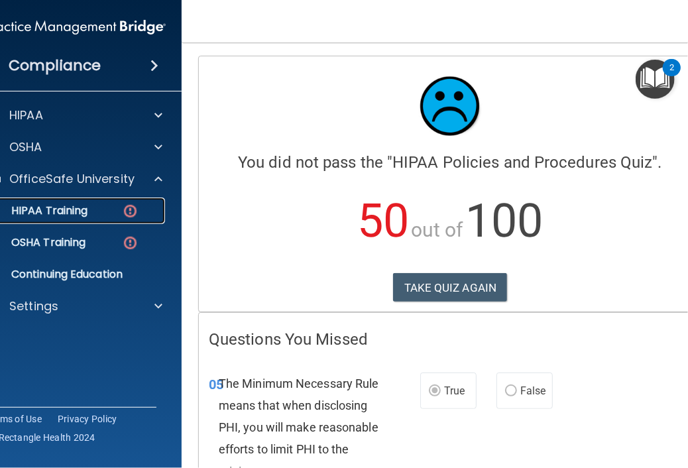
click at [87, 221] on link "HIPAA Training" at bounding box center [60, 210] width 209 height 26
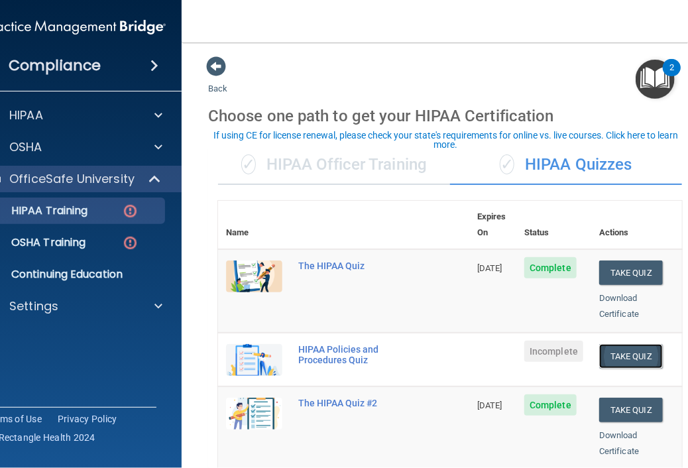
click at [631, 344] on button "Take Quiz" at bounding box center [631, 356] width 64 height 25
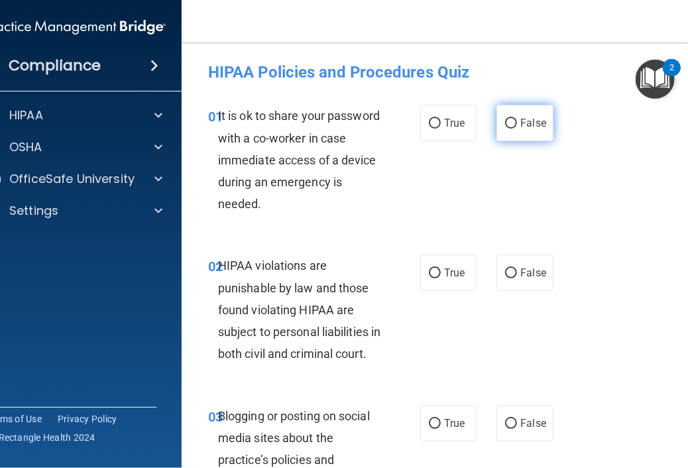
click at [496, 129] on label "False" at bounding box center [524, 123] width 56 height 36
click at [505, 129] on input "False" at bounding box center [511, 124] width 12 height 10
radio input "true"
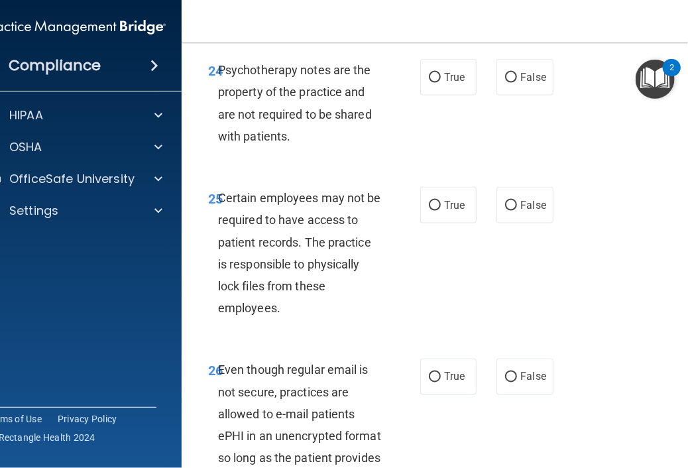
scroll to position [4060, 0]
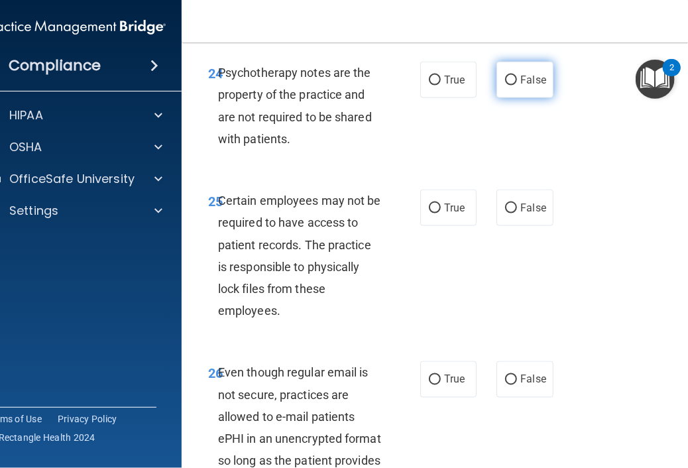
click at [537, 86] on span "False" at bounding box center [533, 80] width 26 height 13
click at [517, 85] on input "False" at bounding box center [511, 81] width 12 height 10
radio input "true"
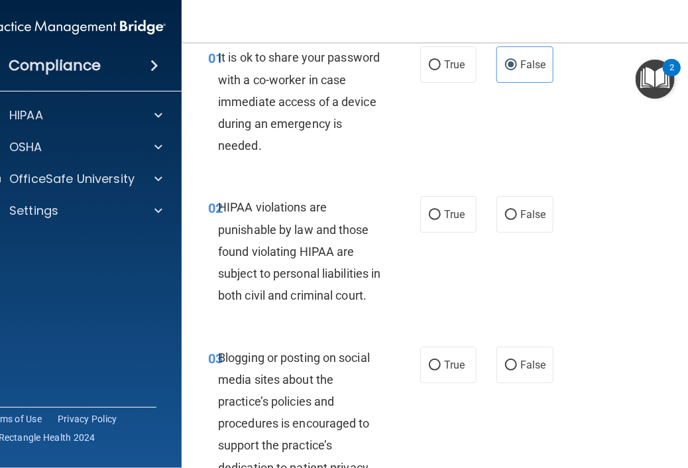
scroll to position [58, 0]
click at [446, 206] on label "True" at bounding box center [448, 214] width 56 height 36
click at [441, 210] on input "True" at bounding box center [435, 215] width 12 height 10
radio input "true"
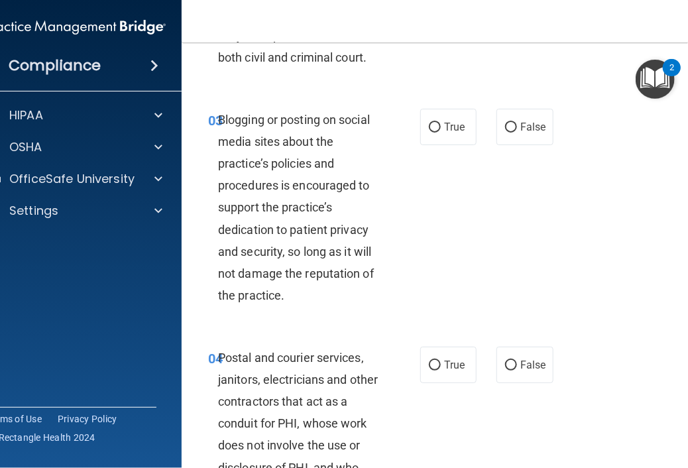
scroll to position [297, 0]
click at [497, 144] on label "False" at bounding box center [524, 126] width 56 height 36
click at [505, 132] on input "False" at bounding box center [511, 127] width 12 height 10
radio input "true"
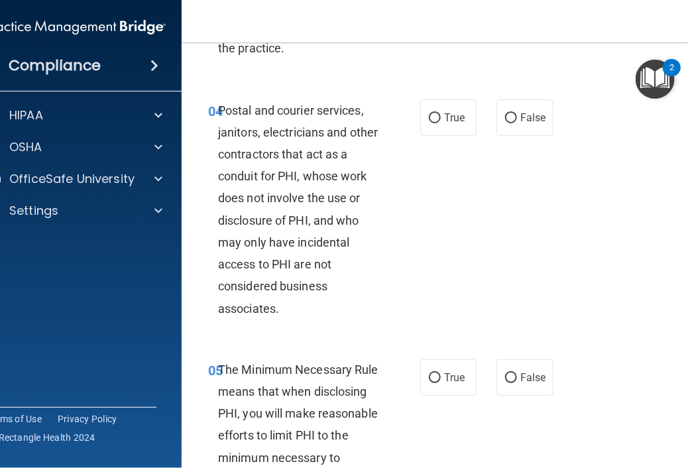
scroll to position [572, 0]
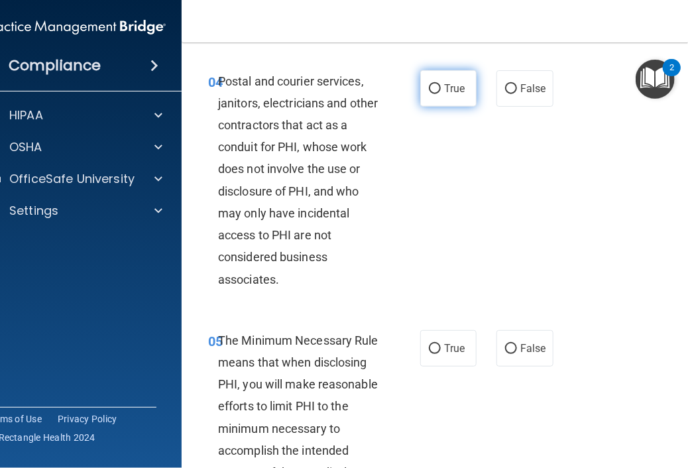
click at [429, 94] on input "True" at bounding box center [435, 89] width 12 height 10
radio input "true"
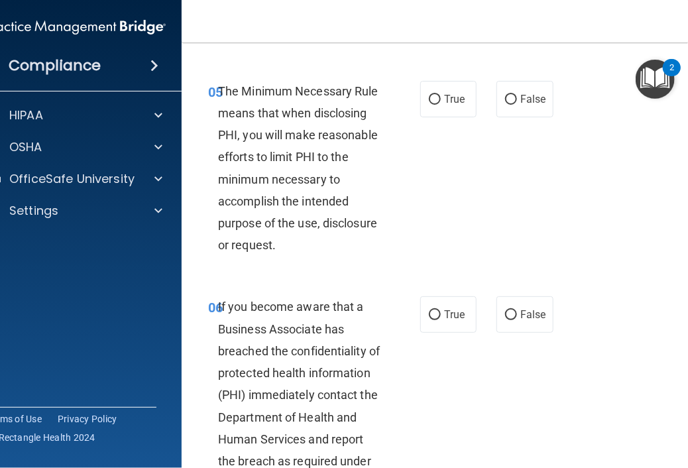
scroll to position [821, 0]
click at [448, 105] on span "True" at bounding box center [454, 99] width 21 height 13
click at [441, 105] on input "True" at bounding box center [435, 100] width 12 height 10
radio input "true"
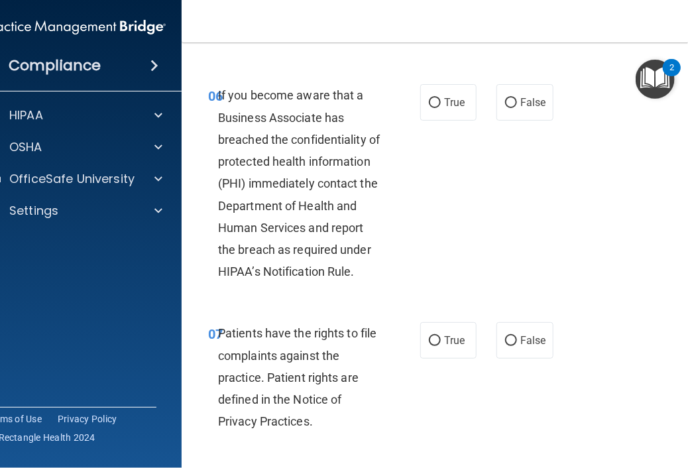
scroll to position [1041, 0]
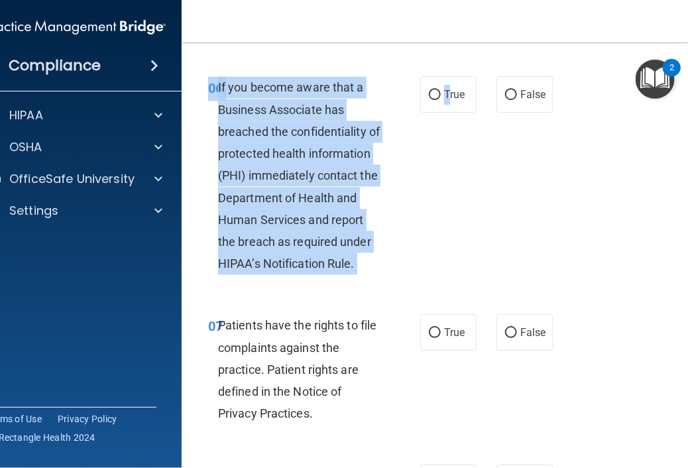
drag, startPoint x: 445, startPoint y: 116, endPoint x: 574, endPoint y: 293, distance: 219.6
click at [574, 293] on div "06 If you become aware that a Business Associate has breached the confidentiali…" at bounding box center [449, 179] width 503 height 238
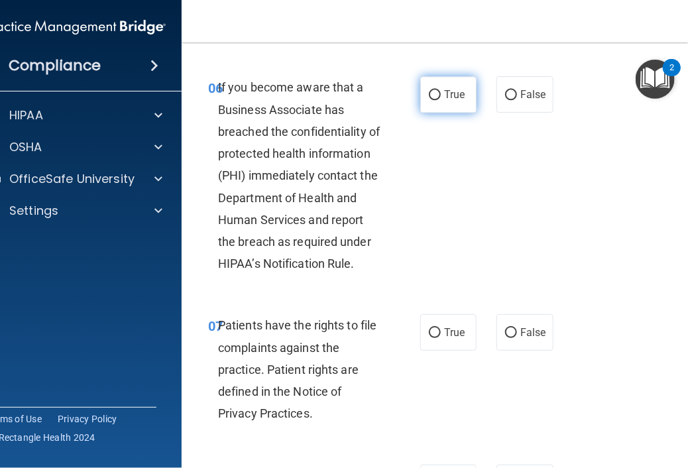
click at [451, 113] on label "True" at bounding box center [448, 94] width 56 height 36
click at [441, 100] on input "True" at bounding box center [435, 95] width 12 height 10
radio input "true"
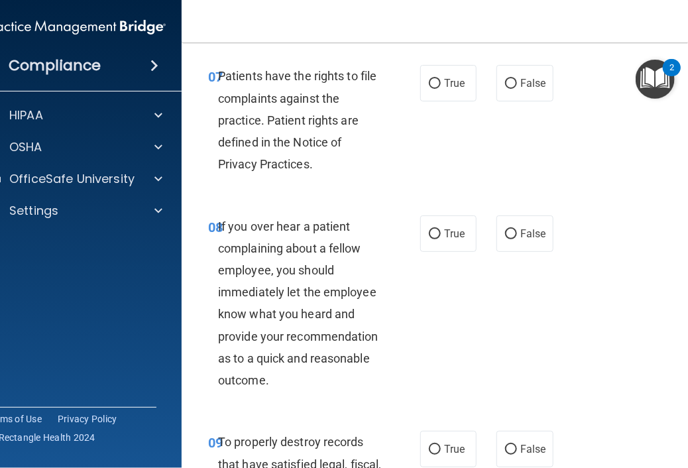
scroll to position [1295, 0]
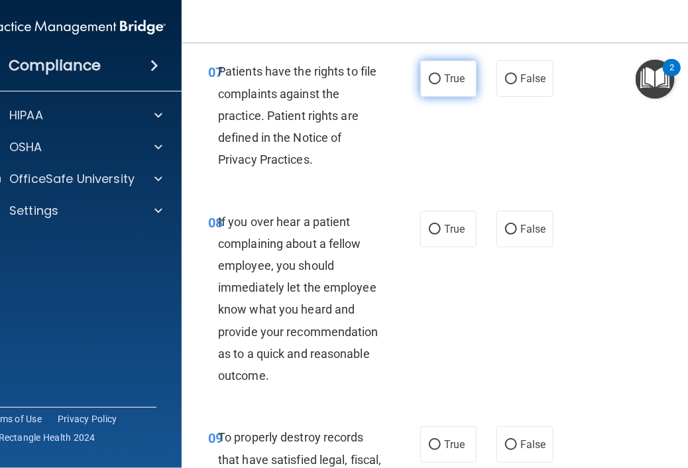
click at [450, 89] on label "True" at bounding box center [448, 78] width 56 height 36
click at [441, 84] on input "True" at bounding box center [435, 79] width 12 height 10
radio input "true"
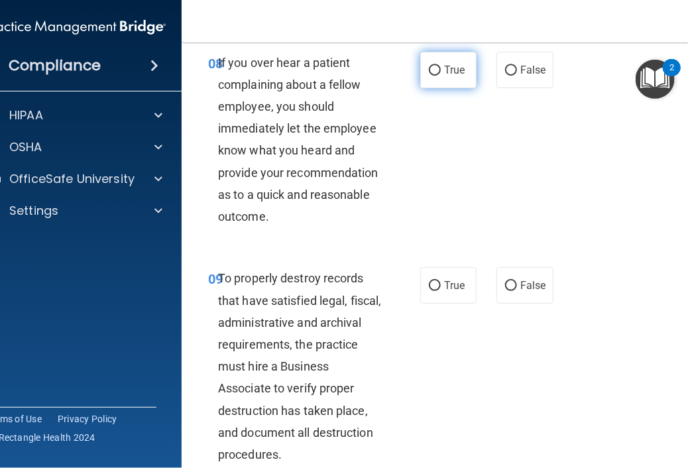
scroll to position [1455, 0]
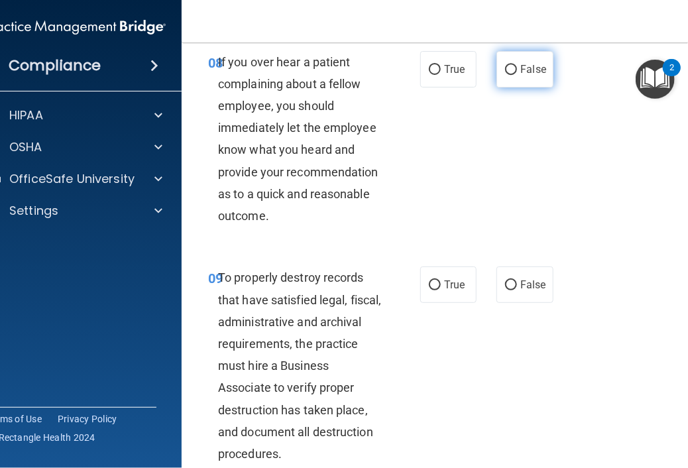
click at [525, 83] on label "False" at bounding box center [524, 69] width 56 height 36
click at [517, 75] on input "False" at bounding box center [511, 70] width 12 height 10
radio input "true"
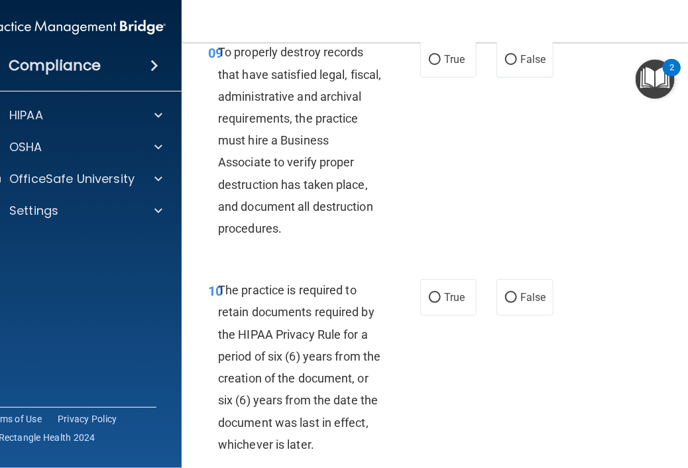
scroll to position [1682, 0]
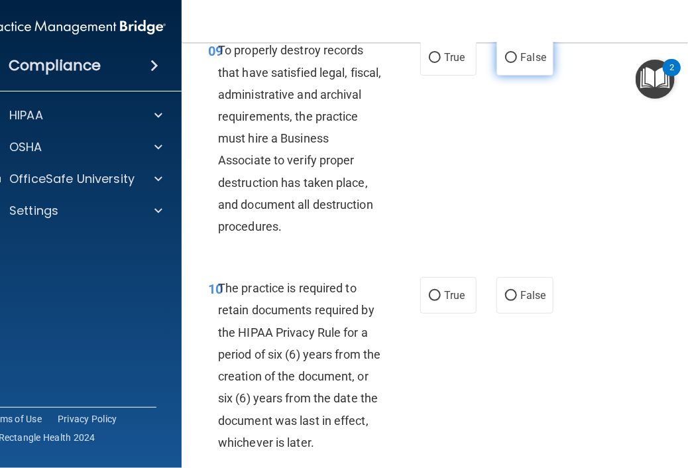
click at [532, 64] on label "False" at bounding box center [524, 57] width 56 height 36
click at [517, 63] on input "False" at bounding box center [511, 58] width 12 height 10
radio input "true"
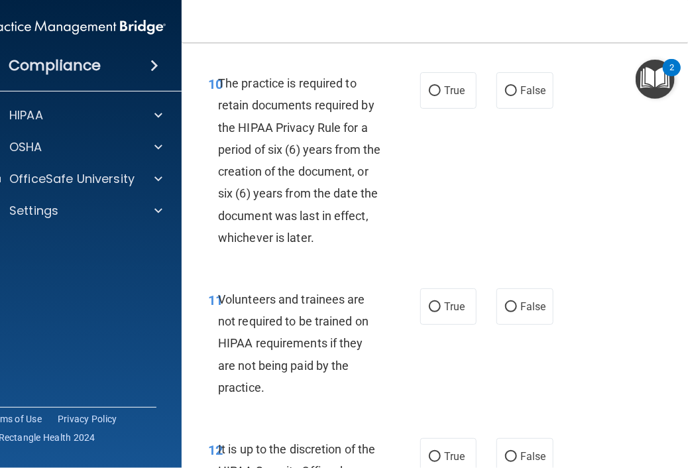
scroll to position [1887, 0]
click at [440, 103] on label "True" at bounding box center [448, 90] width 56 height 36
click at [440, 96] on input "True" at bounding box center [435, 91] width 12 height 10
radio input "true"
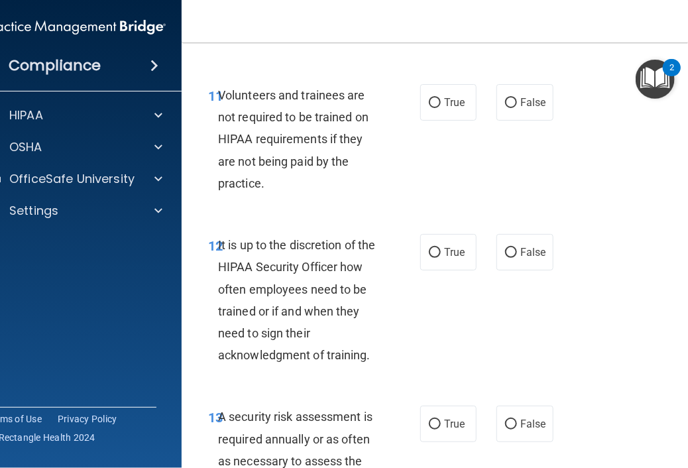
scroll to position [2097, 0]
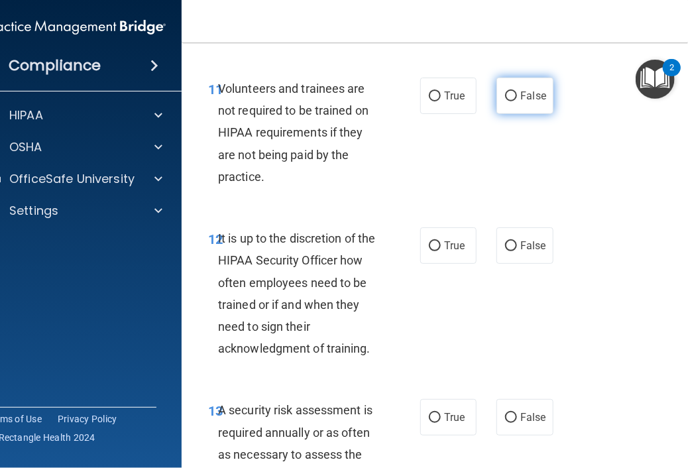
click at [499, 114] on label "False" at bounding box center [524, 96] width 56 height 36
click at [505, 101] on input "False" at bounding box center [511, 96] width 12 height 10
radio input "true"
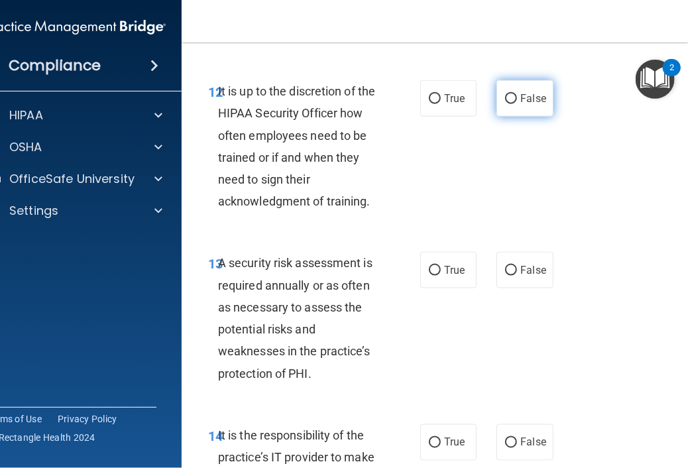
scroll to position [2246, 0]
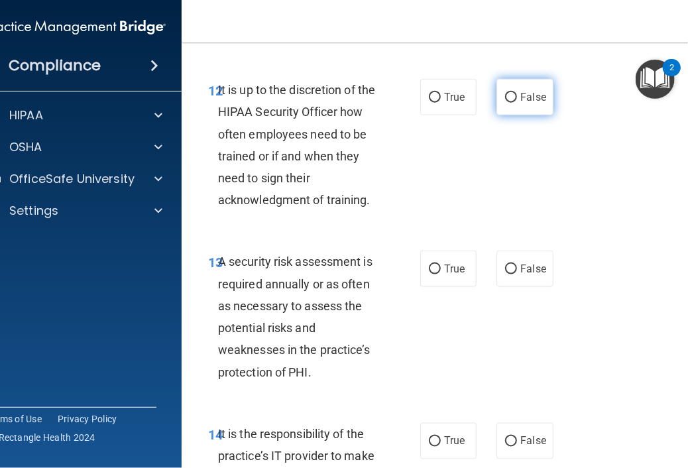
click at [505, 103] on input "False" at bounding box center [511, 98] width 12 height 10
radio input "true"
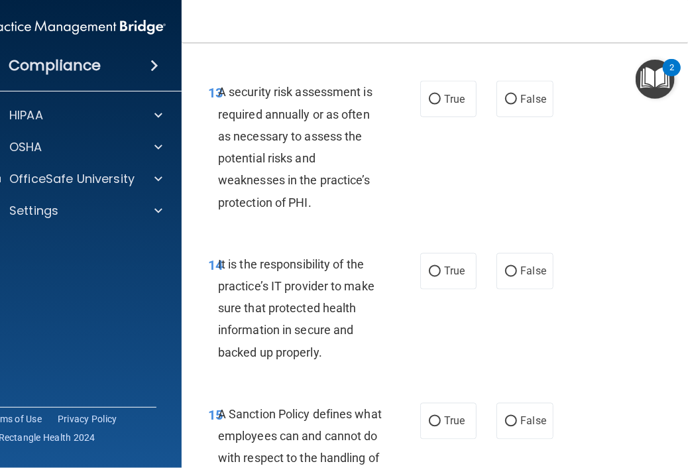
scroll to position [2424, 0]
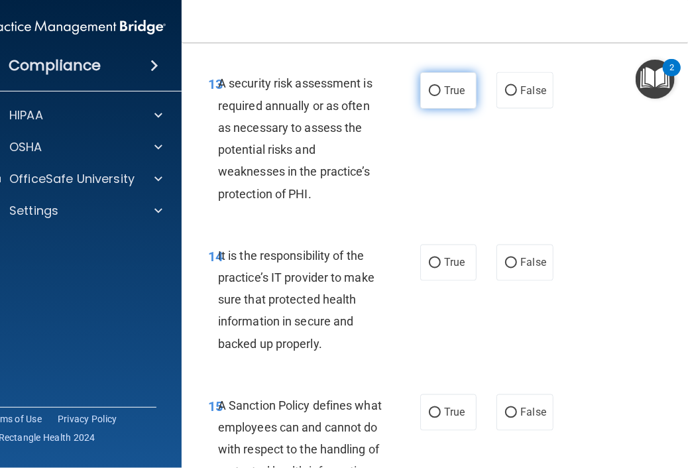
click at [459, 109] on label "True" at bounding box center [448, 90] width 56 height 36
click at [441, 96] on input "True" at bounding box center [435, 91] width 12 height 10
radio input "true"
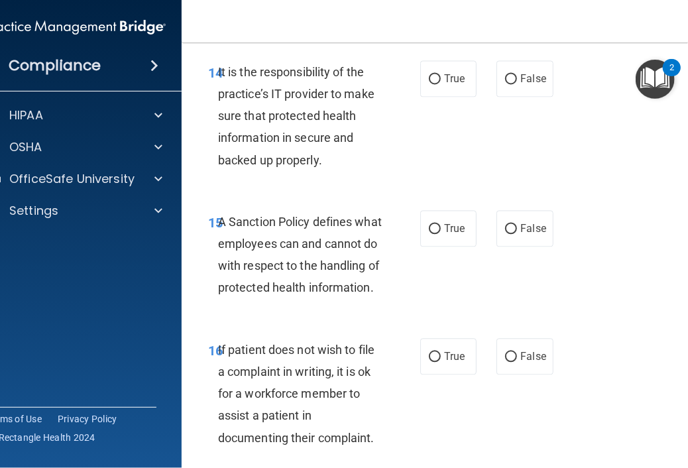
scroll to position [2607, 0]
click at [519, 98] on label "False" at bounding box center [524, 80] width 56 height 36
click at [517, 85] on input "False" at bounding box center [511, 81] width 12 height 10
radio input "true"
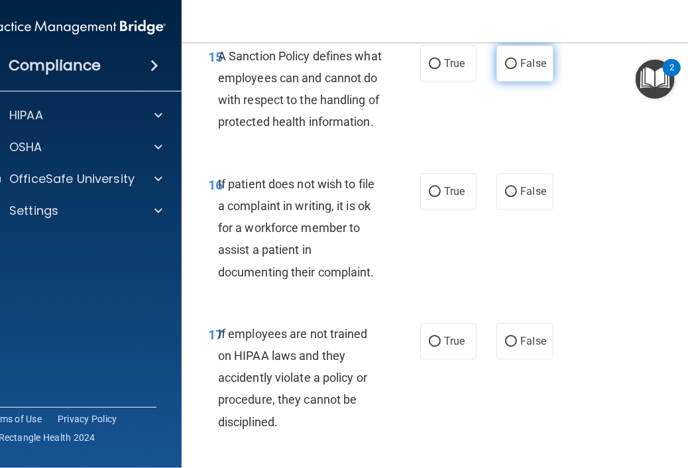
scroll to position [2774, 0]
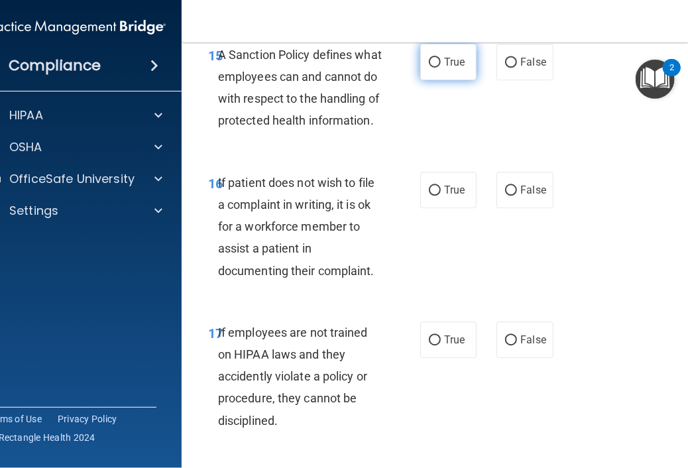
click at [432, 80] on label "True" at bounding box center [448, 62] width 56 height 36
click at [432, 68] on input "True" at bounding box center [435, 63] width 12 height 10
radio input "true"
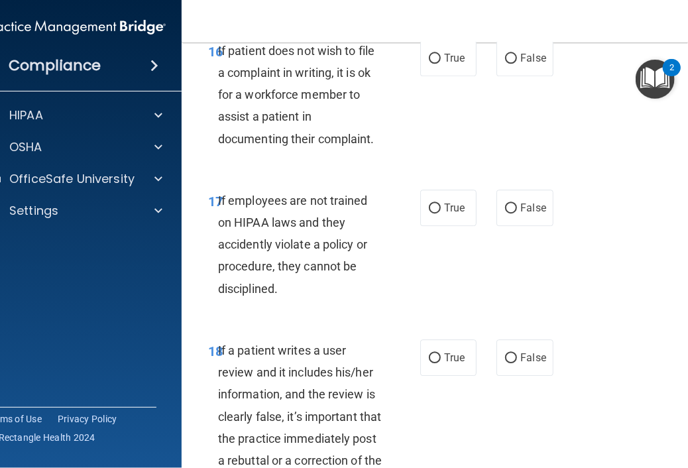
scroll to position [2907, 0]
click at [450, 76] on label "True" at bounding box center [448, 57] width 56 height 36
click at [441, 63] on input "True" at bounding box center [435, 58] width 12 height 10
radio input "true"
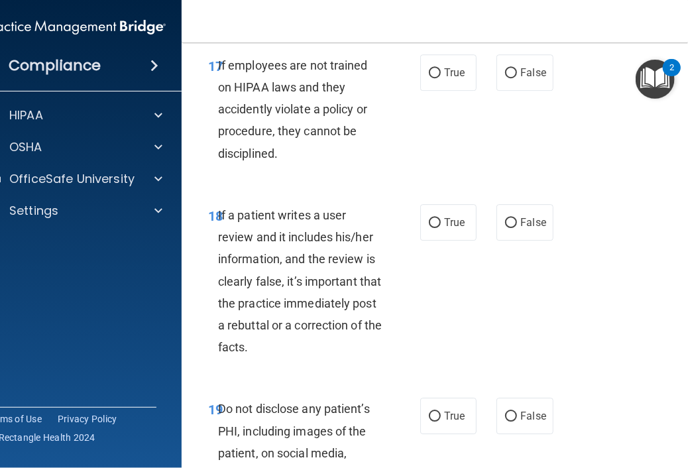
scroll to position [3042, 0]
click at [517, 90] on label "False" at bounding box center [524, 72] width 56 height 36
click at [517, 78] on input "False" at bounding box center [511, 73] width 12 height 10
radio input "true"
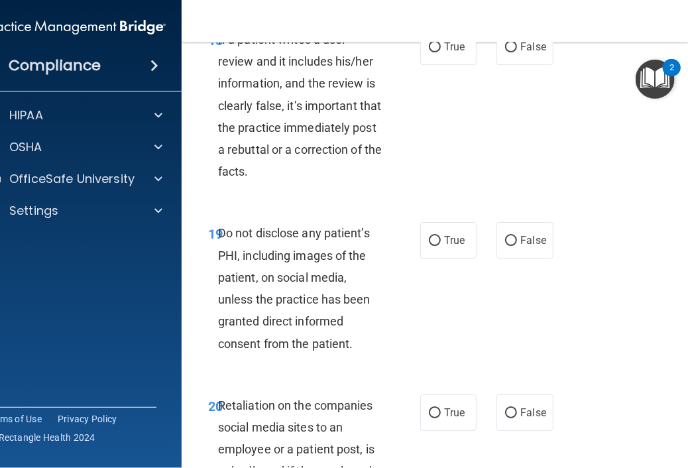
scroll to position [3217, 0]
click at [520, 53] on span "False" at bounding box center [533, 46] width 26 height 13
click at [517, 52] on input "False" at bounding box center [511, 47] width 12 height 10
radio input "true"
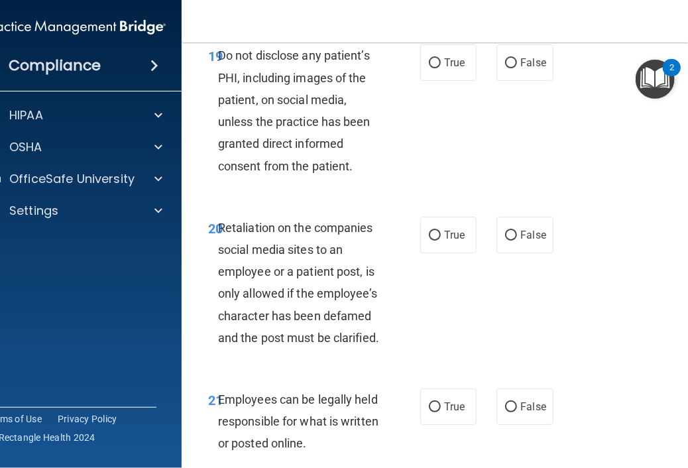
scroll to position [3401, 0]
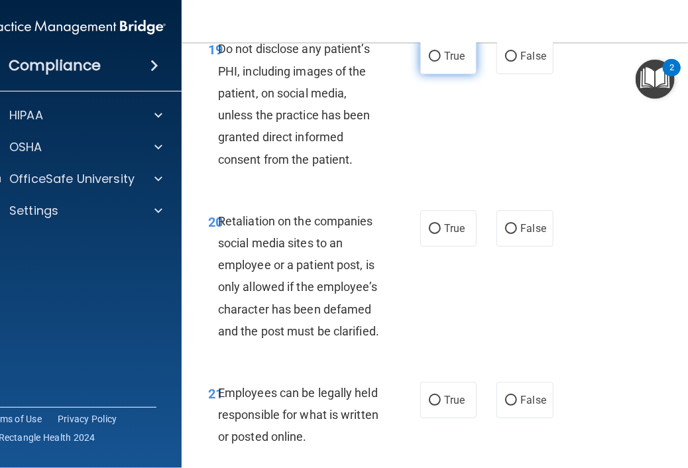
click at [433, 62] on input "True" at bounding box center [435, 57] width 12 height 10
radio input "true"
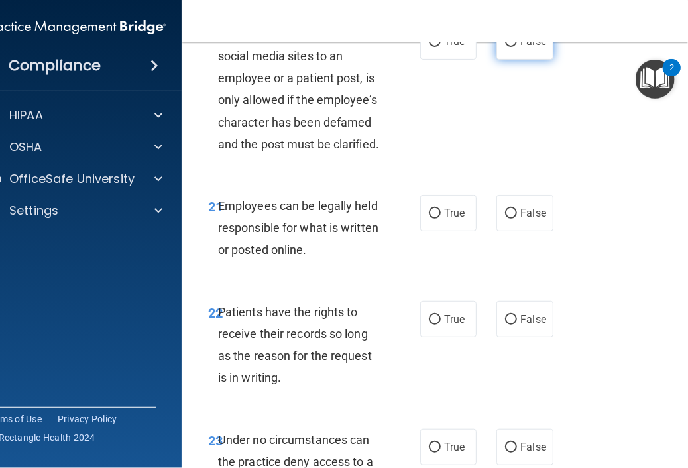
scroll to position [3589, 0]
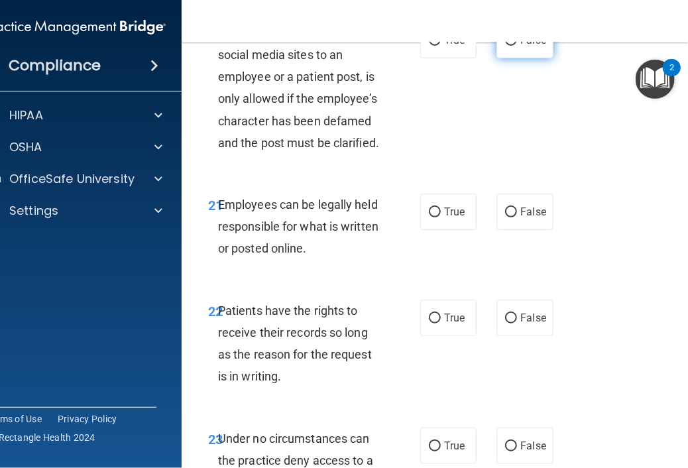
click at [520, 46] on span "False" at bounding box center [533, 40] width 26 height 13
click at [517, 46] on input "False" at bounding box center [511, 41] width 12 height 10
radio input "true"
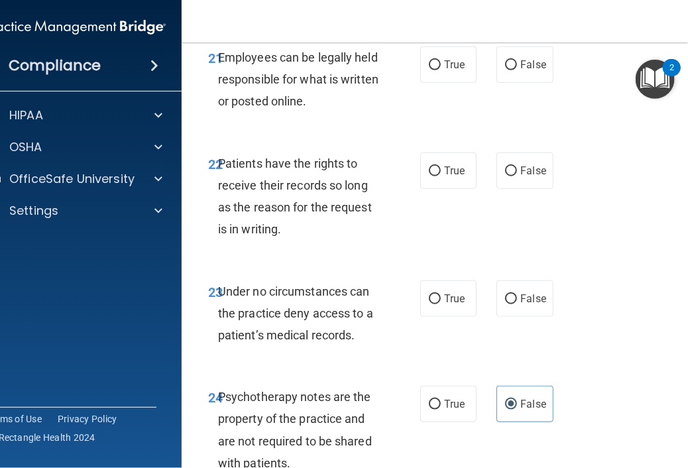
scroll to position [3738, 0]
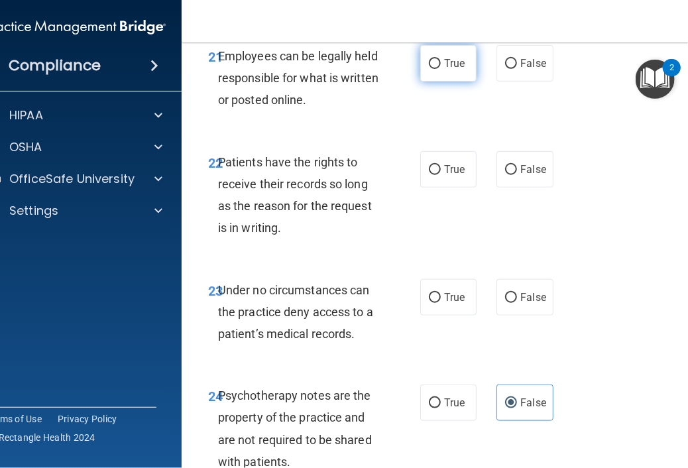
click at [429, 69] on input "True" at bounding box center [435, 64] width 12 height 10
radio input "true"
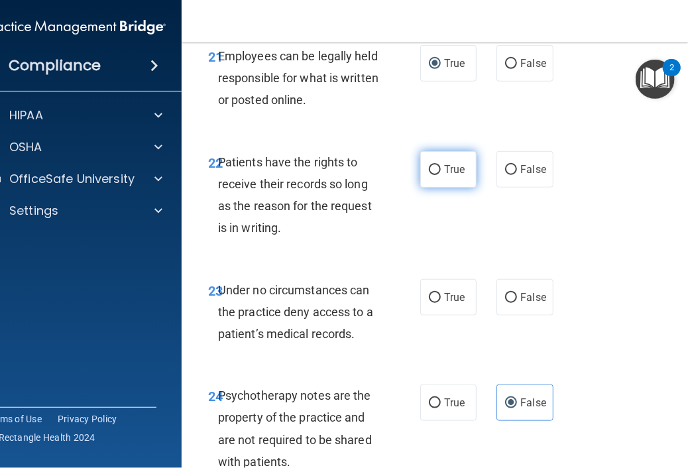
click at [441, 187] on label "True" at bounding box center [448, 169] width 56 height 36
click at [441, 175] on input "True" at bounding box center [435, 170] width 12 height 10
radio input "true"
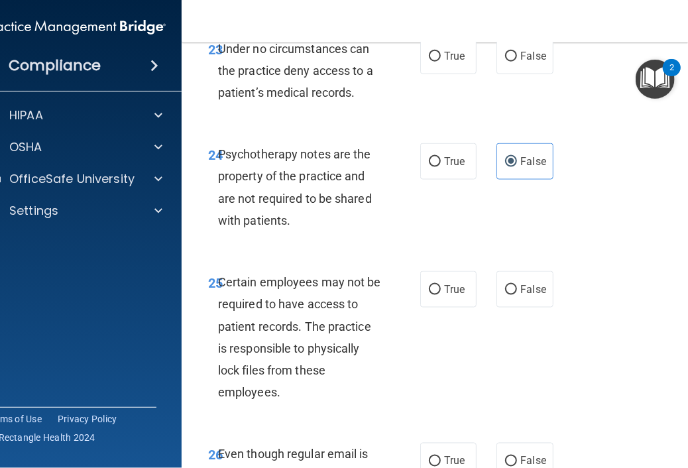
scroll to position [3980, 0]
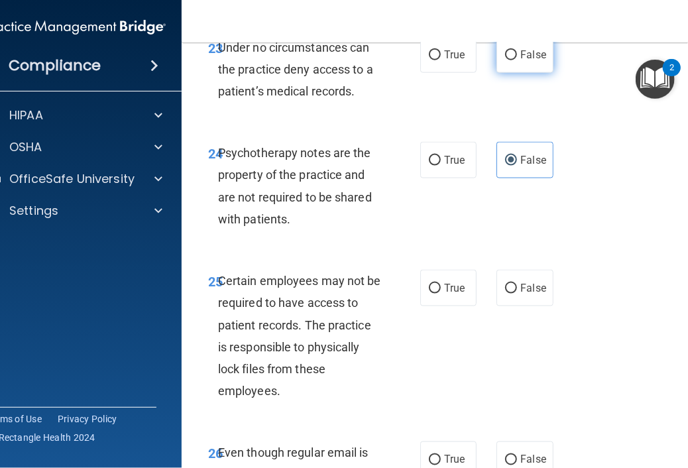
click at [507, 60] on input "False" at bounding box center [511, 55] width 12 height 10
radio input "true"
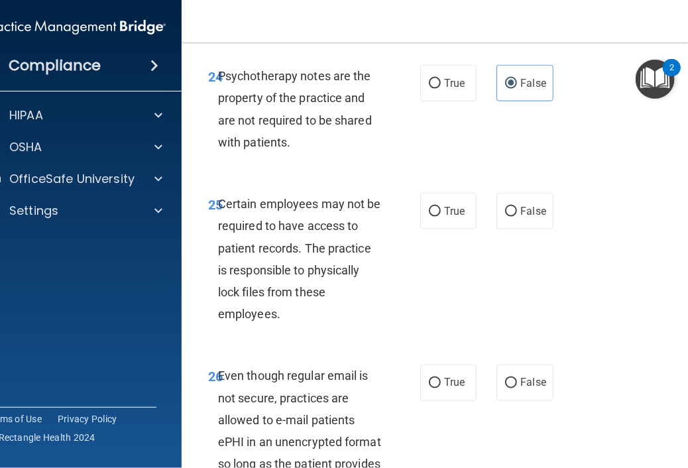
scroll to position [4057, 0]
click at [434, 101] on label "True" at bounding box center [448, 83] width 56 height 36
click at [434, 89] on input "True" at bounding box center [435, 84] width 12 height 10
radio input "true"
radio input "false"
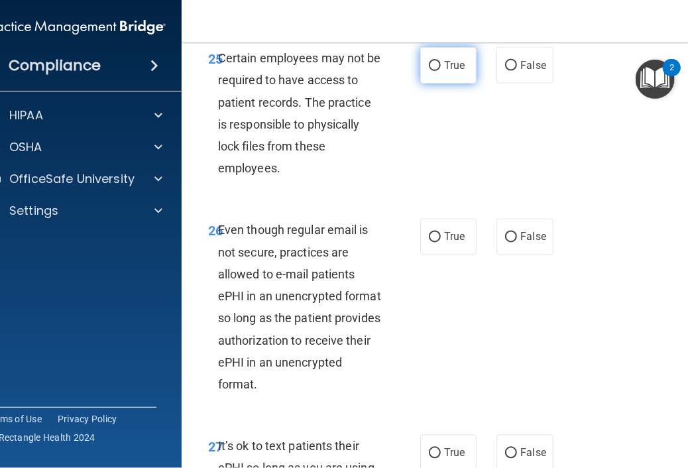
scroll to position [4203, 0]
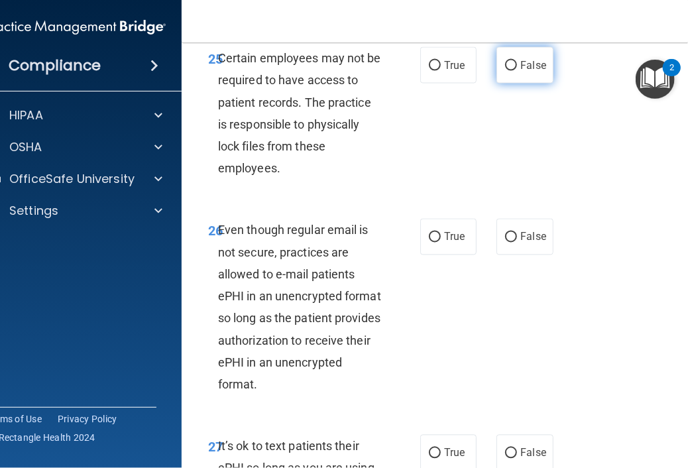
click at [530, 83] on label "False" at bounding box center [524, 65] width 56 height 36
click at [517, 71] on input "False" at bounding box center [511, 66] width 12 height 10
radio input "true"
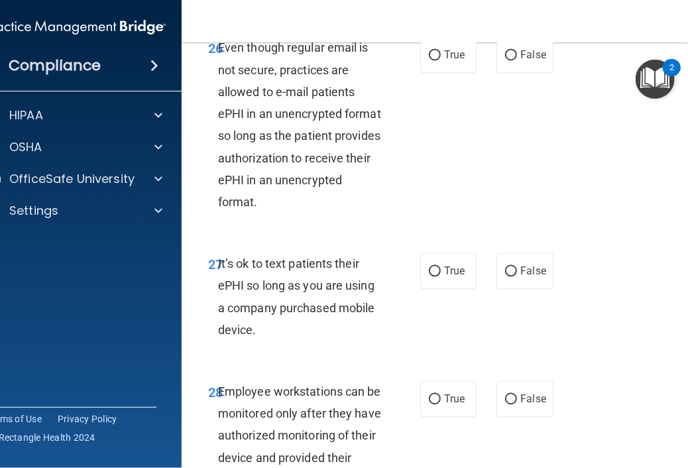
scroll to position [4385, 0]
click at [502, 288] on label "False" at bounding box center [524, 270] width 56 height 36
click at [505, 276] on input "False" at bounding box center [511, 271] width 12 height 10
radio input "true"
click at [440, 72] on label "True" at bounding box center [448, 54] width 56 height 36
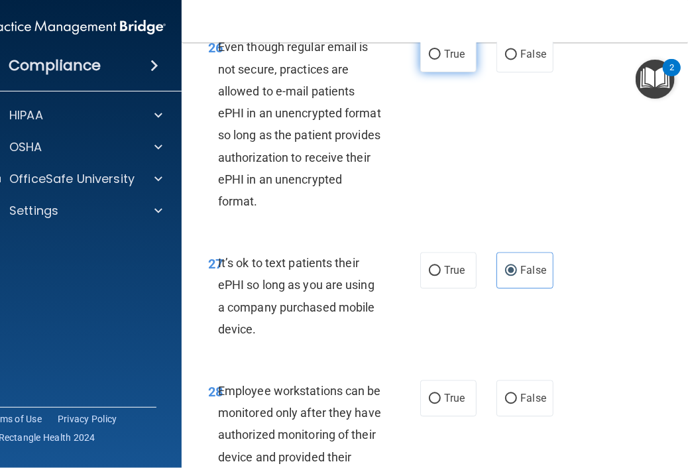
click at [440, 60] on input "True" at bounding box center [435, 55] width 12 height 10
radio input "true"
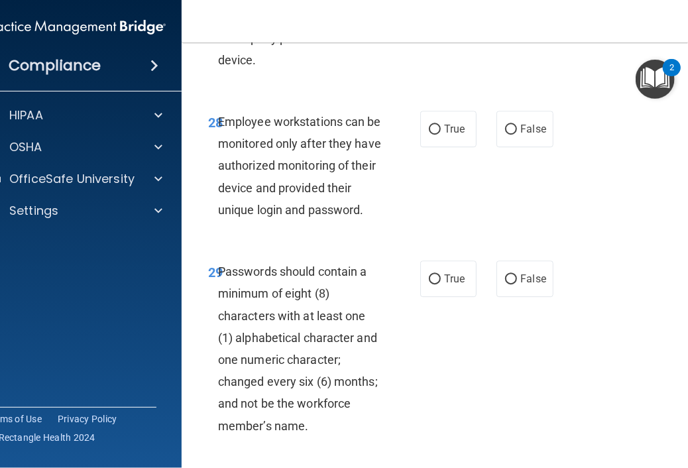
scroll to position [4656, 0]
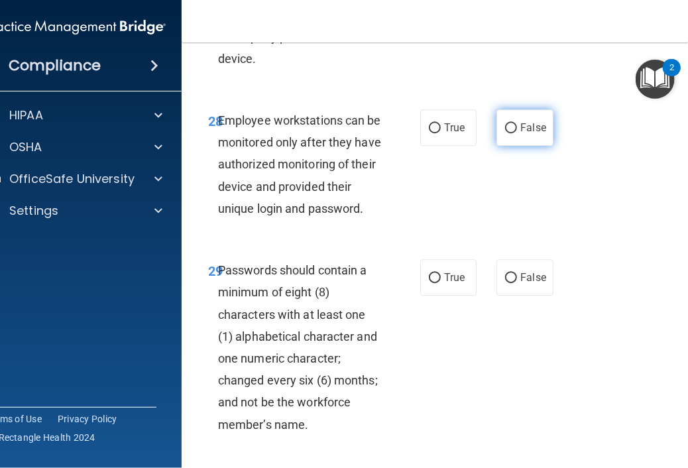
click at [520, 134] on span "False" at bounding box center [533, 127] width 26 height 13
click at [517, 133] on input "False" at bounding box center [511, 128] width 12 height 10
radio input "true"
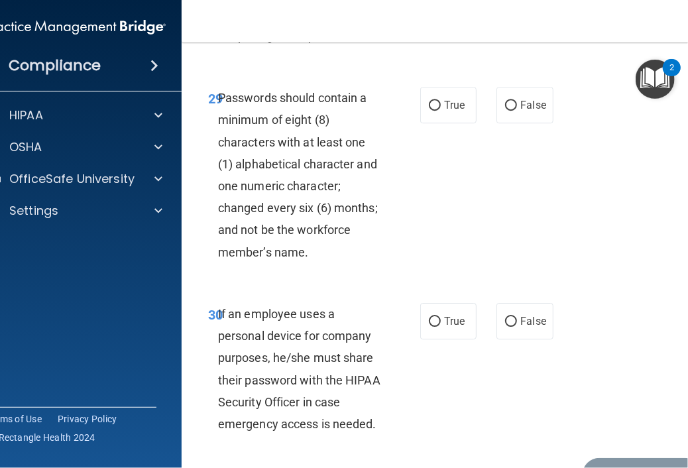
scroll to position [4851, 0]
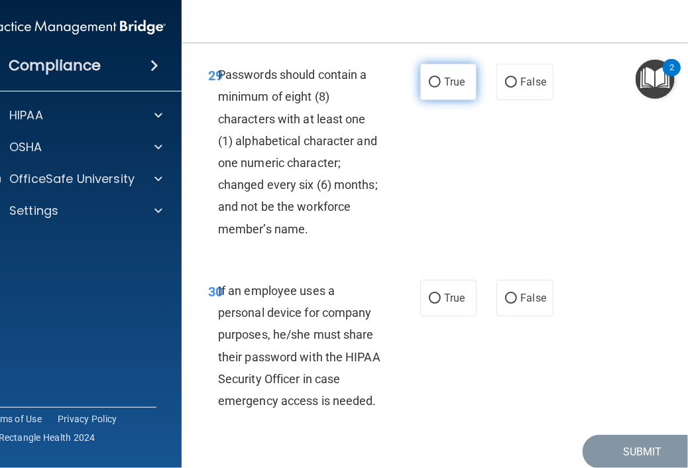
click at [451, 100] on label "True" at bounding box center [448, 82] width 56 height 36
click at [441, 87] on input "True" at bounding box center [435, 83] width 12 height 10
radio input "true"
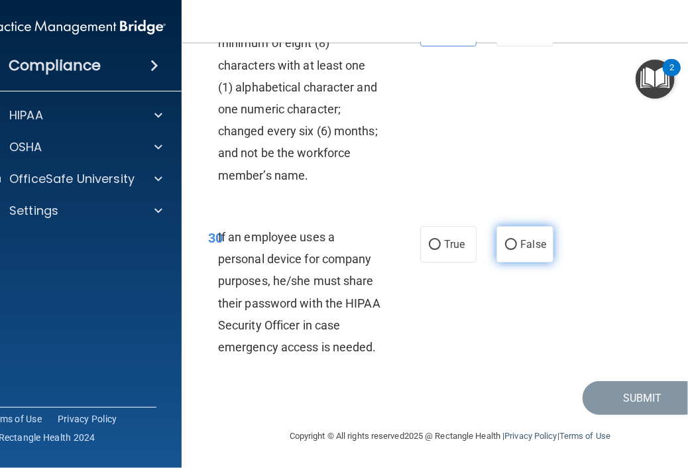
click at [523, 239] on span "False" at bounding box center [533, 244] width 26 height 13
click at [517, 240] on input "False" at bounding box center [511, 245] width 12 height 10
radio input "true"
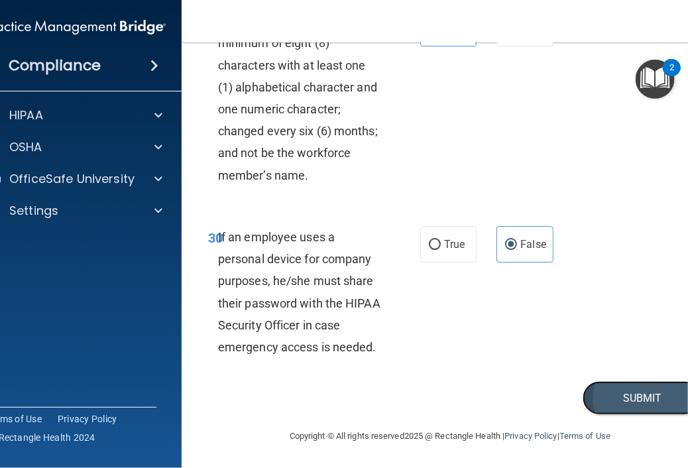
click at [620, 397] on button "Submit" at bounding box center [641, 398] width 119 height 34
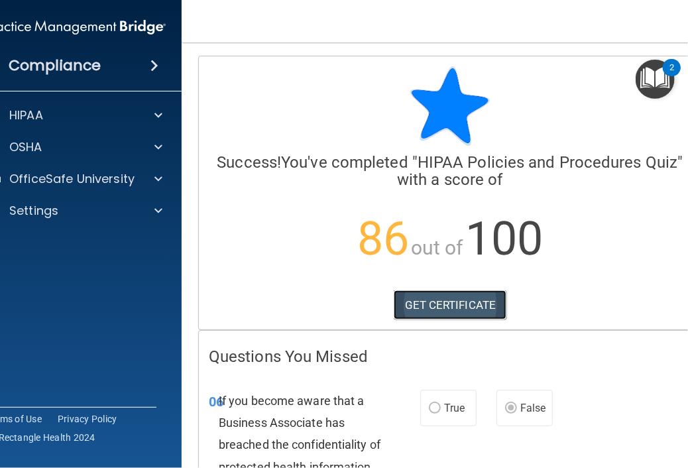
click at [458, 312] on link "GET CERTIFICATE" at bounding box center [449, 304] width 113 height 29
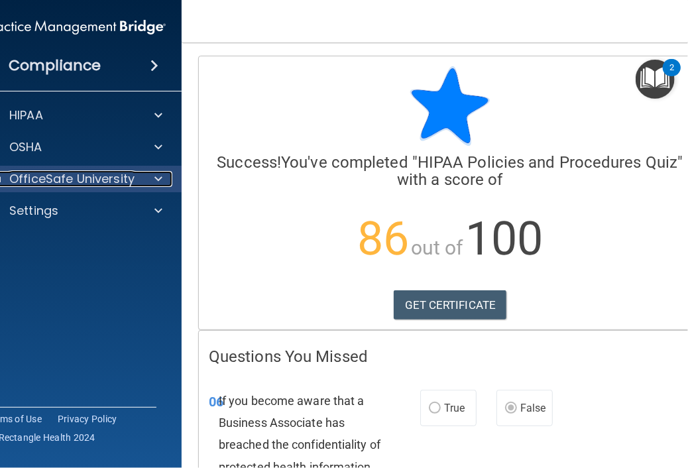
click at [95, 173] on p "OfficeSafe University" at bounding box center [71, 179] width 125 height 16
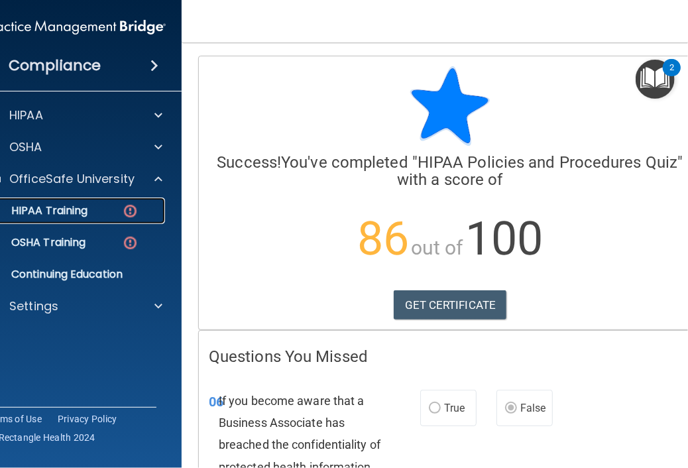
click at [94, 207] on div "HIPAA Training" at bounding box center [68, 210] width 181 height 13
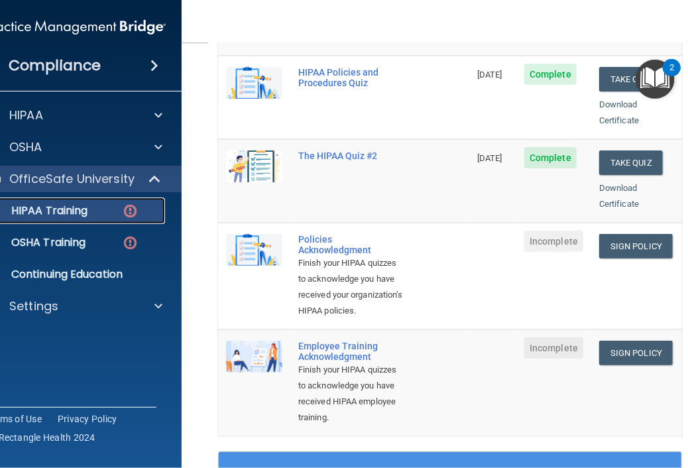
scroll to position [284, 0]
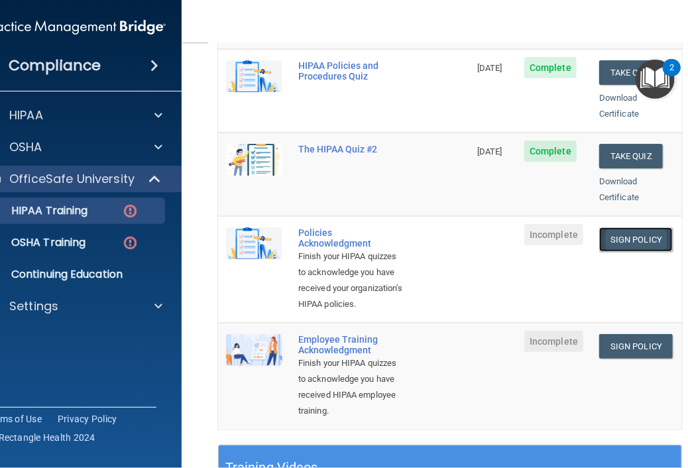
click at [608, 227] on link "Sign Policy" at bounding box center [636, 239] width 74 height 25
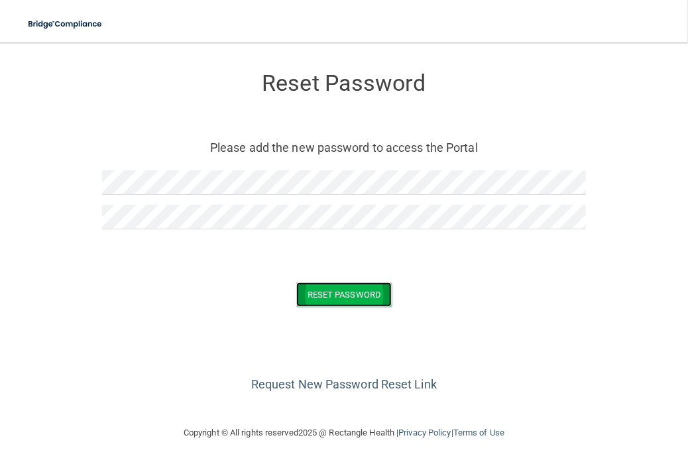
click at [329, 295] on button "Reset Password" at bounding box center [343, 294] width 95 height 25
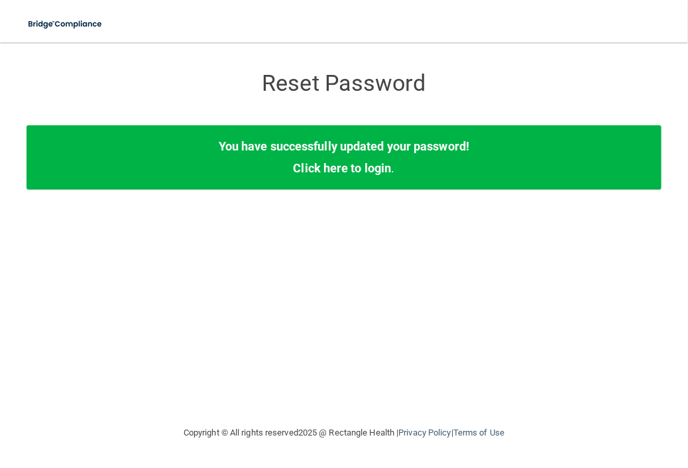
click at [522, 246] on div "Reset Password Reset Password You have successfully updated your password! Clic…" at bounding box center [343, 234] width 635 height 356
click at [299, 316] on div "Reset Password Reset Password You have successfully updated your password! Clic…" at bounding box center [343, 234] width 635 height 356
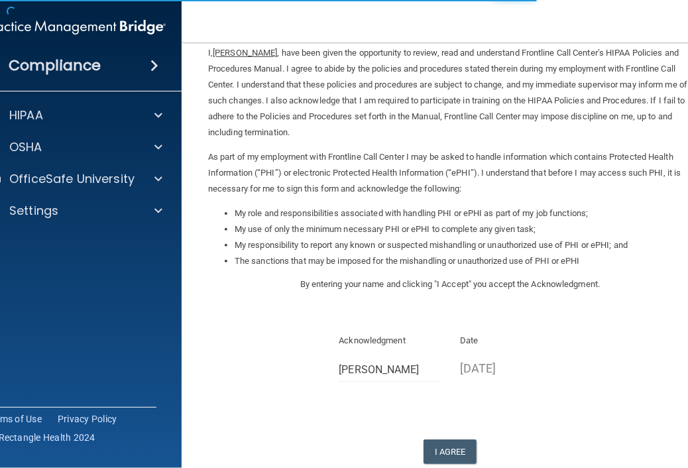
scroll to position [138, 0]
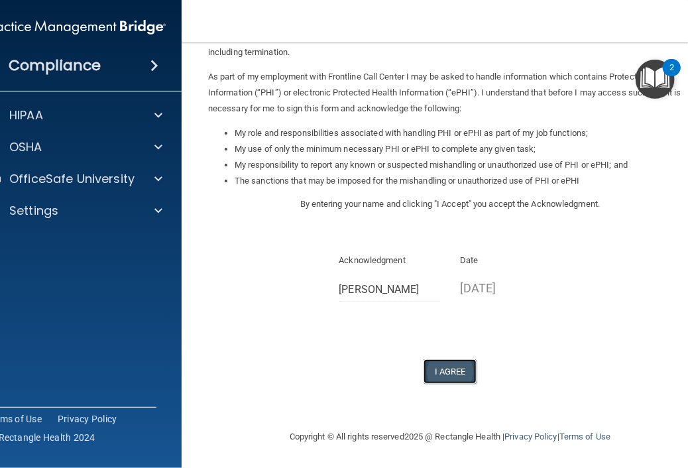
click at [440, 373] on button "I Agree" at bounding box center [449, 371] width 53 height 25
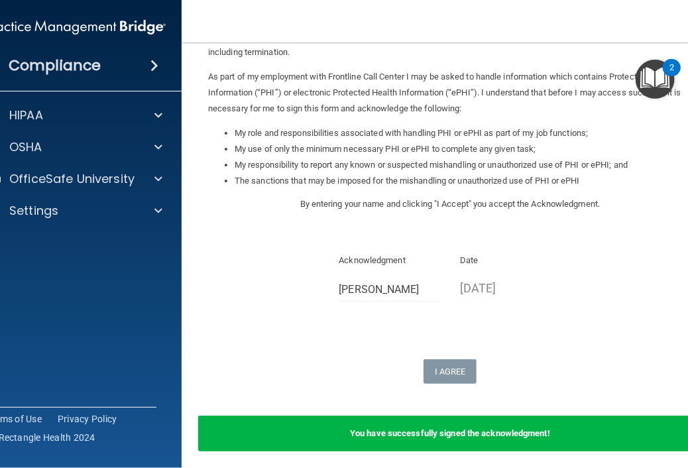
scroll to position [190, 0]
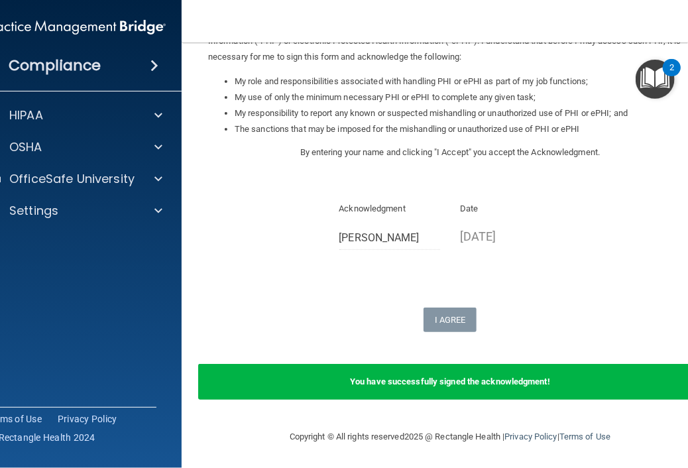
click at [330, 385] on div "You have successfully signed the acknowledgment!" at bounding box center [449, 382] width 503 height 36
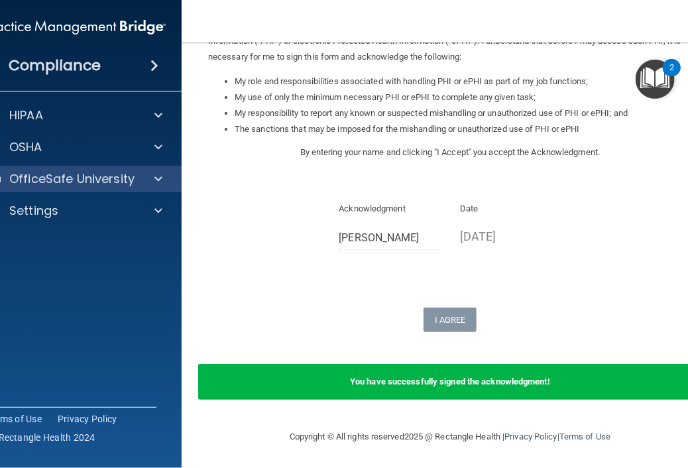
click at [98, 170] on div "OfficeSafe University" at bounding box center [76, 179] width 213 height 26
drag, startPoint x: 101, startPoint y: 183, endPoint x: 90, endPoint y: 184, distance: 10.7
click at [90, 184] on p "OfficeSafe University" at bounding box center [71, 179] width 125 height 16
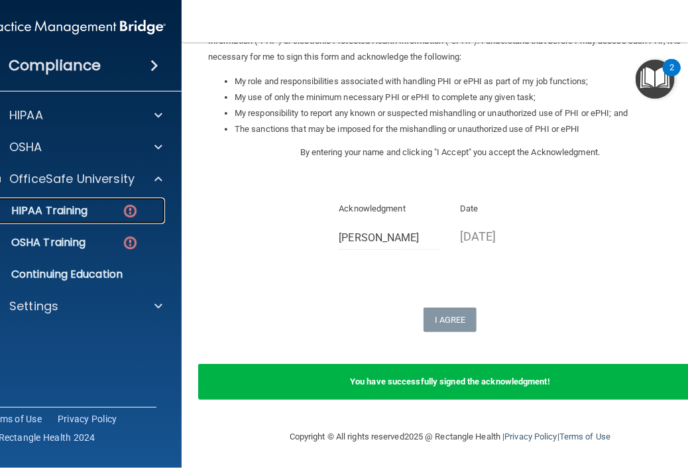
click at [99, 206] on div "HIPAA Training" at bounding box center [68, 210] width 181 height 13
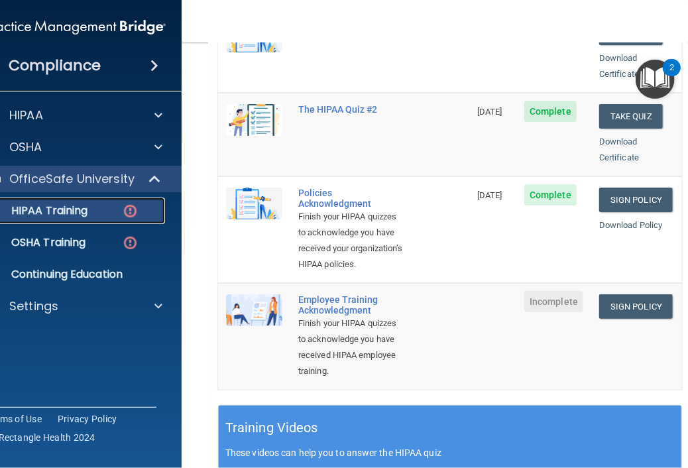
scroll to position [339, 0]
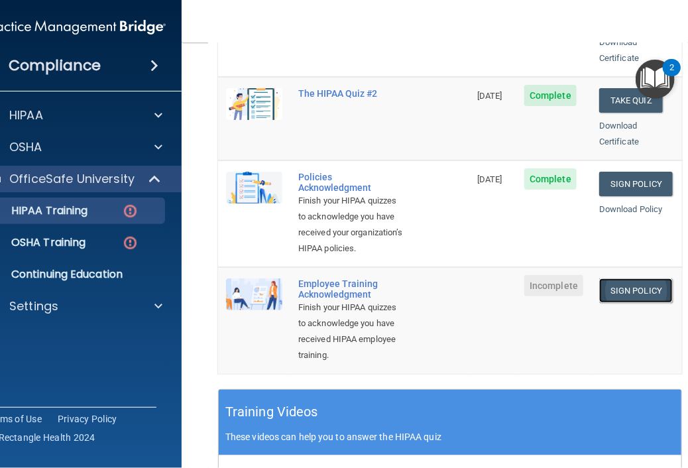
click at [615, 303] on link "Sign Policy" at bounding box center [636, 290] width 74 height 25
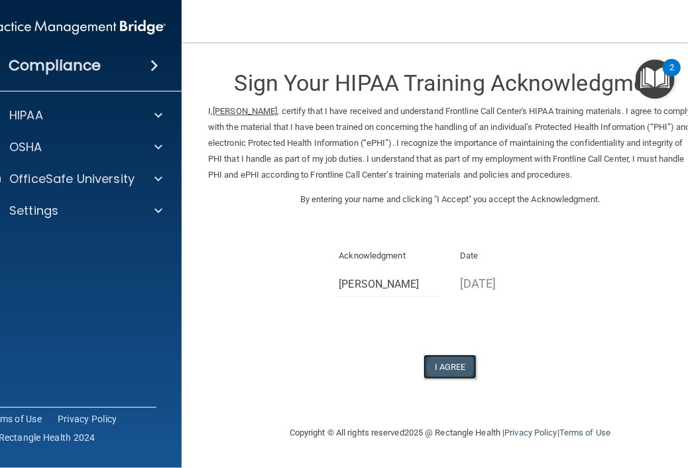
click at [448, 363] on button "I Agree" at bounding box center [449, 366] width 53 height 25
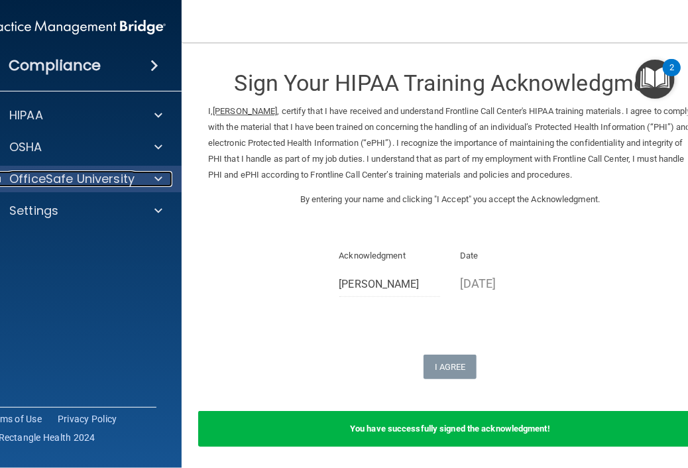
click at [61, 176] on p "OfficeSafe University" at bounding box center [71, 179] width 125 height 16
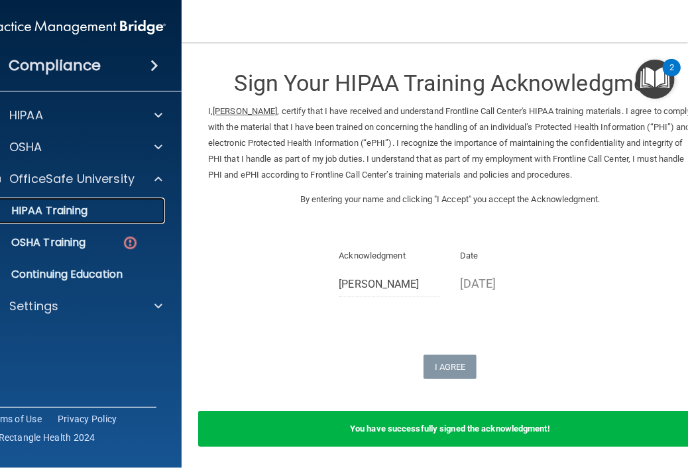
click at [37, 204] on p "HIPAA Training" at bounding box center [32, 210] width 109 height 13
